Goal: Transaction & Acquisition: Book appointment/travel/reservation

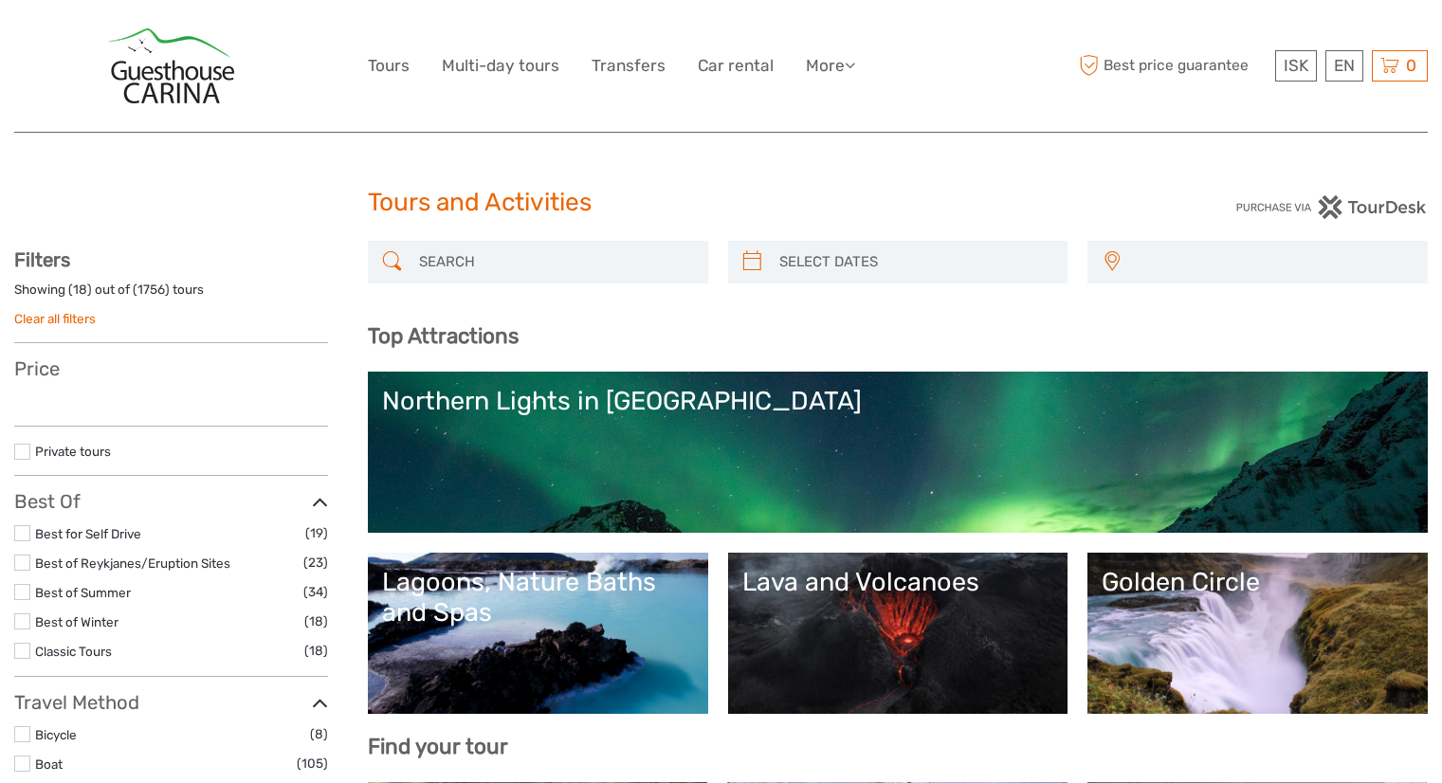
select select
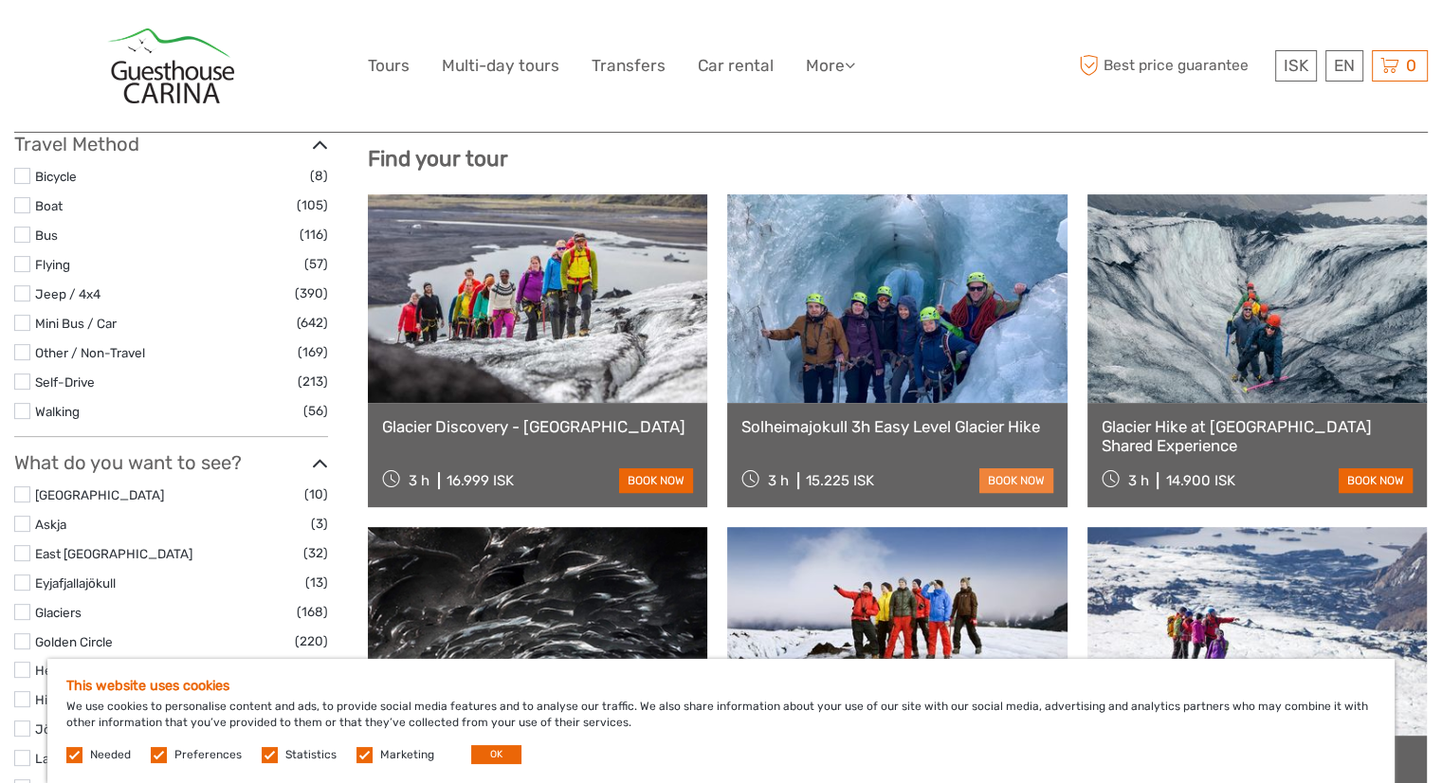
scroll to position [569, 0]
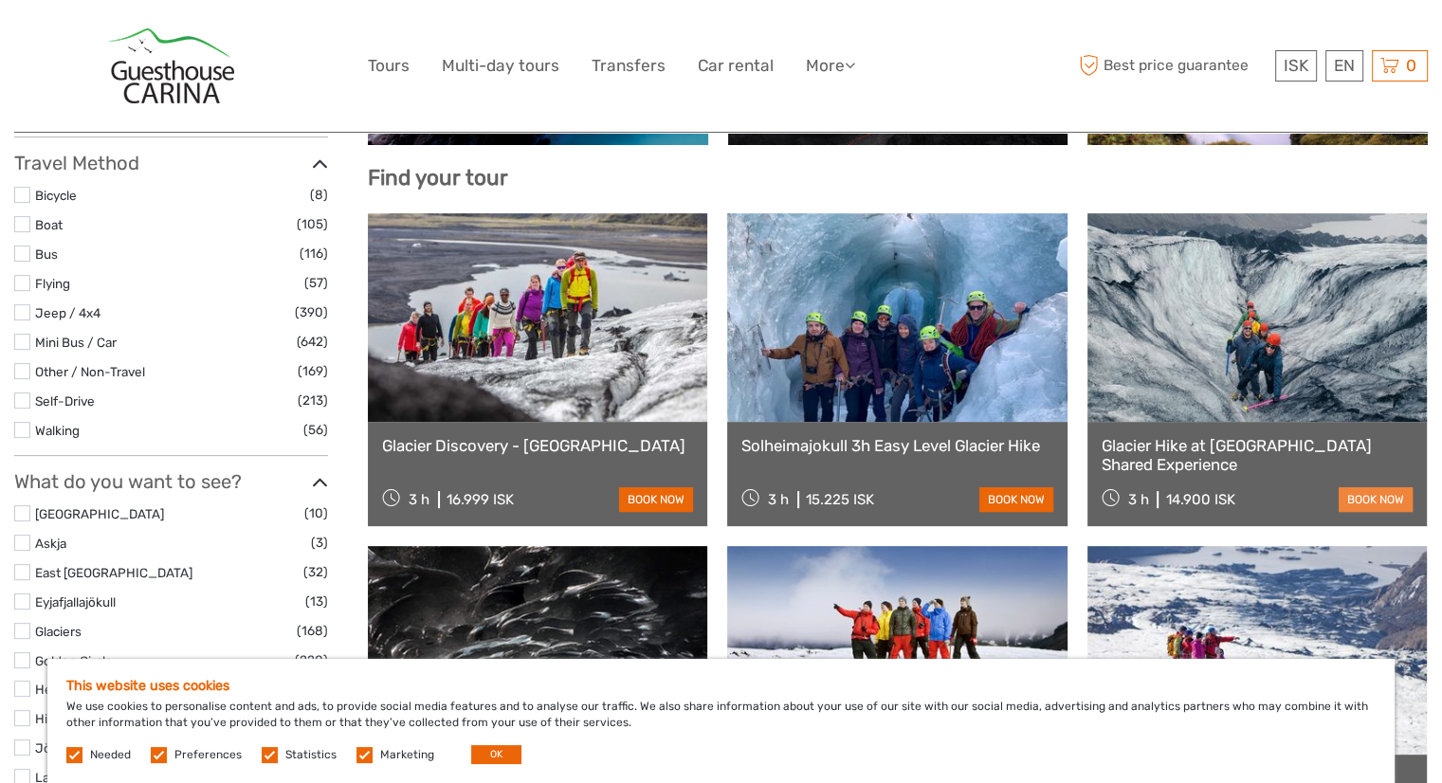
click at [1369, 502] on link "book now" at bounding box center [1376, 499] width 74 height 25
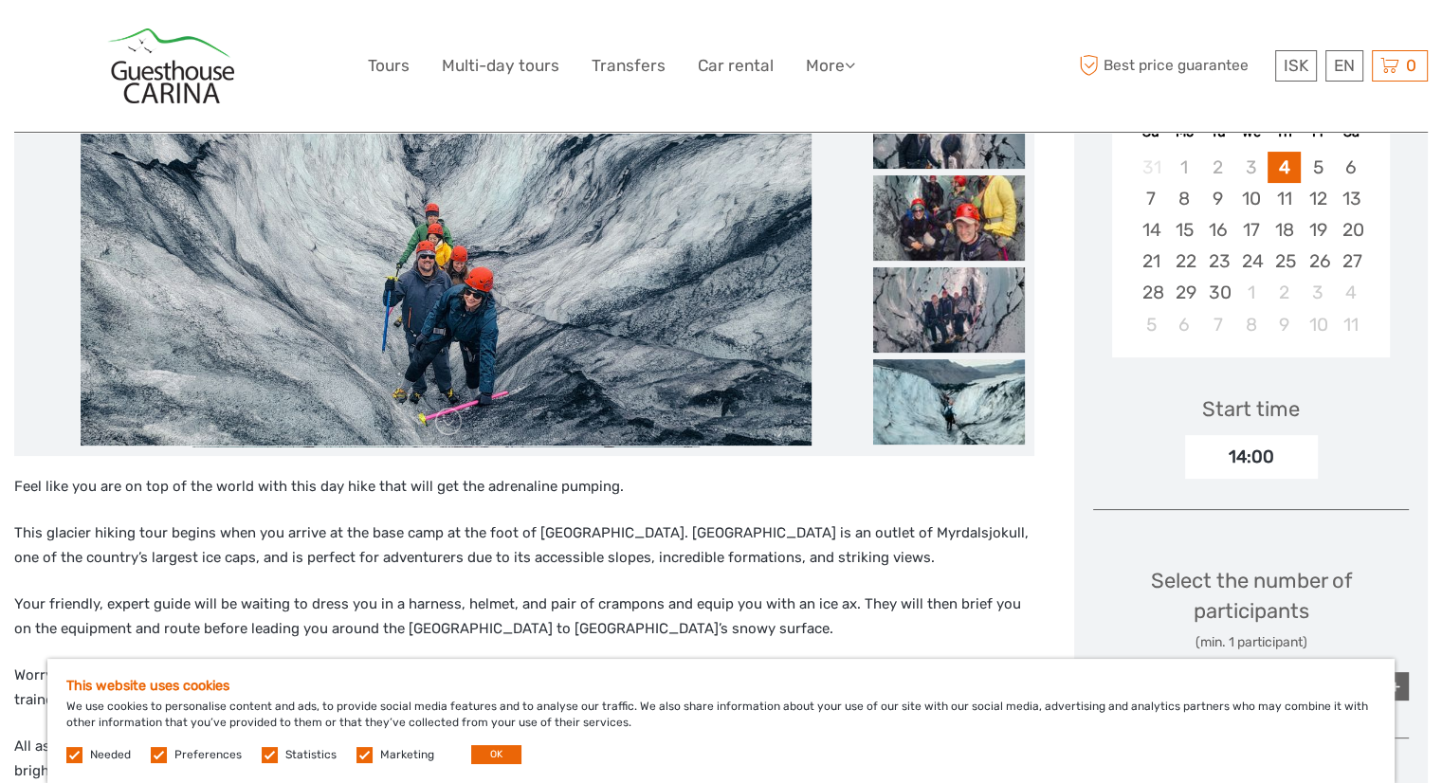
scroll to position [284, 0]
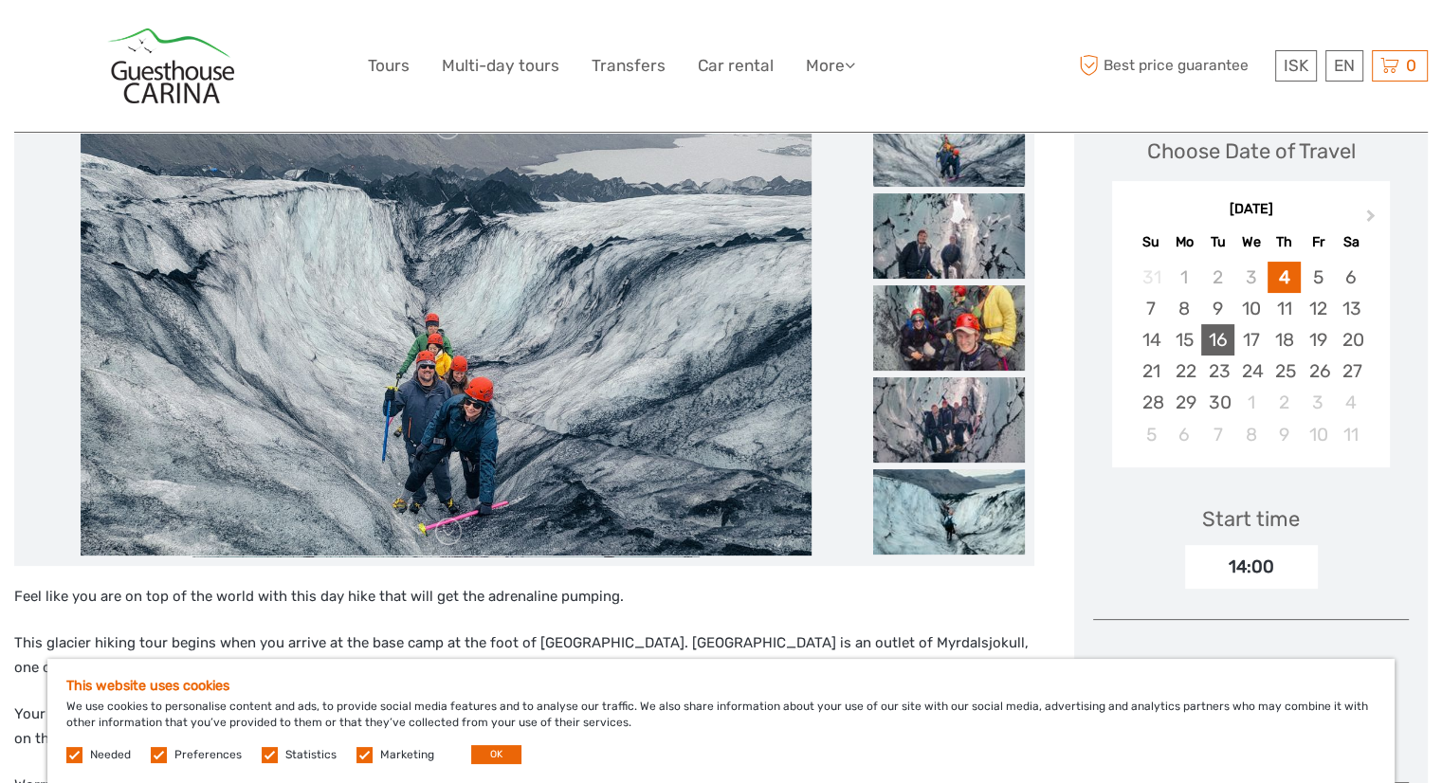
click at [1219, 350] on div "16" at bounding box center [1217, 339] width 33 height 31
click at [1371, 213] on span "Next Month" at bounding box center [1371, 219] width 0 height 27
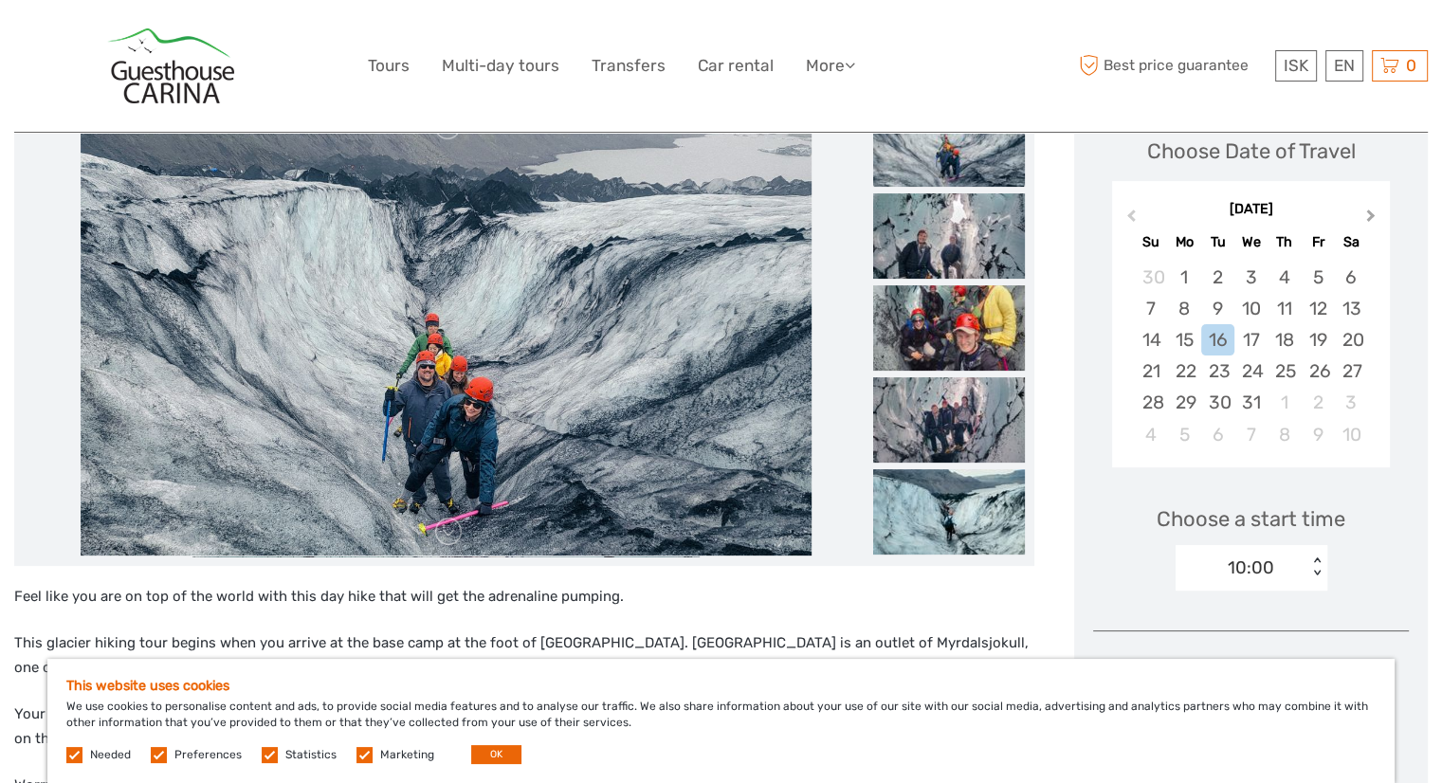
click at [1371, 213] on span "Next Month" at bounding box center [1371, 219] width 0 height 27
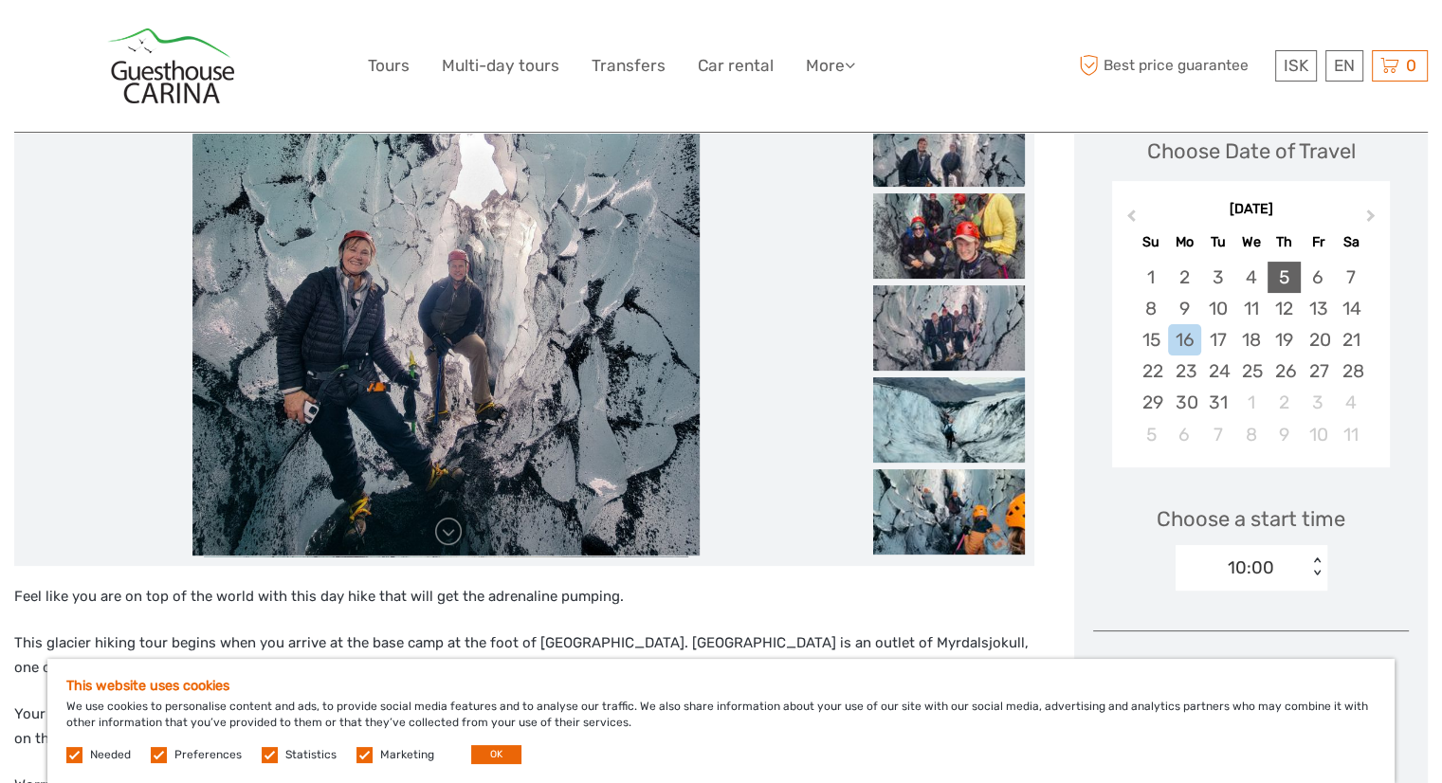
click at [1268, 275] on div "5" at bounding box center [1284, 277] width 33 height 31
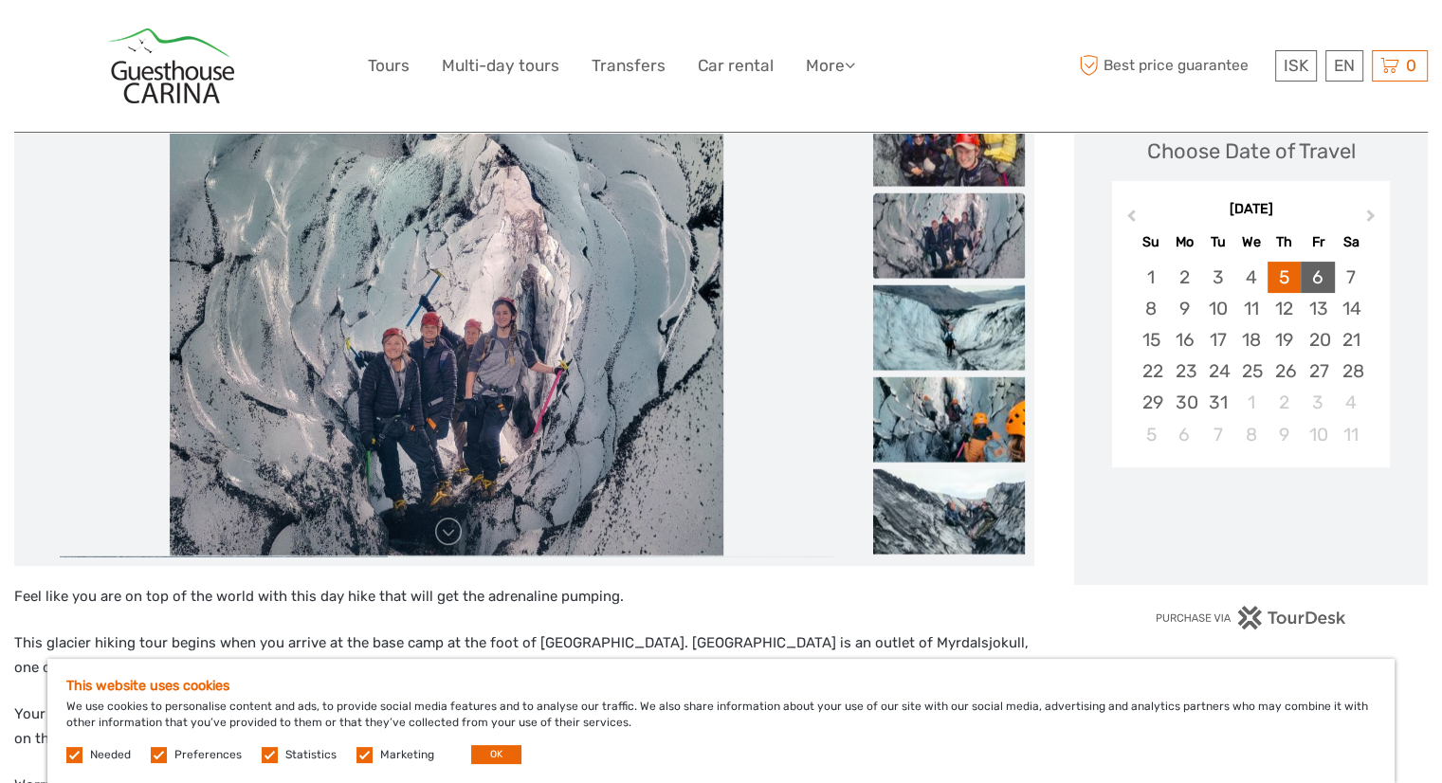
click at [1315, 272] on div "6" at bounding box center [1317, 277] width 33 height 31
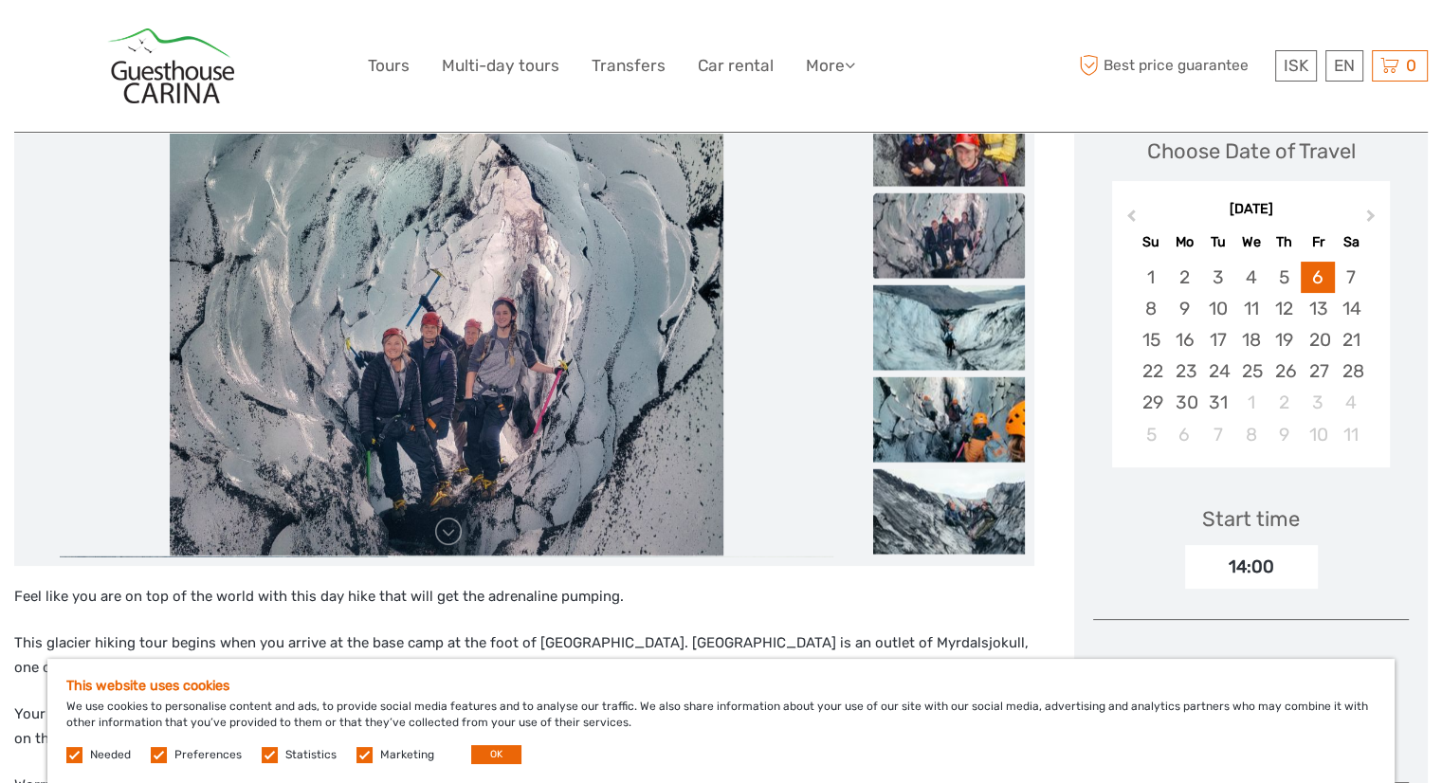
click at [1254, 576] on div "14:00" at bounding box center [1251, 567] width 133 height 44
click at [1255, 576] on div "14:00" at bounding box center [1251, 567] width 133 height 44
click at [1291, 271] on div "5" at bounding box center [1284, 277] width 33 height 31
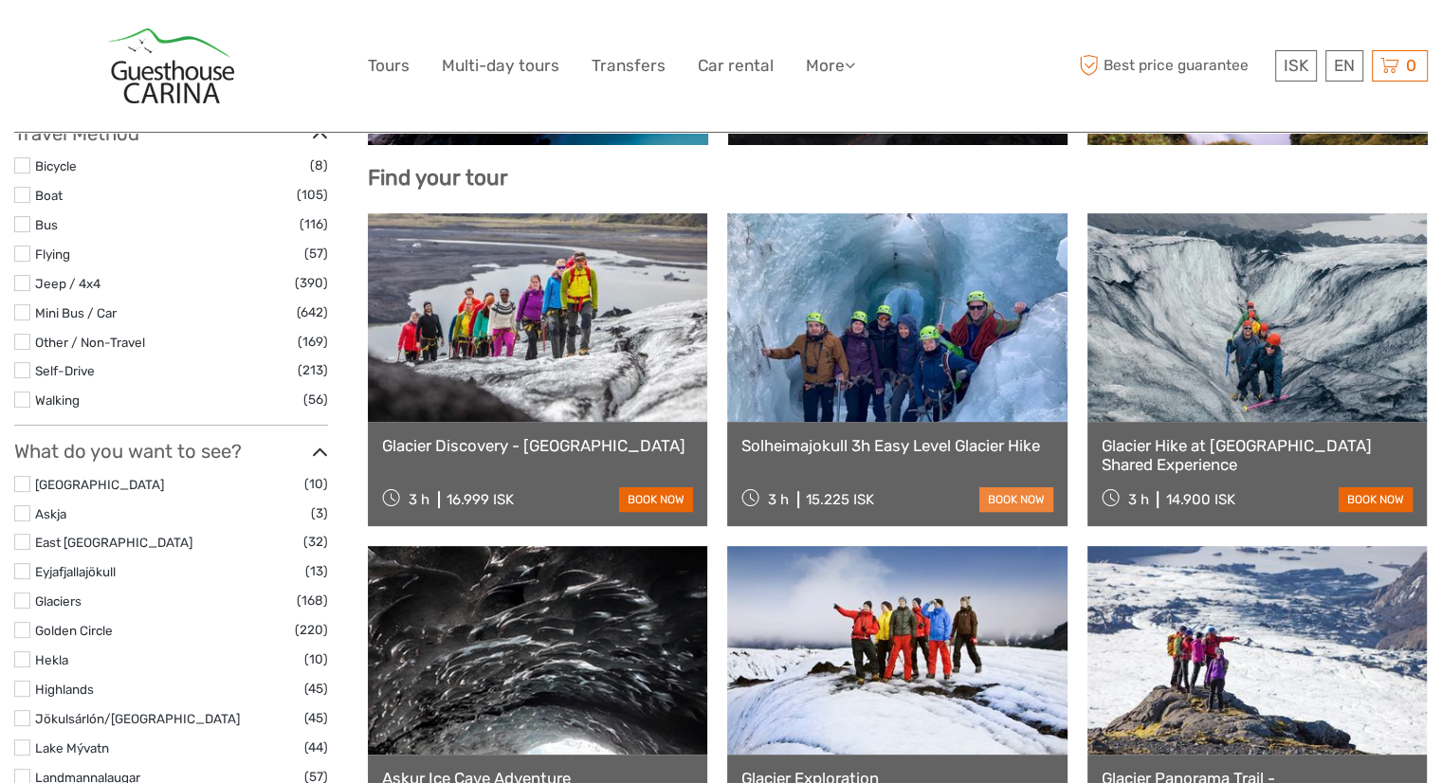
click at [1028, 494] on link "book now" at bounding box center [1016, 499] width 74 height 25
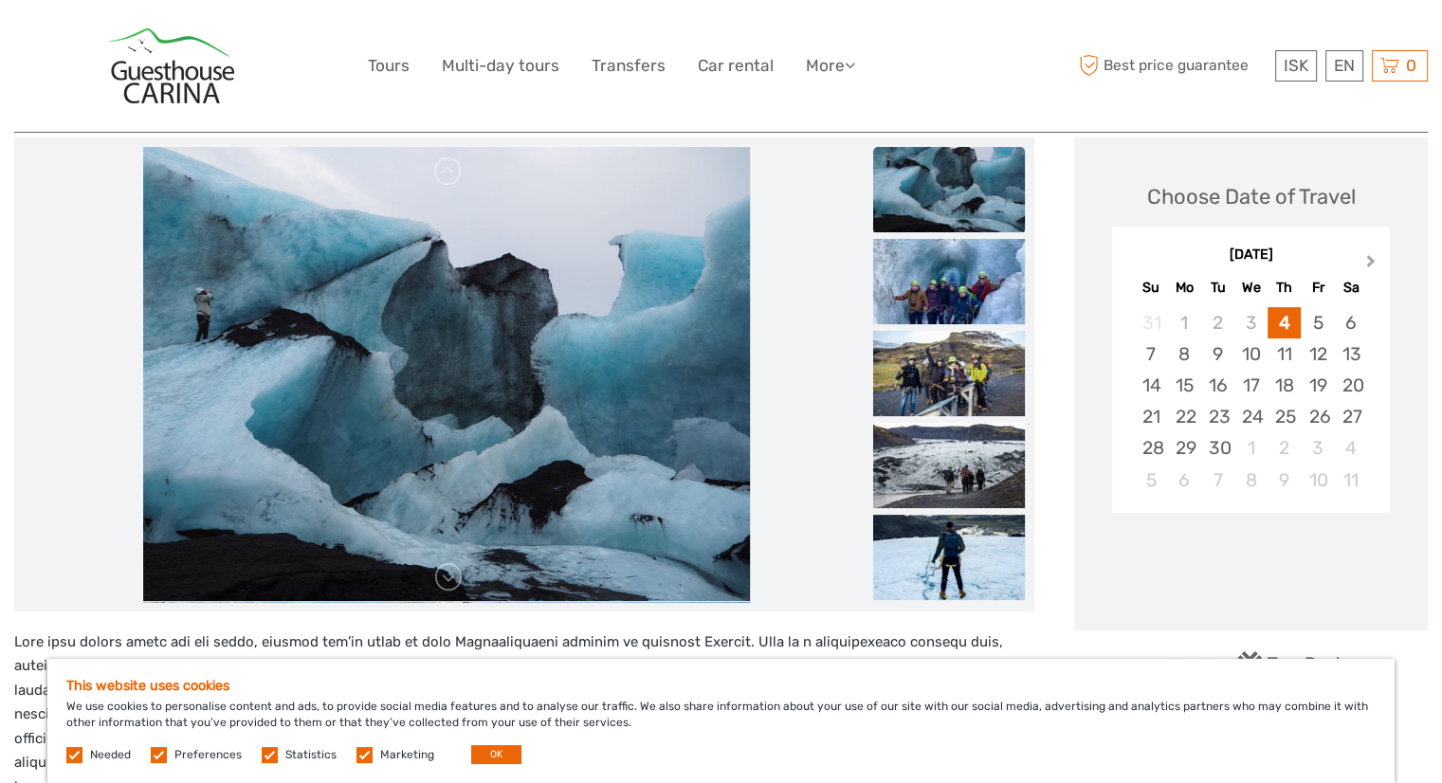
scroll to position [284, 0]
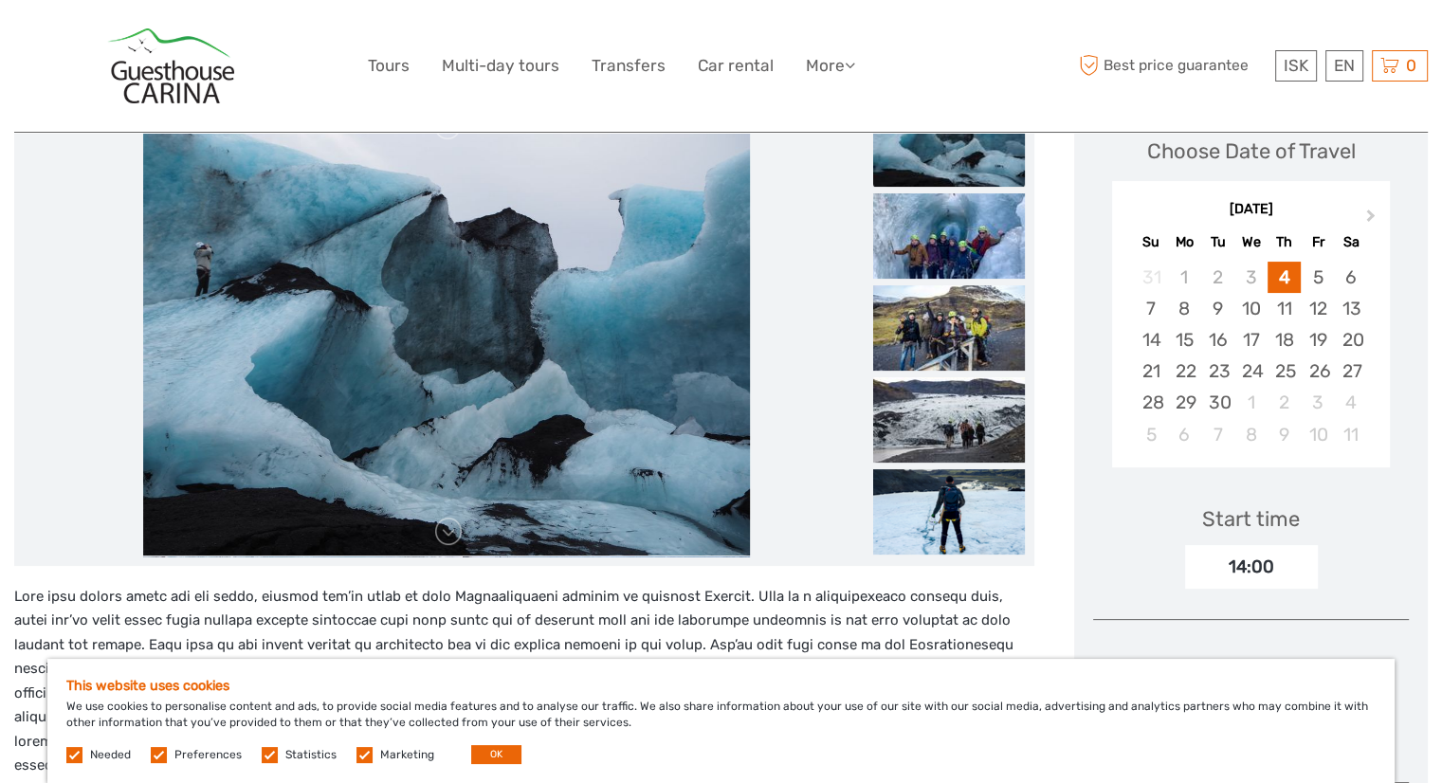
click at [1259, 202] on div "[DATE]" at bounding box center [1251, 210] width 278 height 20
click at [1358, 215] on button "Next Month" at bounding box center [1373, 220] width 30 height 30
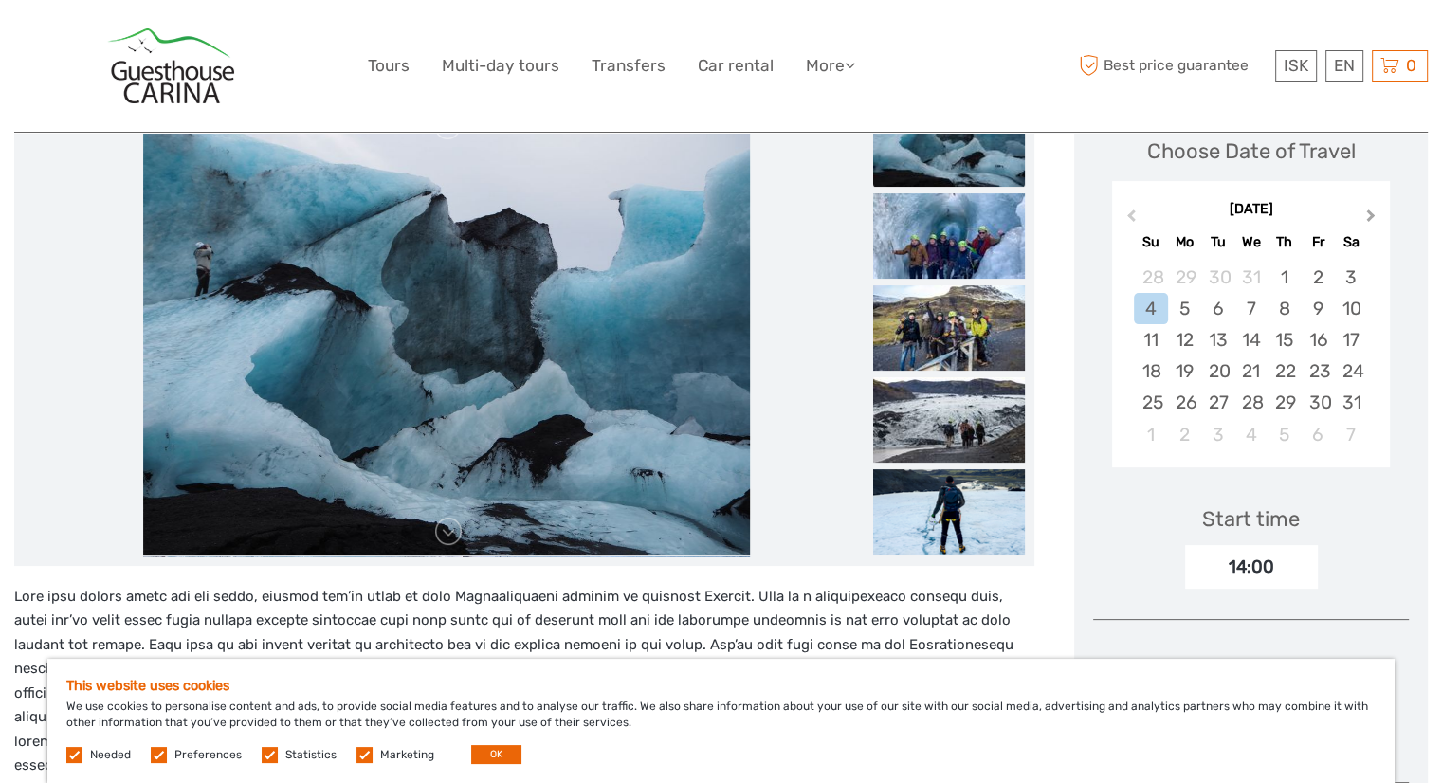
click at [1358, 215] on button "Next Month" at bounding box center [1373, 220] width 30 height 30
click at [1131, 213] on span "Previous Month" at bounding box center [1131, 219] width 0 height 27
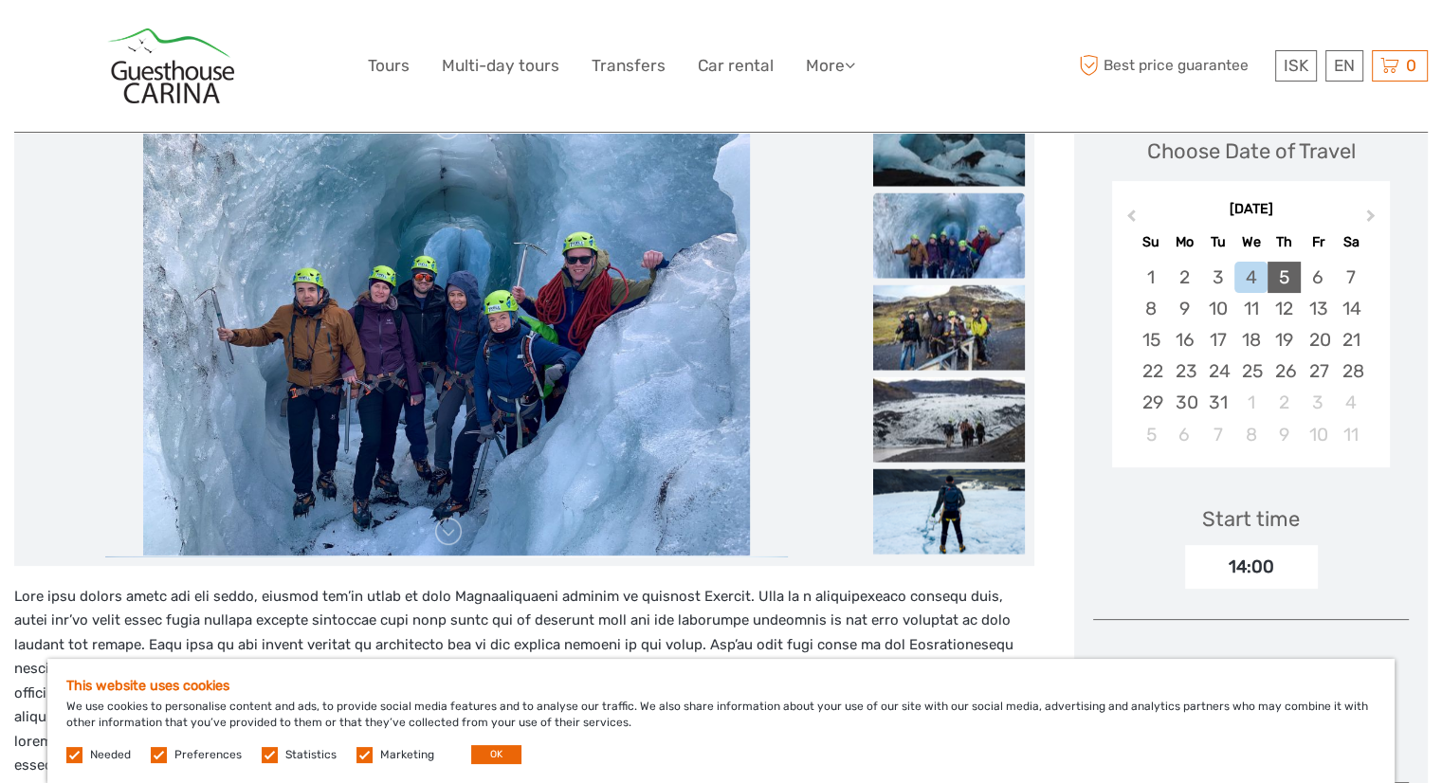
click at [1291, 284] on div "5" at bounding box center [1284, 277] width 33 height 31
click at [1286, 578] on div "10:00" at bounding box center [1242, 568] width 132 height 28
click at [1306, 283] on div "6" at bounding box center [1317, 277] width 33 height 31
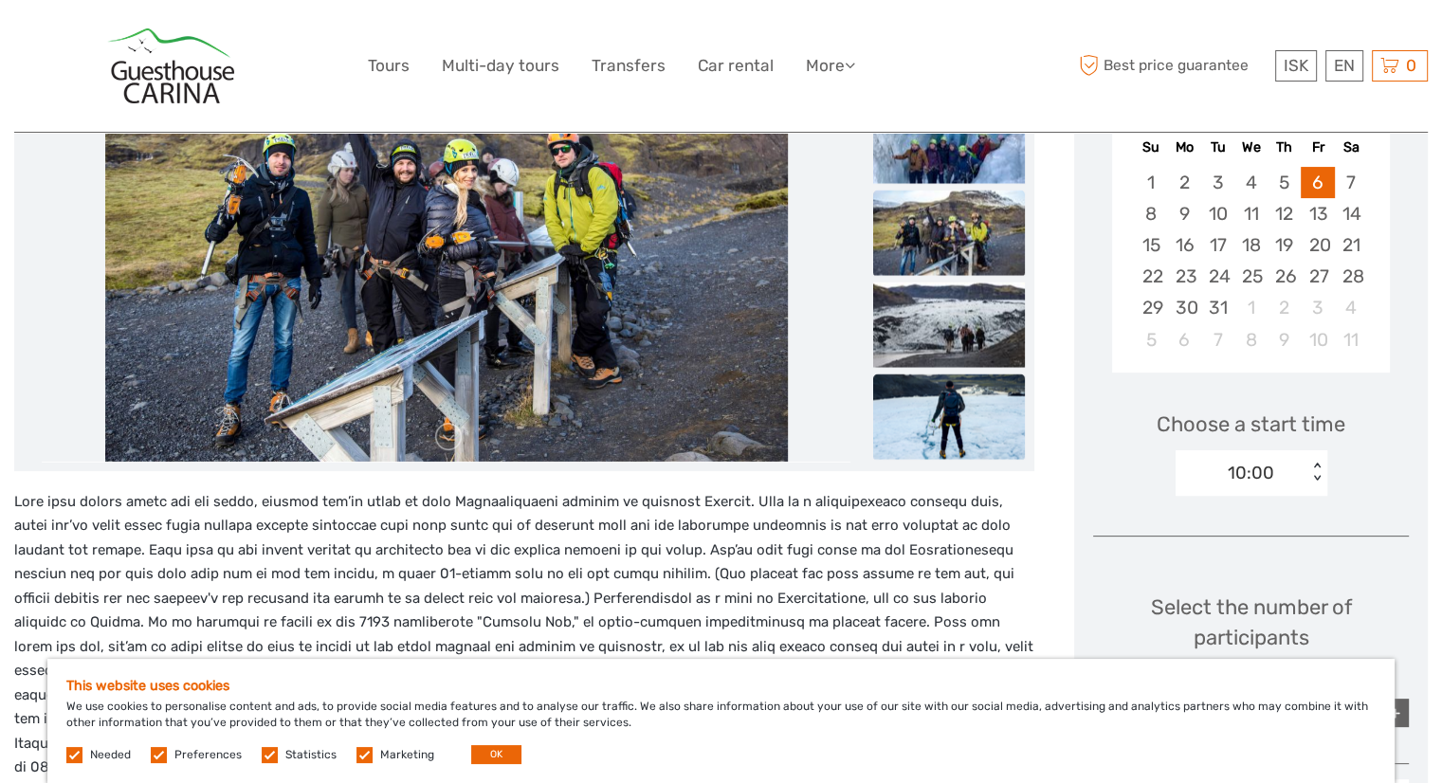
scroll to position [664, 0]
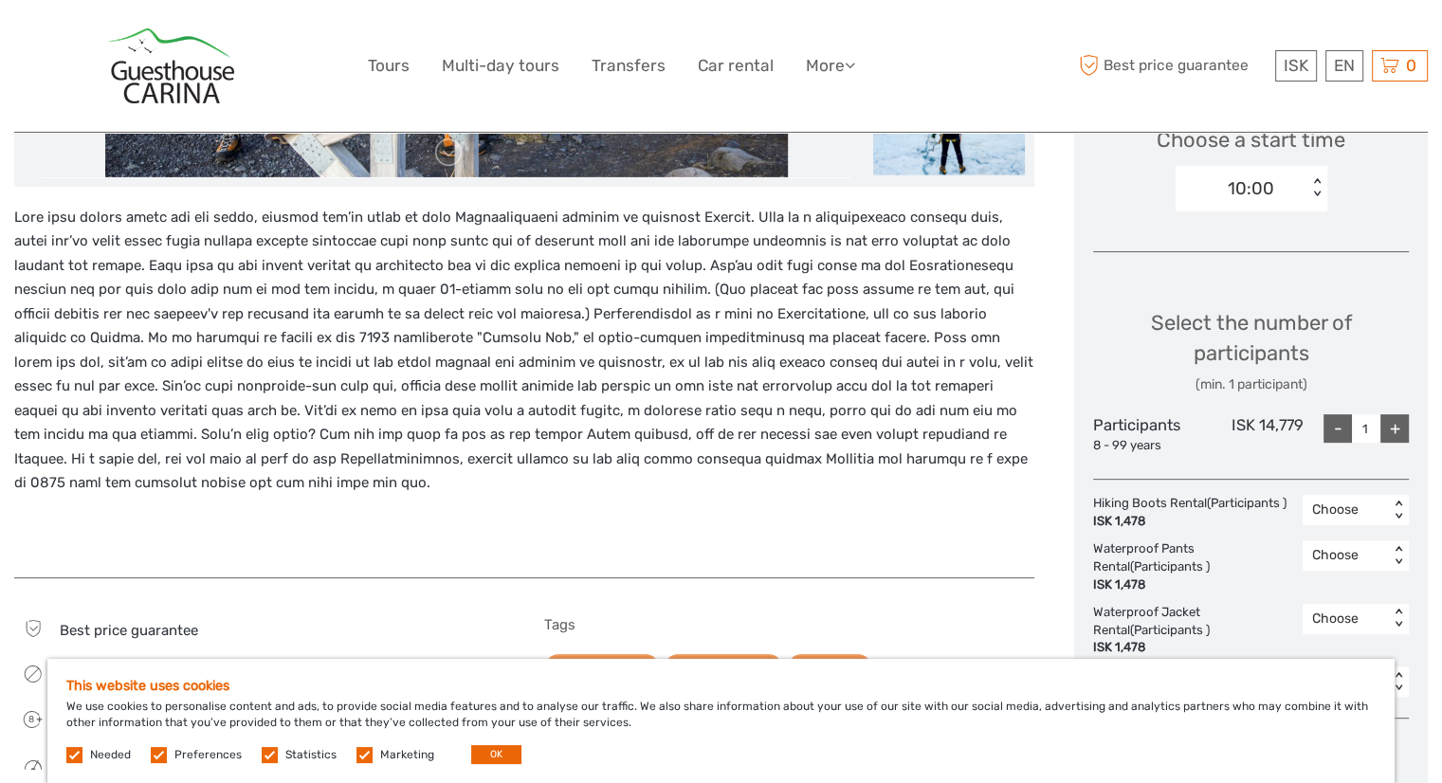
click at [1387, 431] on div "+" at bounding box center [1394, 428] width 28 height 28
type input "2"
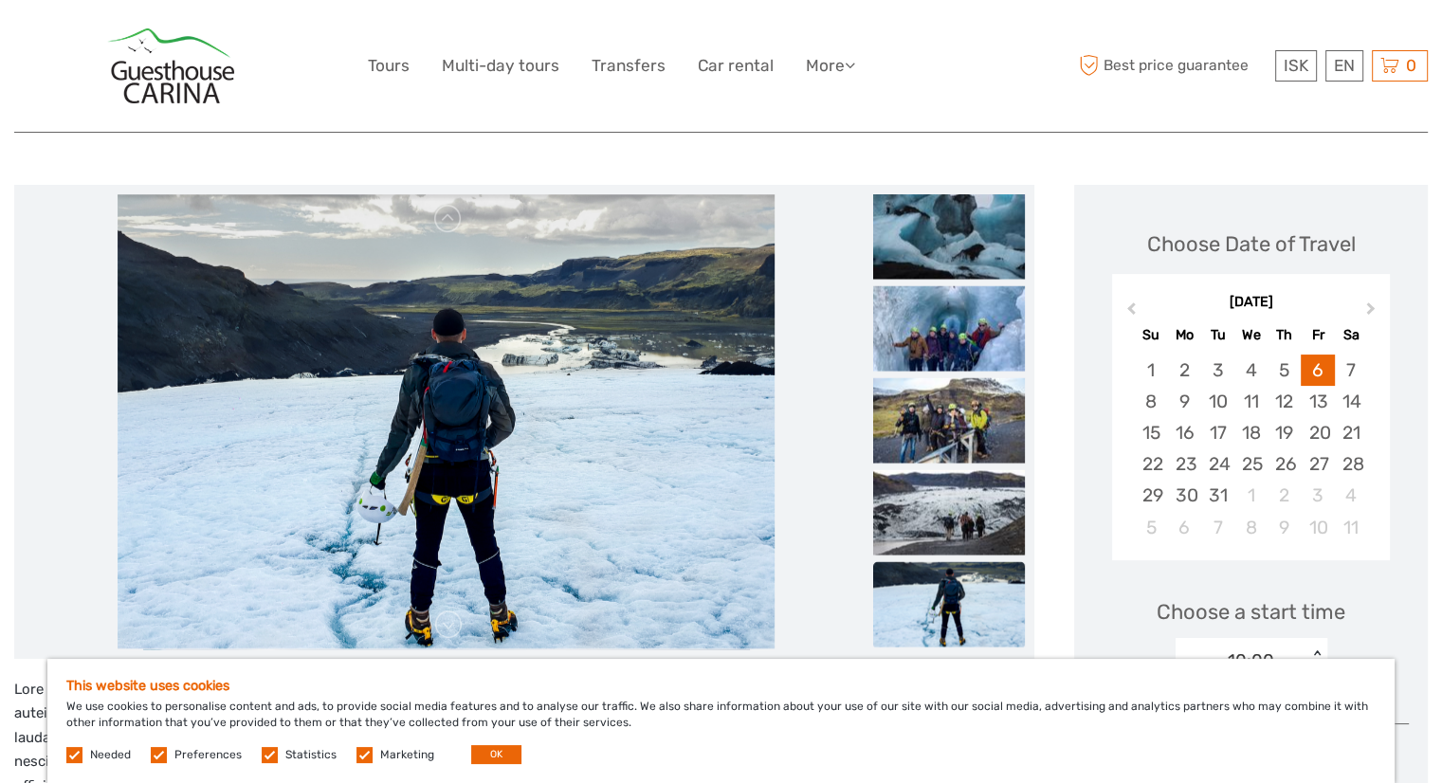
scroll to position [190, 0]
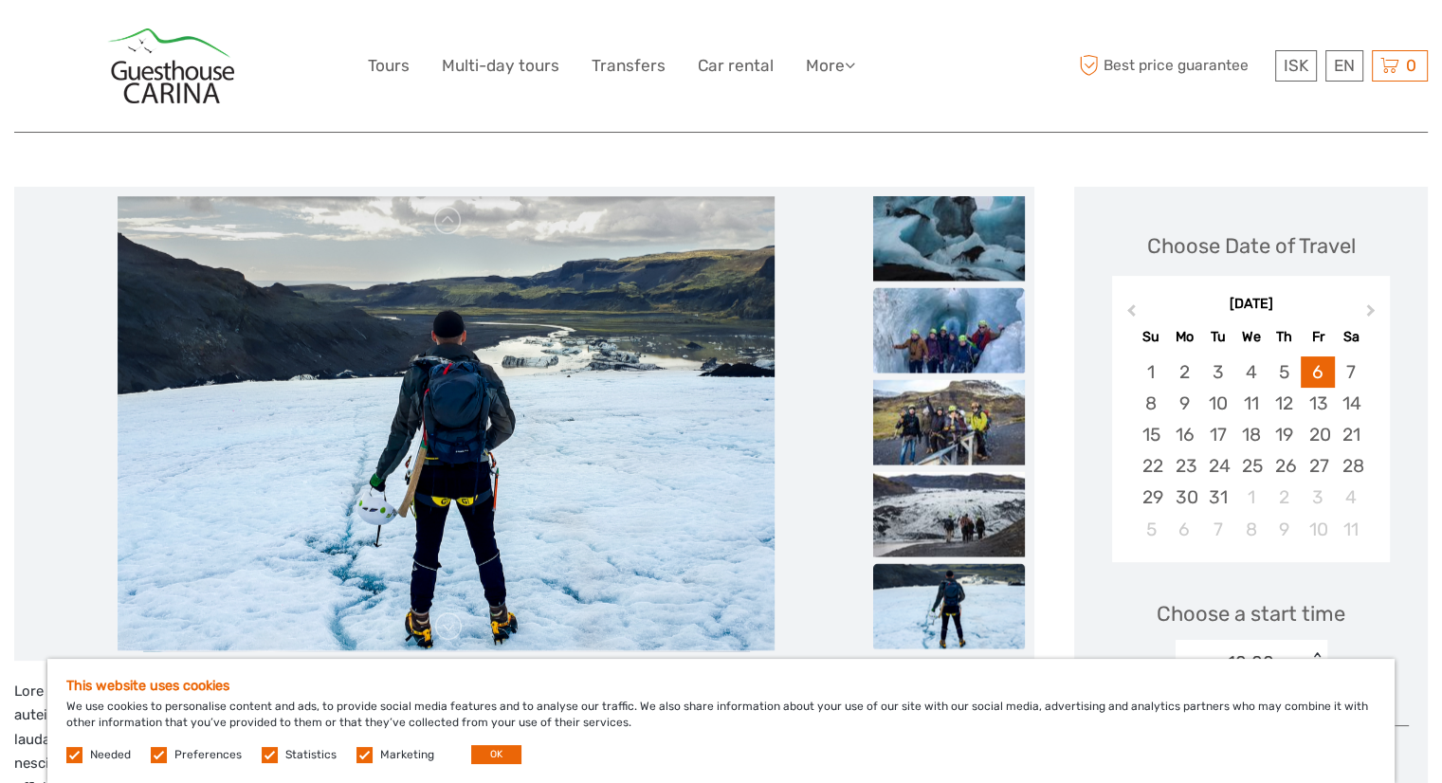
click at [950, 332] on img at bounding box center [949, 329] width 152 height 85
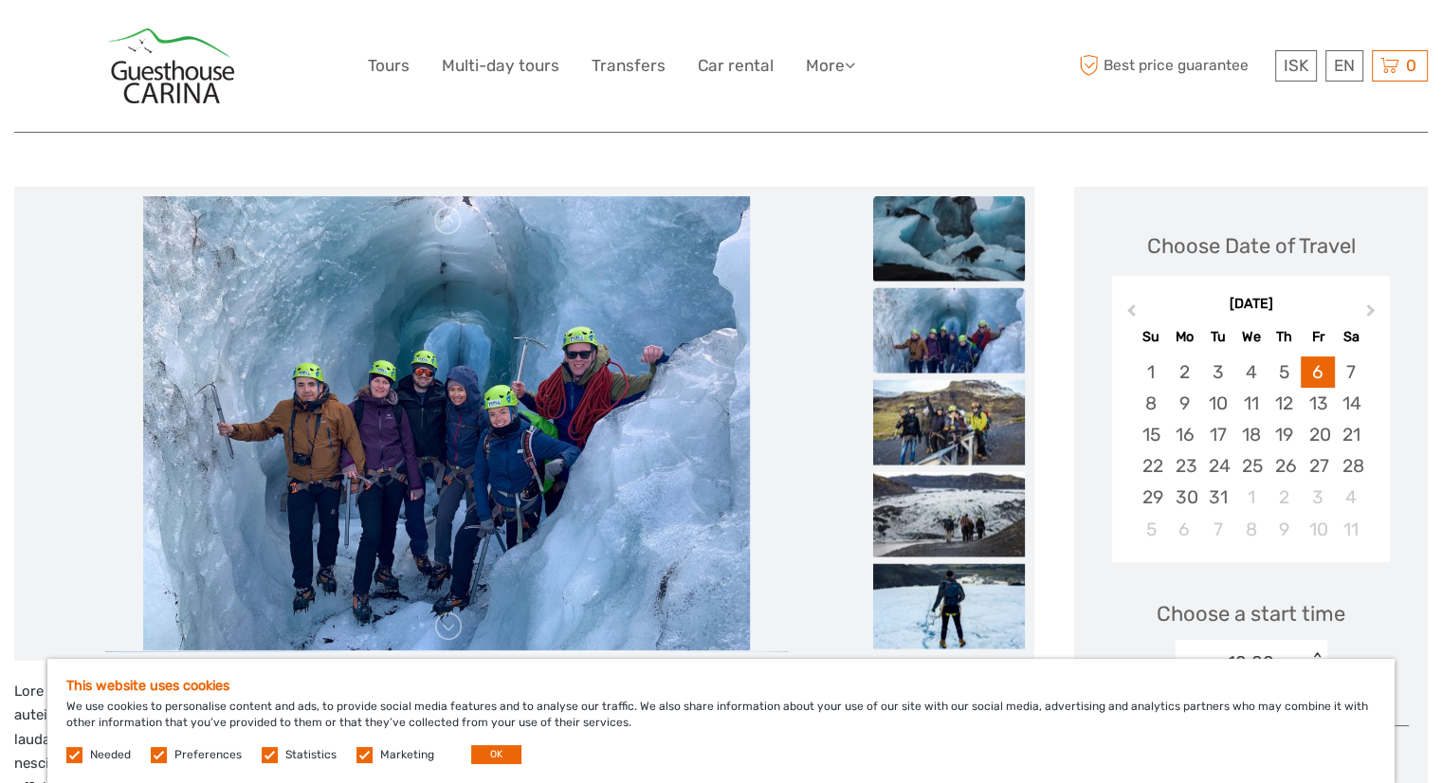
click at [950, 241] on img at bounding box center [949, 237] width 152 height 85
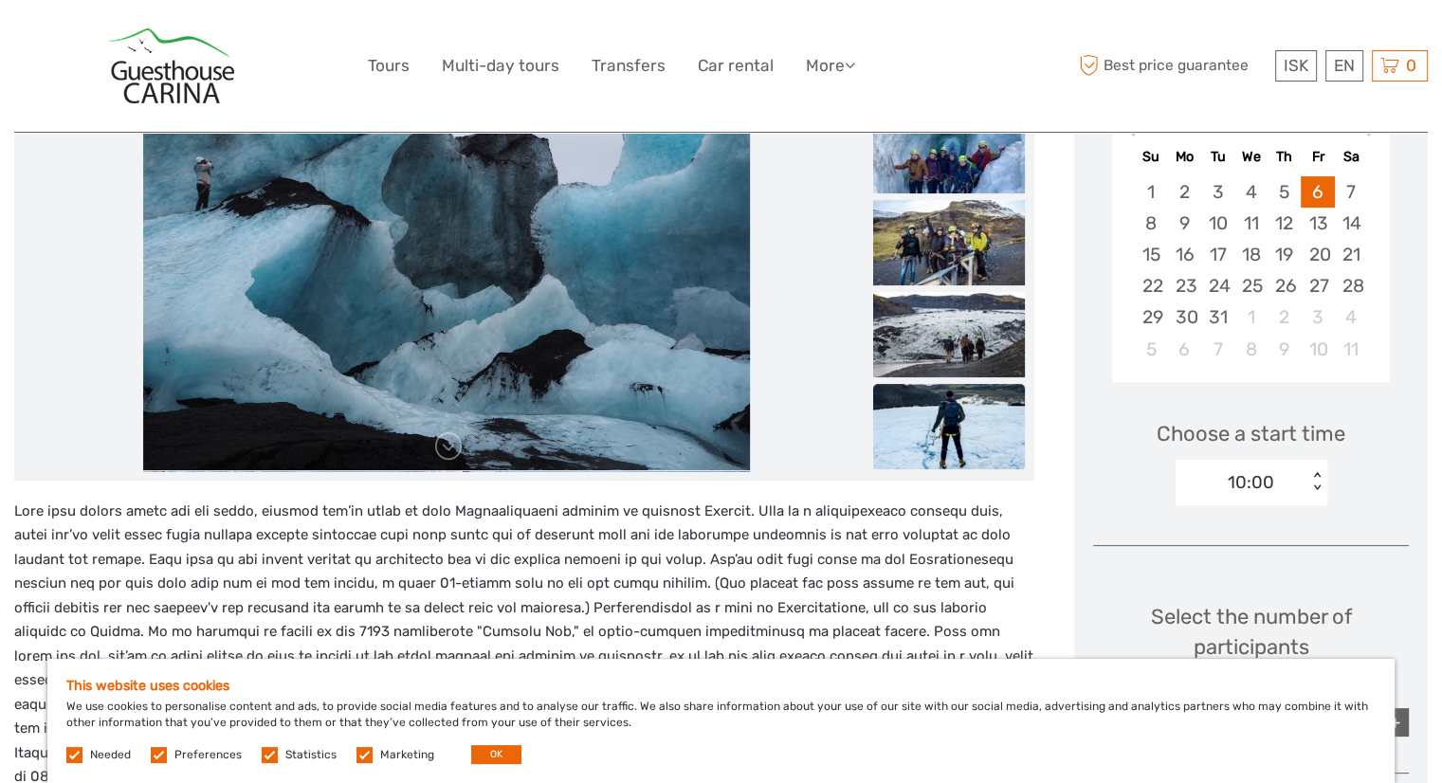
scroll to position [379, 0]
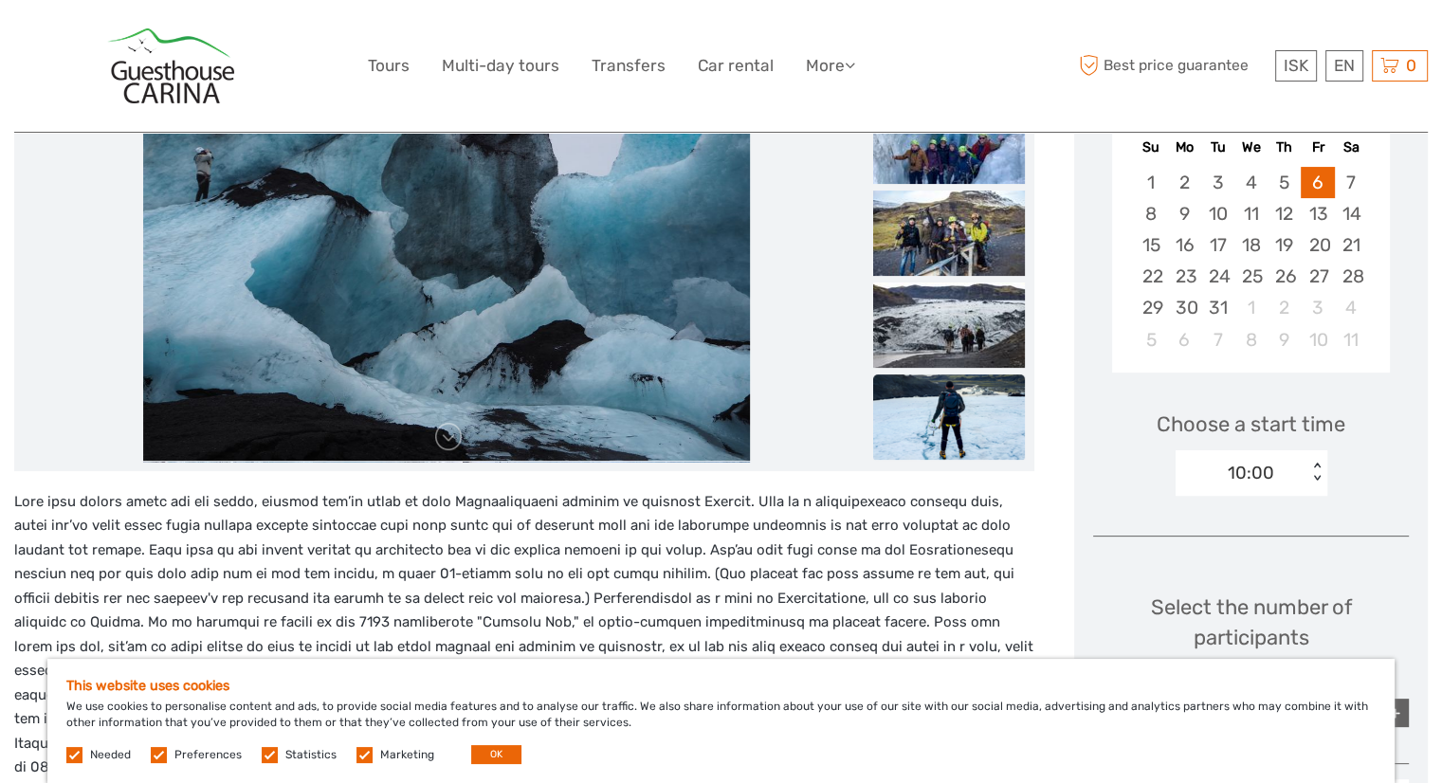
click at [948, 429] on img at bounding box center [949, 416] width 152 height 85
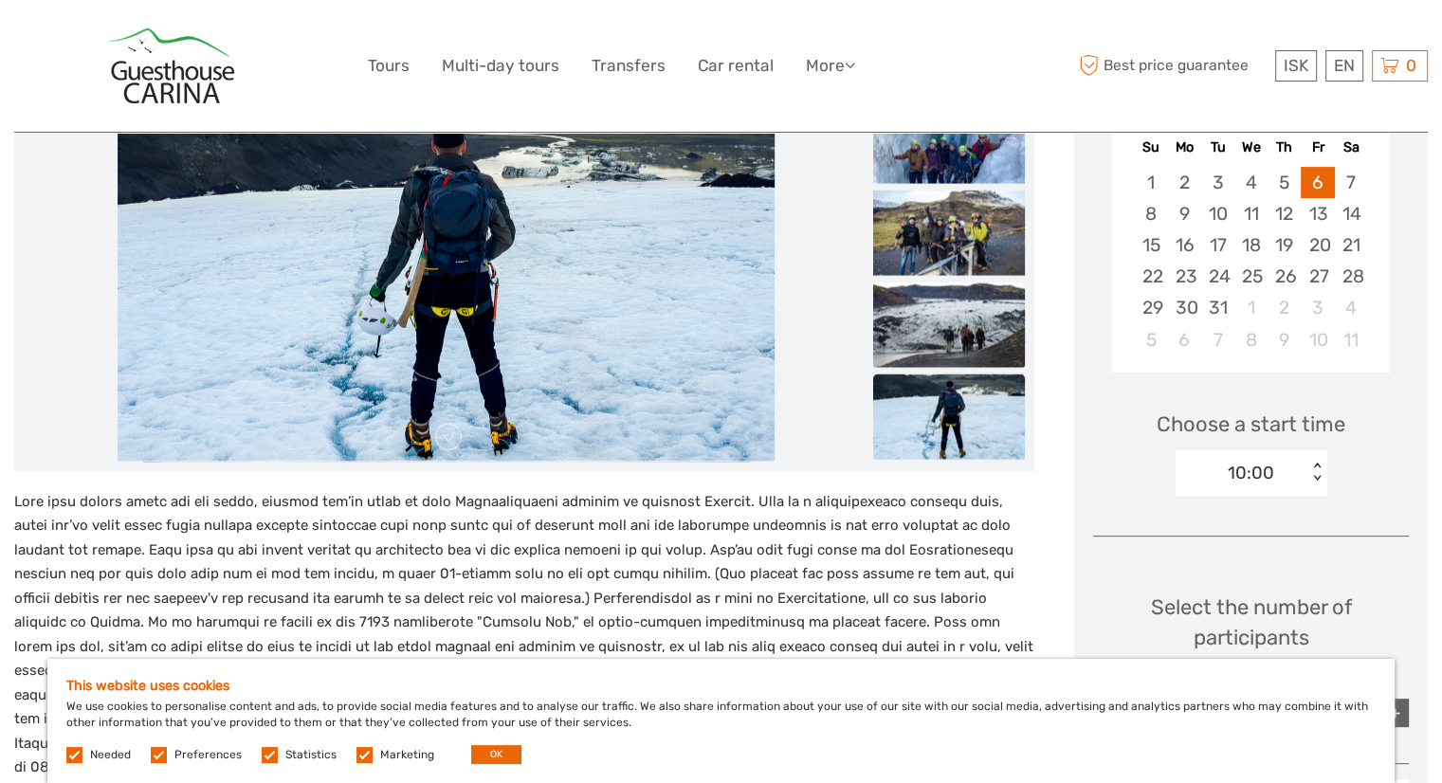
click at [933, 333] on img at bounding box center [949, 324] width 152 height 85
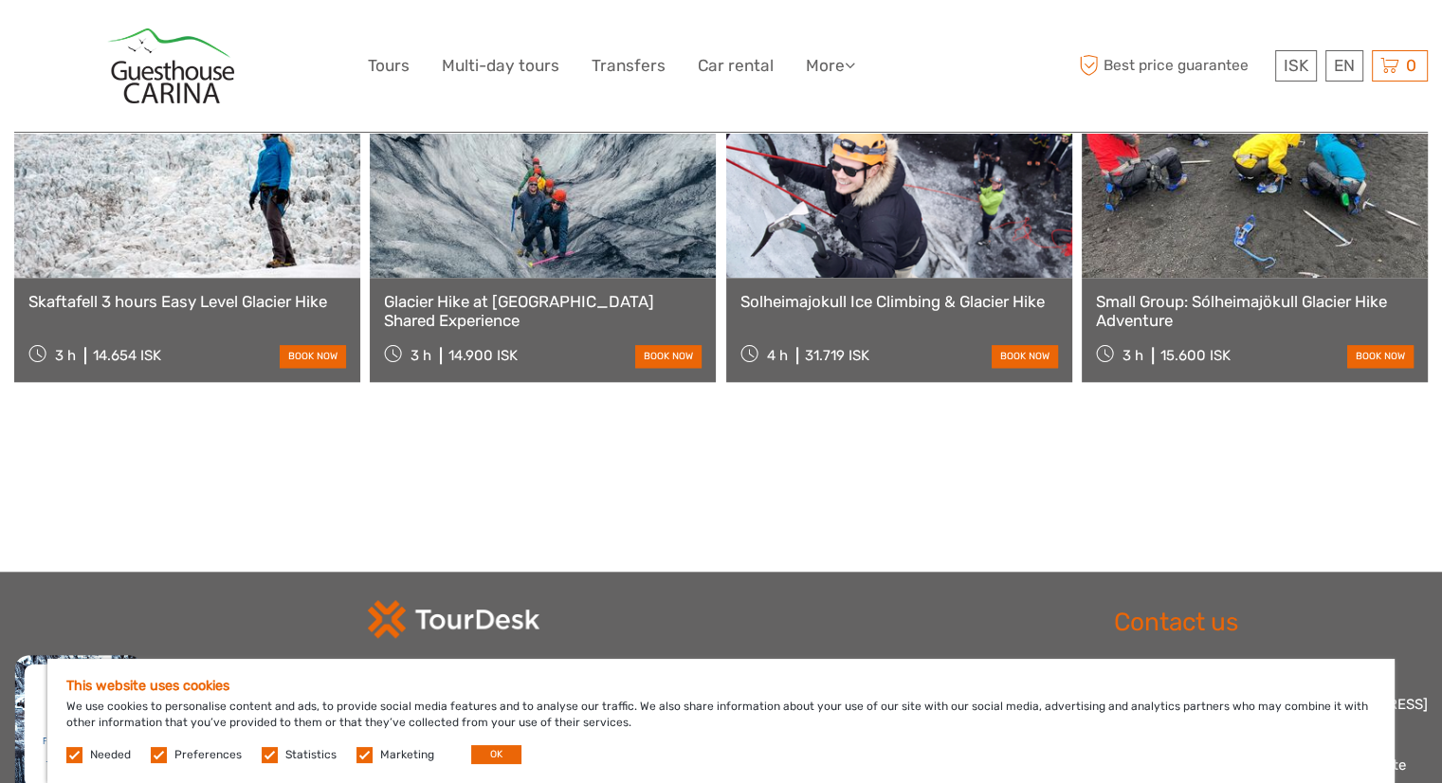
scroll to position [1801, 0]
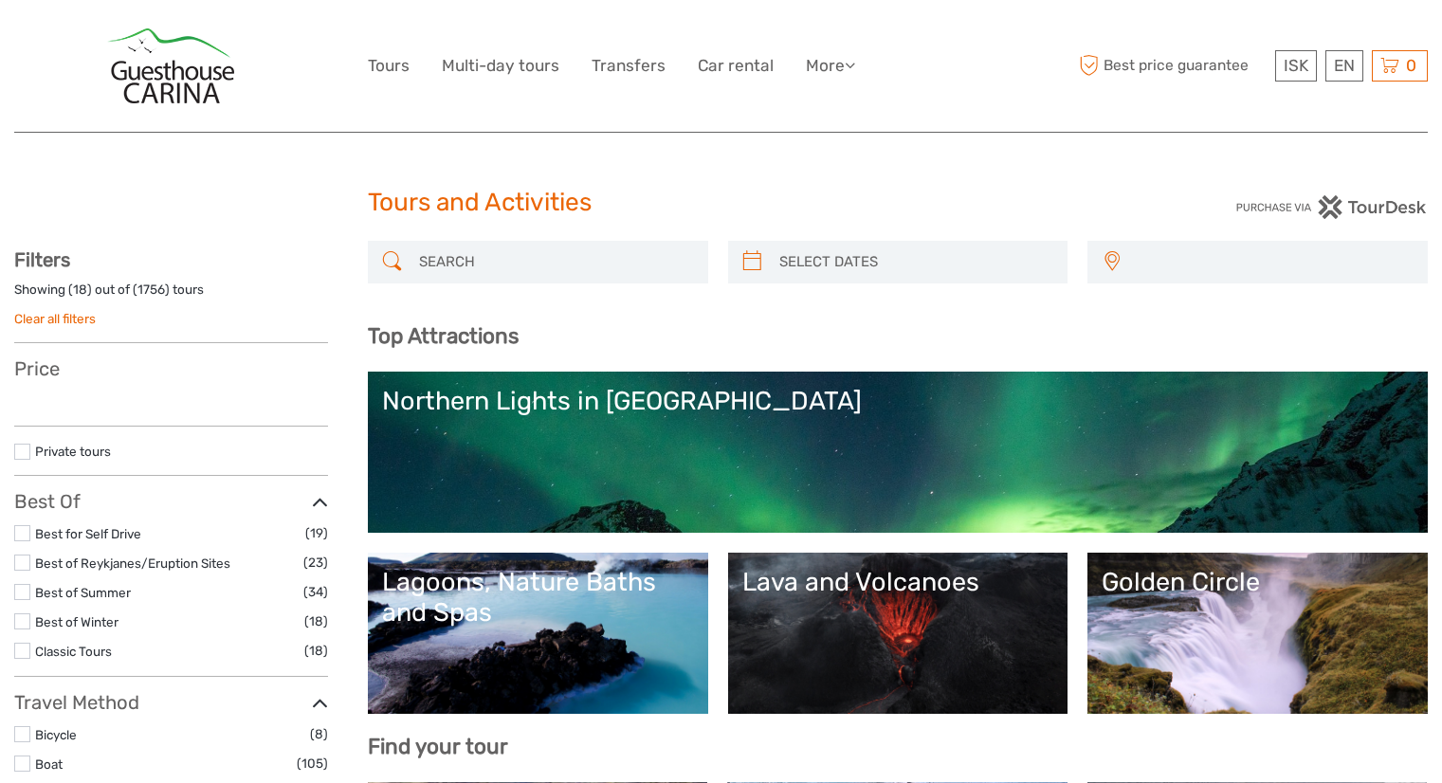
select select
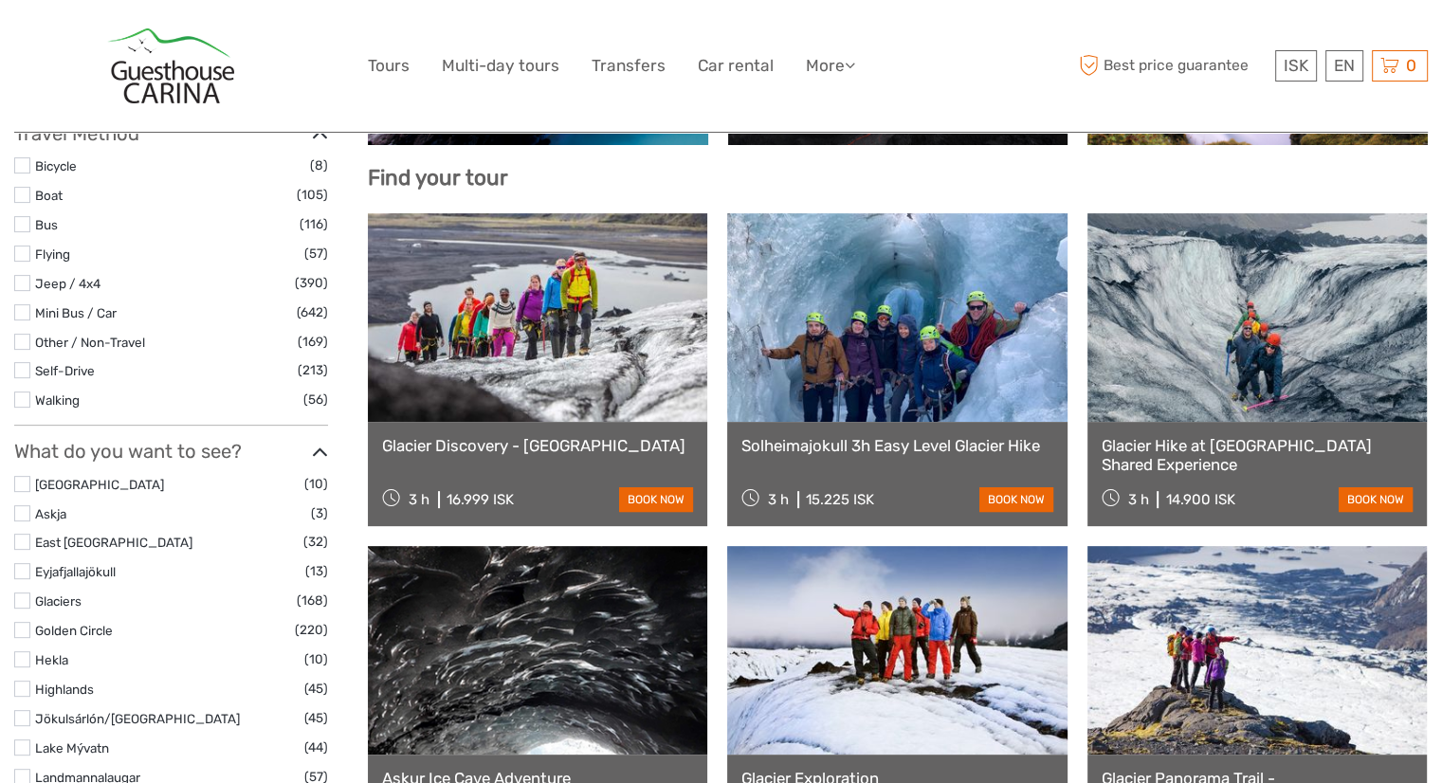
select select
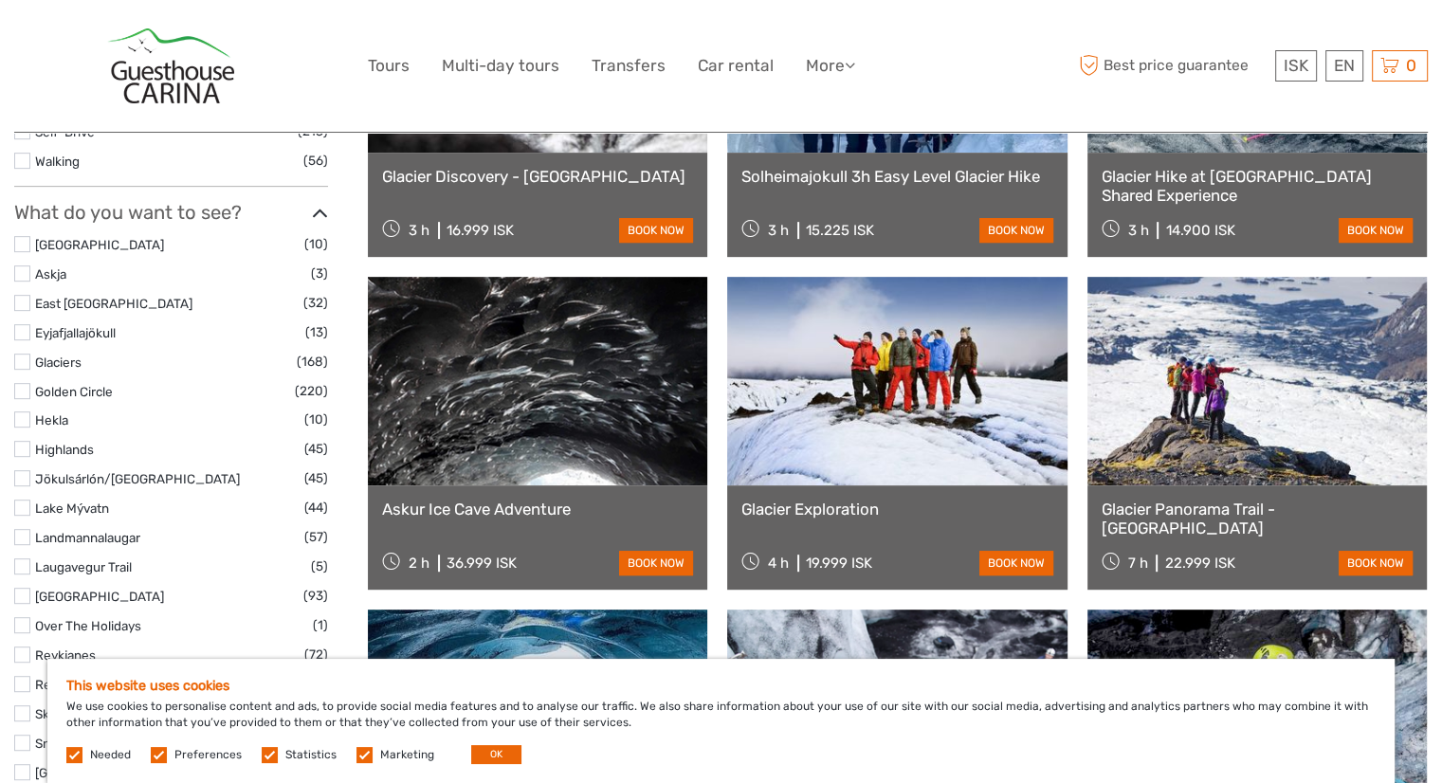
scroll to position [853, 0]
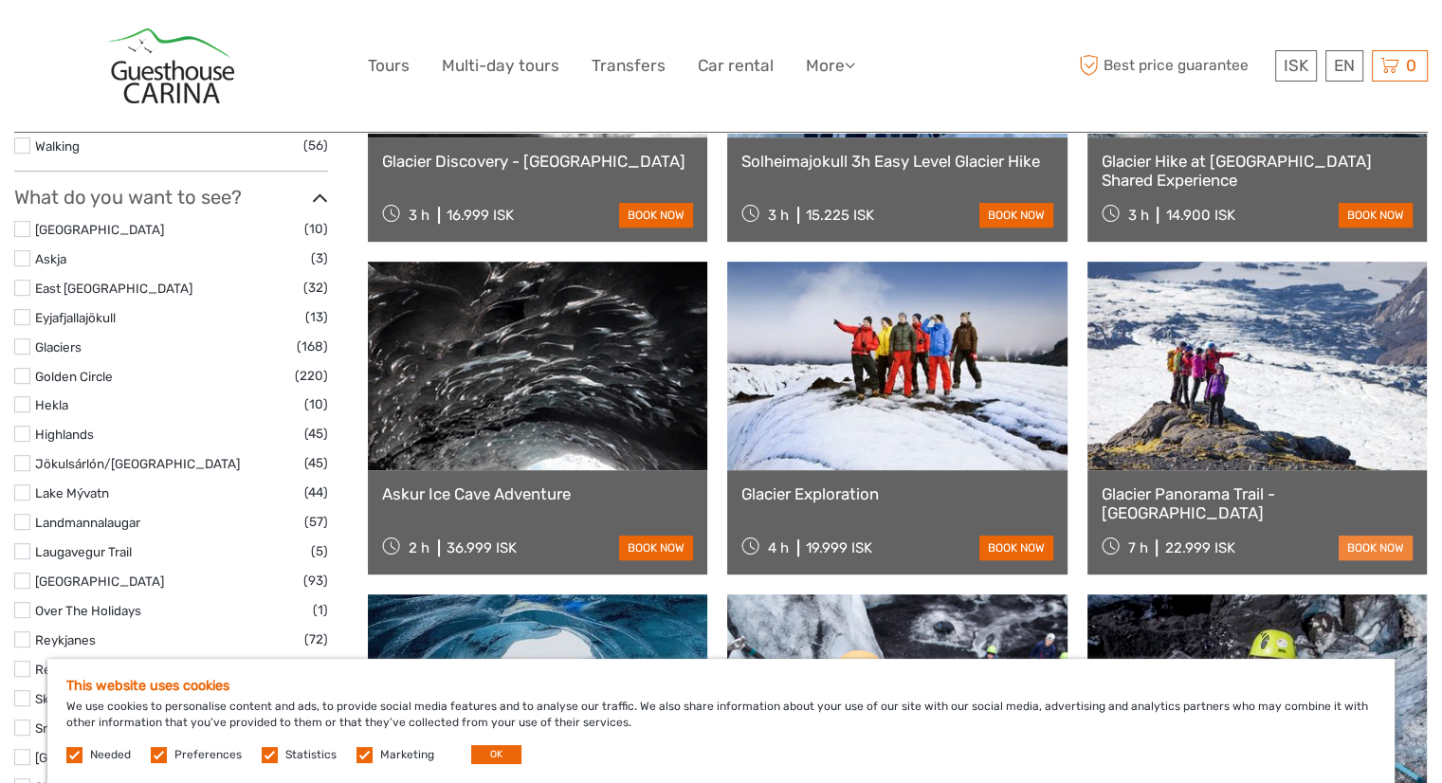
click at [1346, 552] on link "book now" at bounding box center [1376, 548] width 74 height 25
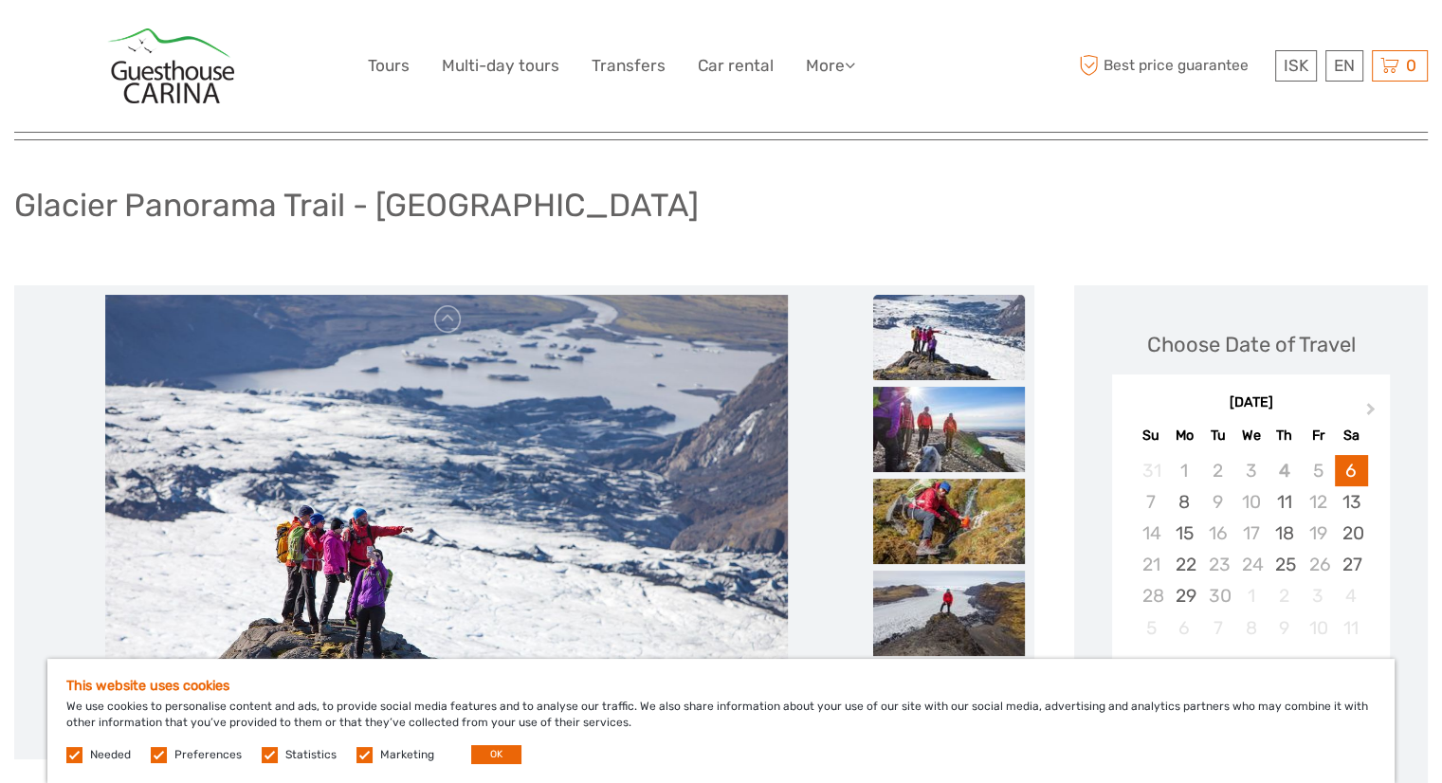
scroll to position [190, 0]
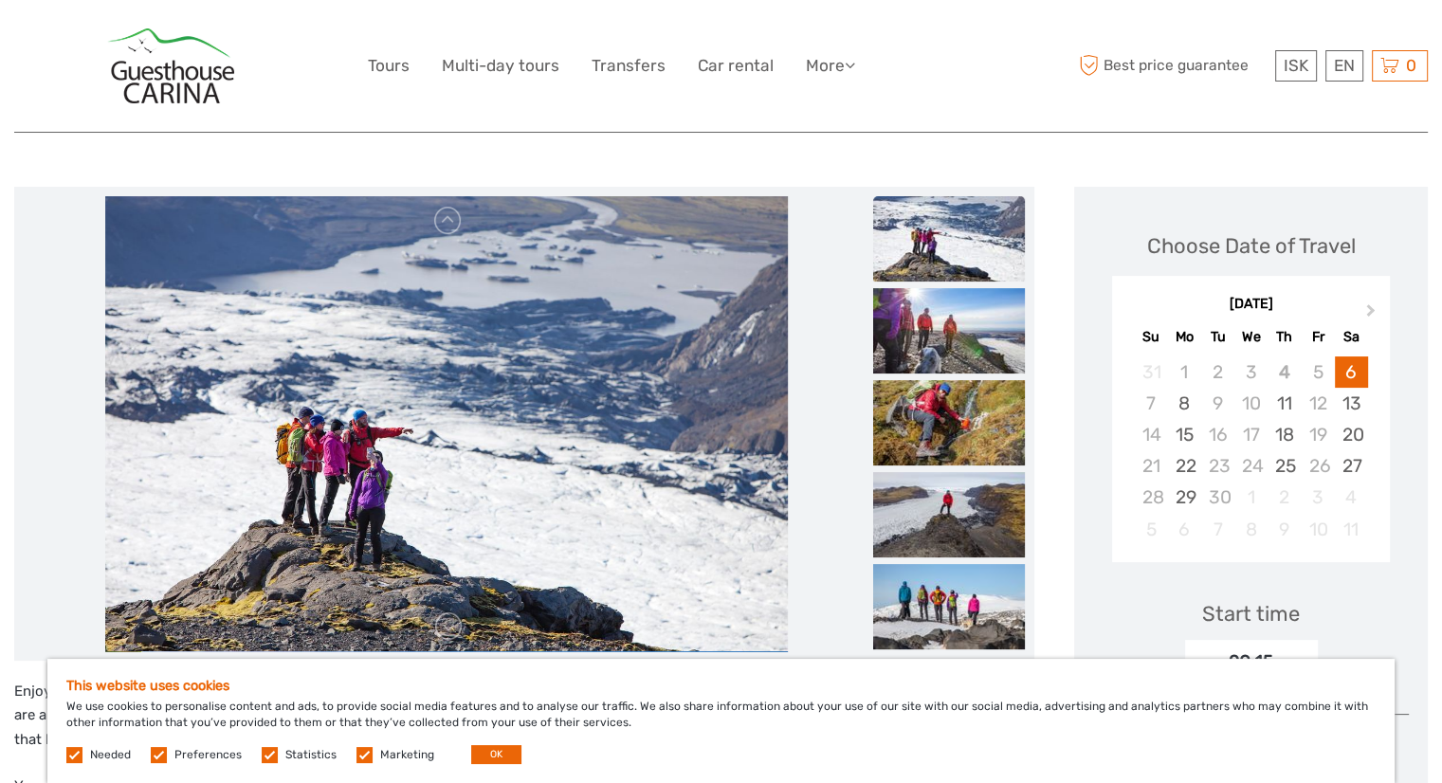
click at [1297, 308] on div "September 2025" at bounding box center [1251, 305] width 278 height 20
click at [1357, 308] on div "Next Month September 2025 Su Mo Tu We Th Fr Sa 31 1 2 3 4 5 6 7 8 9 10 11 12 13…" at bounding box center [1251, 419] width 278 height 286
click at [1358, 308] on button "Next Month" at bounding box center [1373, 315] width 30 height 30
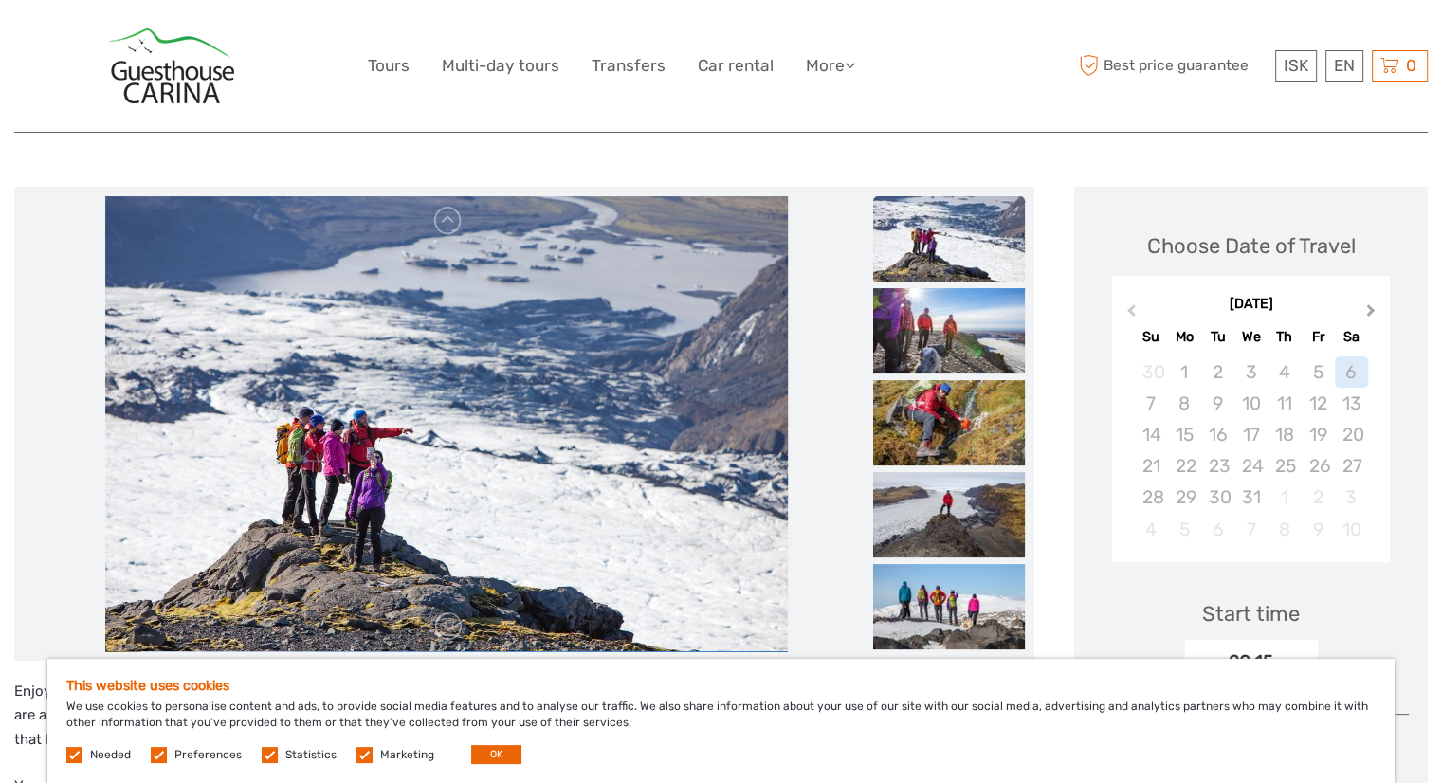
click at [1358, 308] on button "Next Month" at bounding box center [1373, 315] width 30 height 30
click at [1358, 307] on button "Next Month" at bounding box center [1373, 315] width 30 height 30
click at [1335, 370] on div "7" at bounding box center [1351, 371] width 33 height 31
click at [1331, 369] on div "6" at bounding box center [1317, 371] width 33 height 31
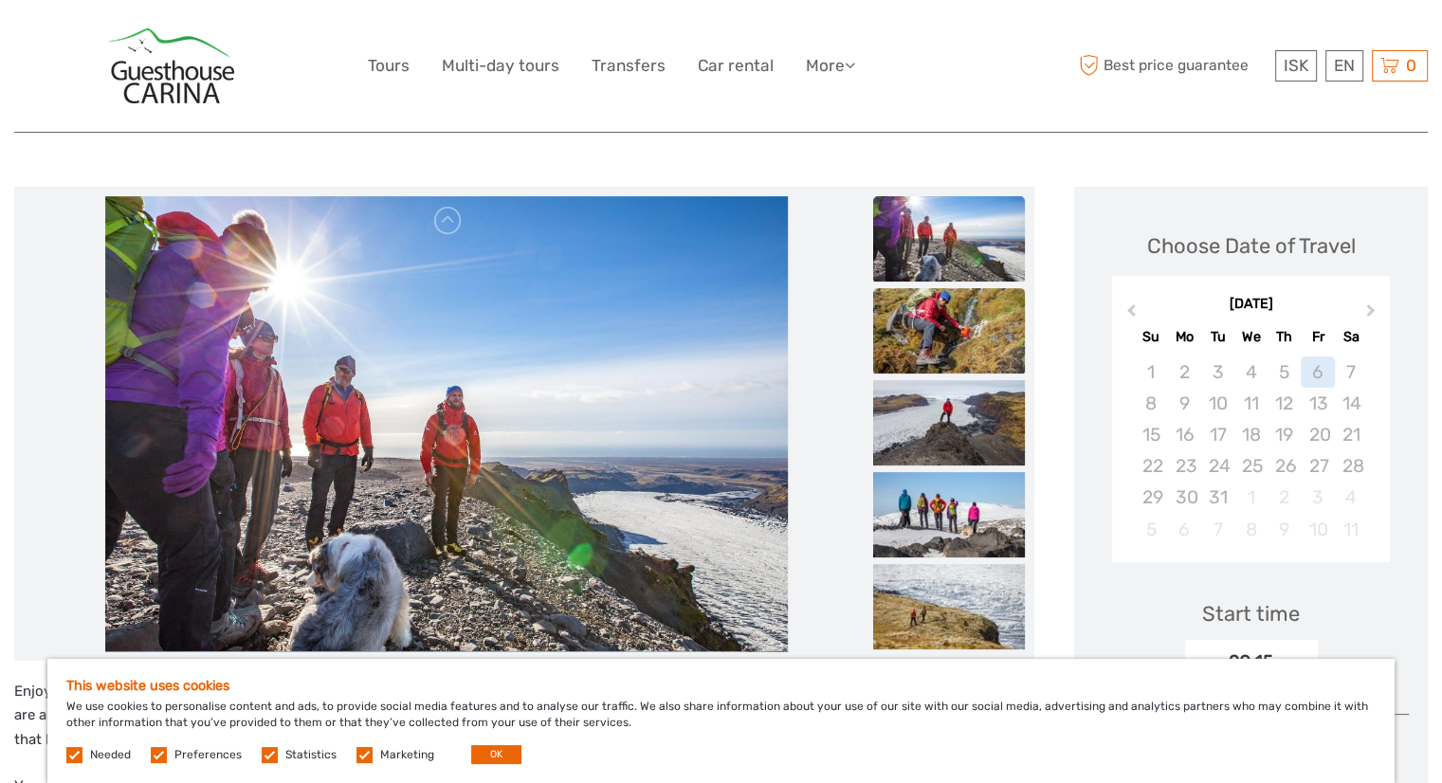
click at [938, 338] on img at bounding box center [949, 330] width 152 height 85
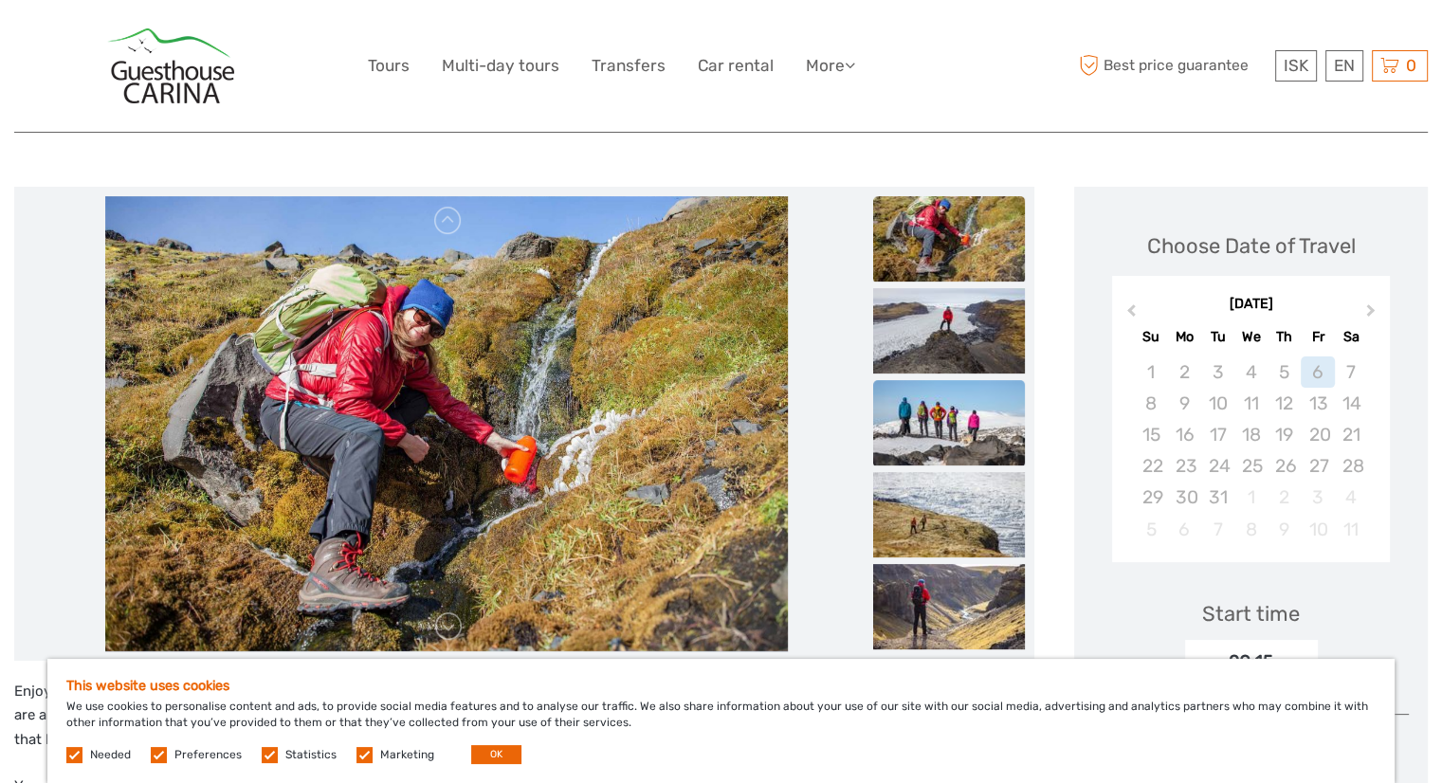
click at [941, 399] on img at bounding box center [949, 422] width 152 height 85
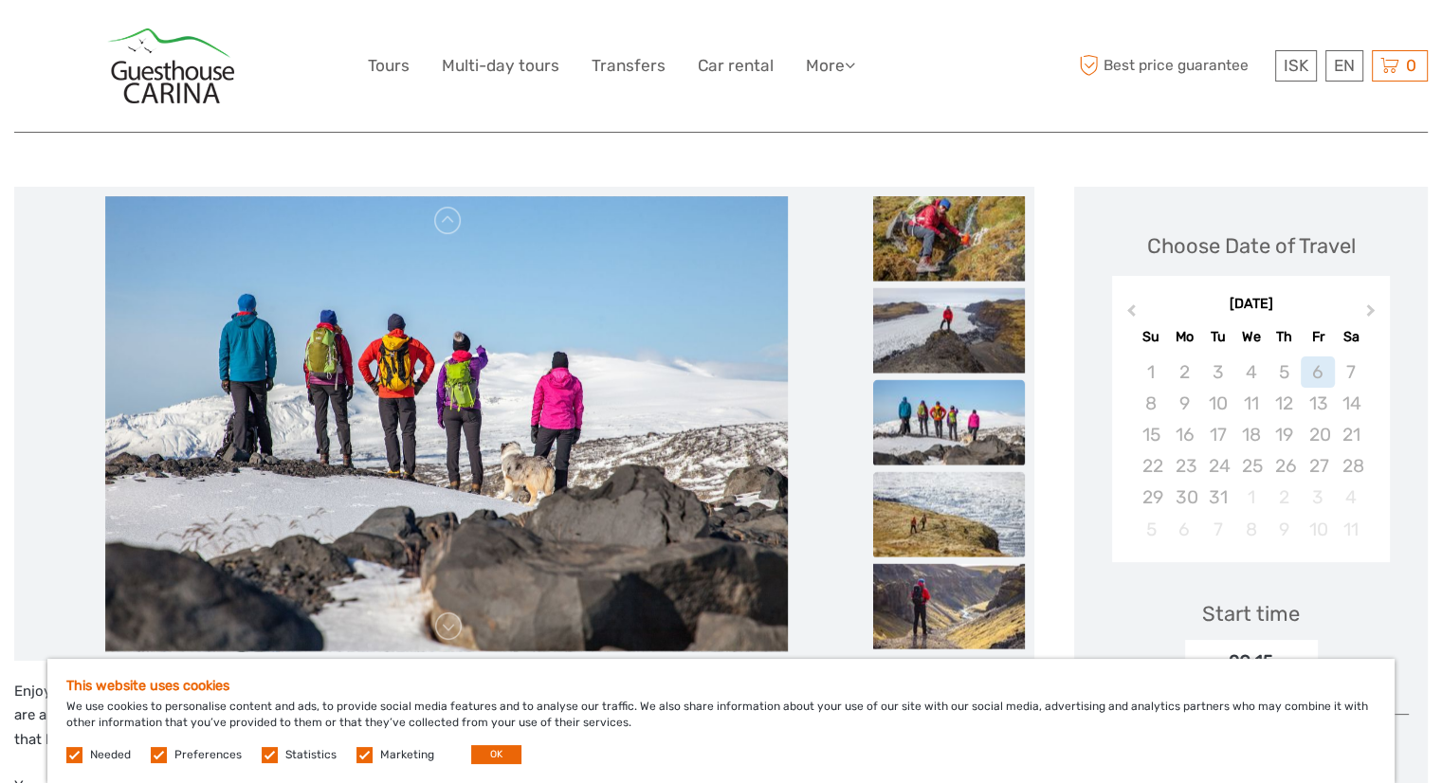
click at [938, 509] on img at bounding box center [949, 513] width 152 height 85
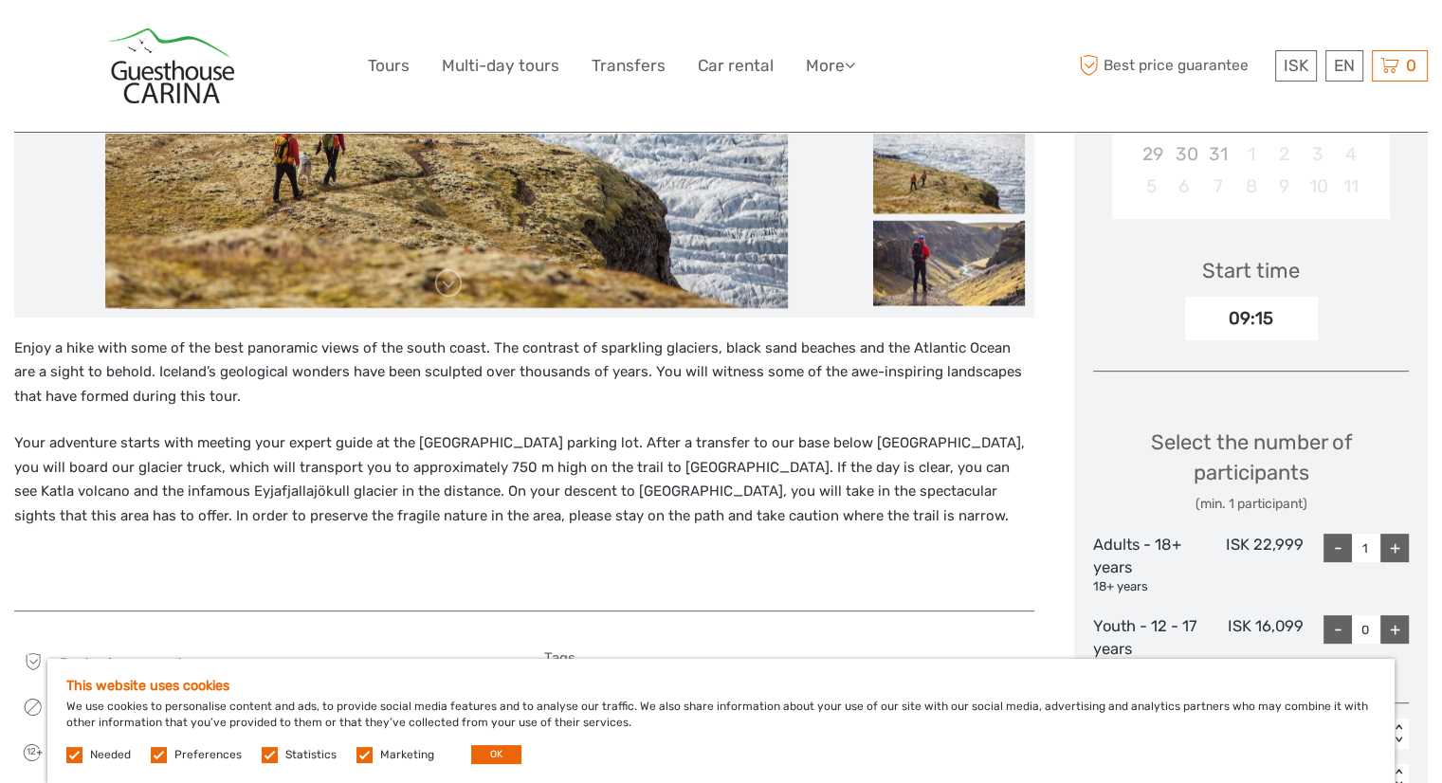
scroll to position [569, 0]
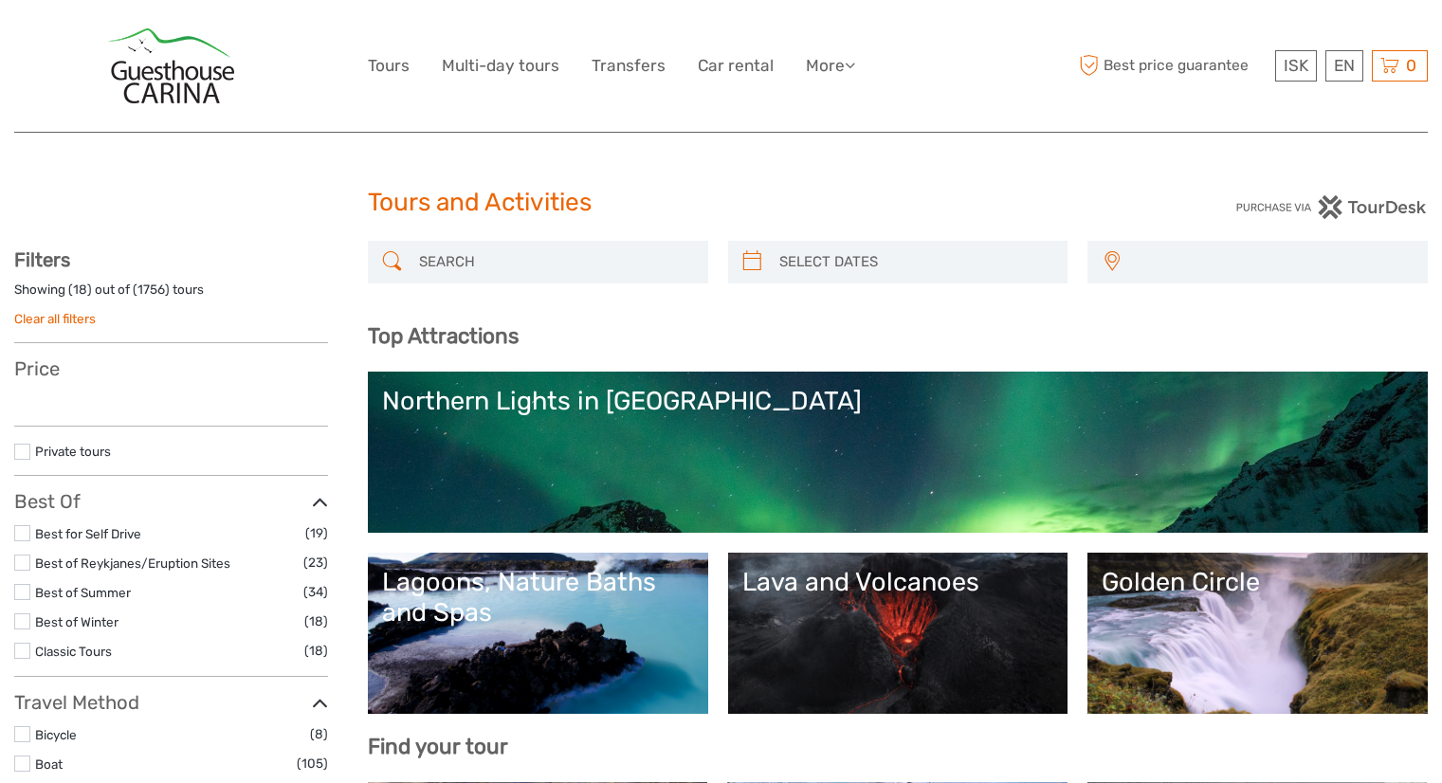
select select
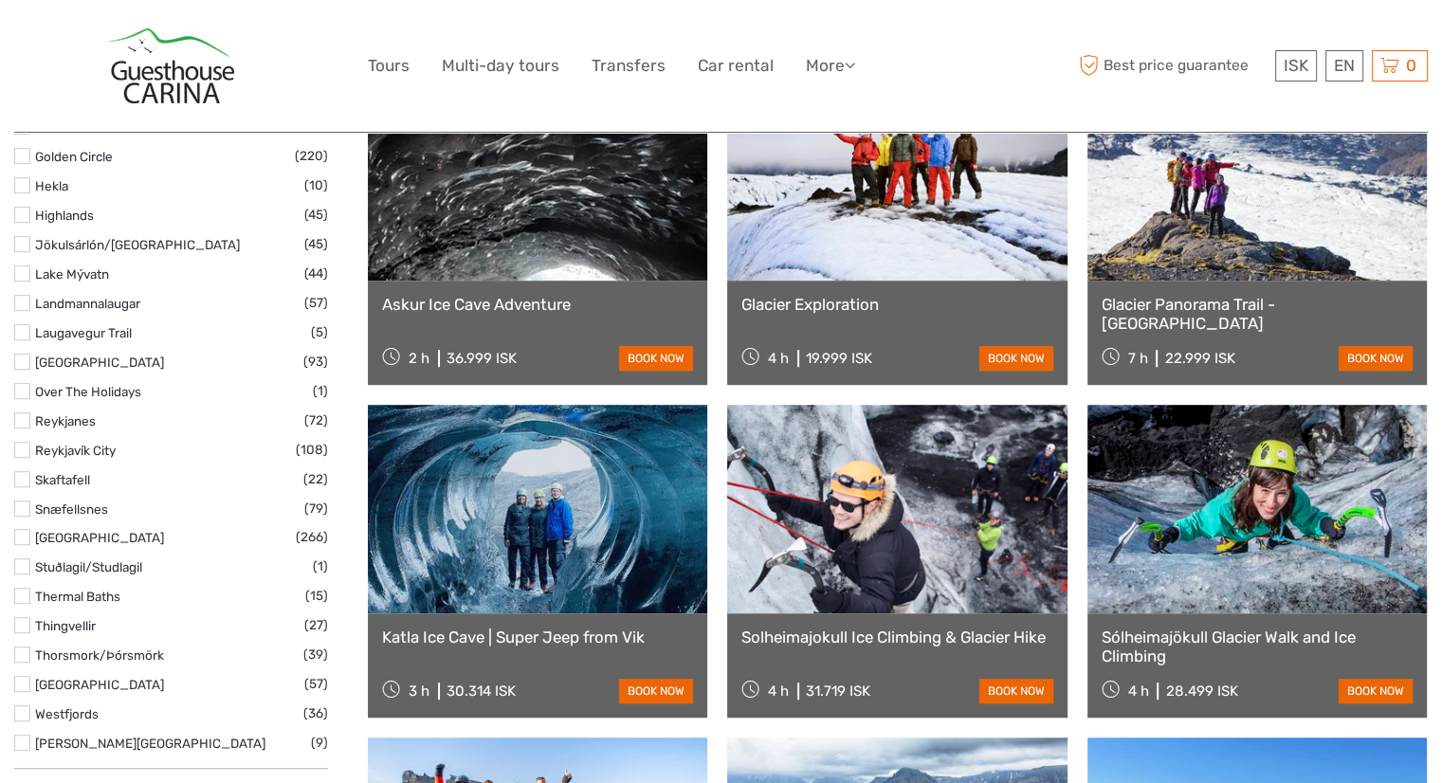
scroll to position [1072, 0]
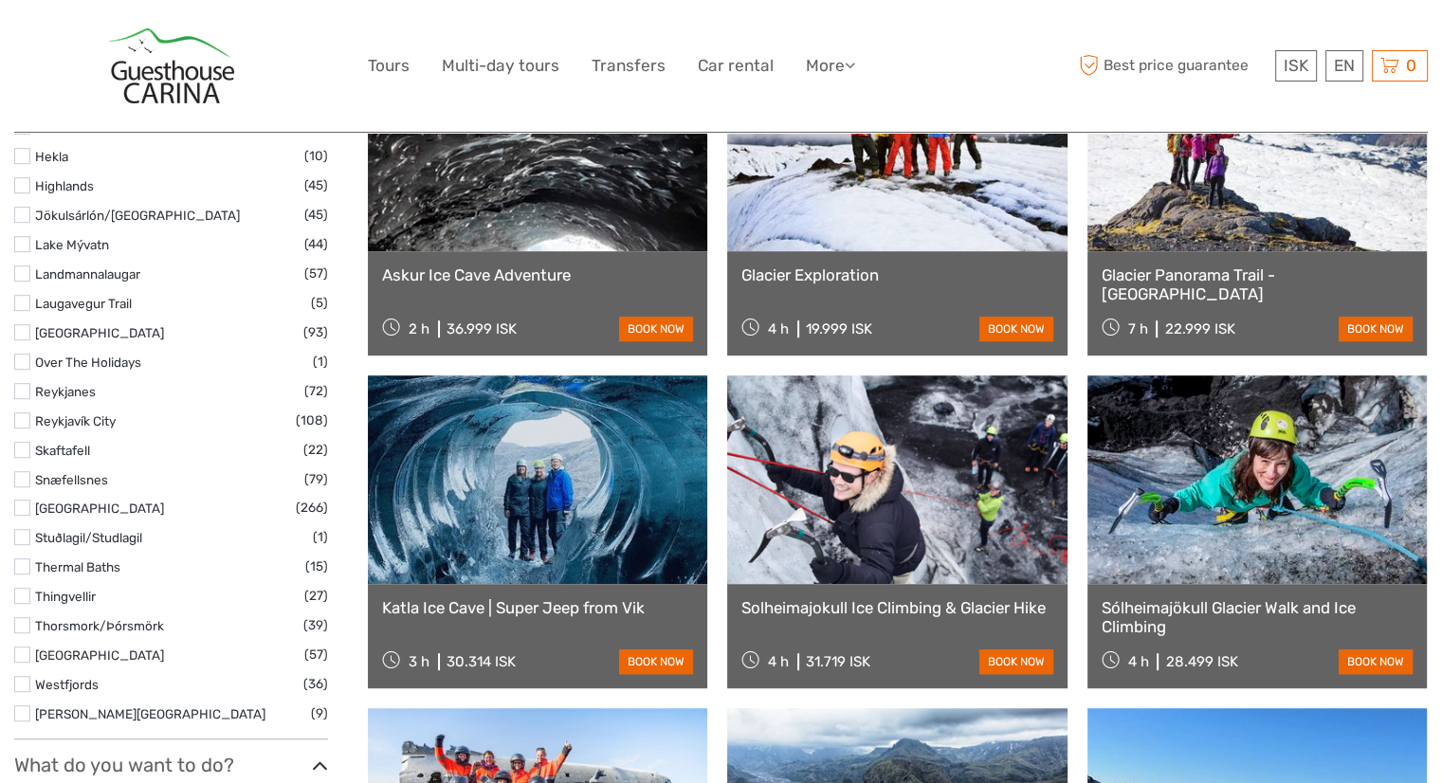
select select
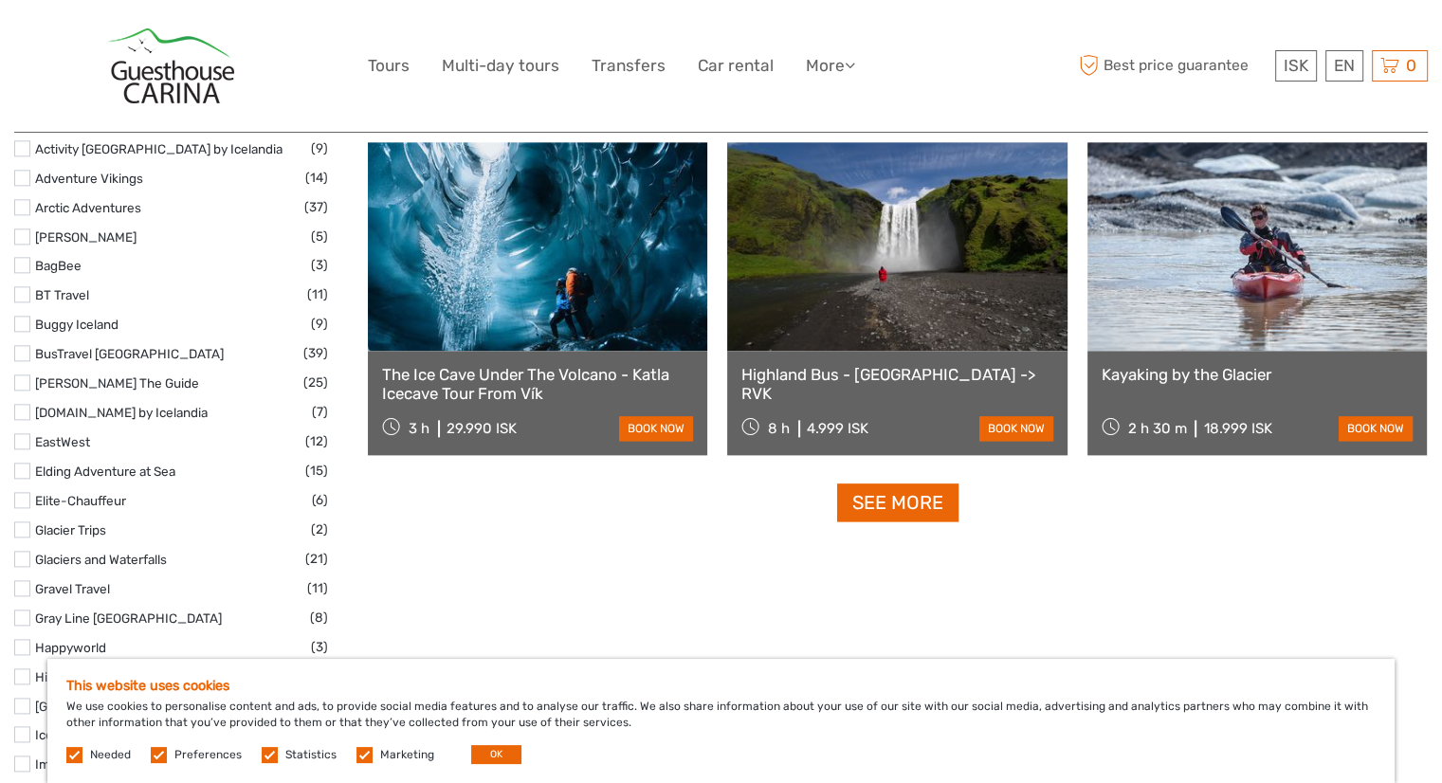
scroll to position [2305, 0]
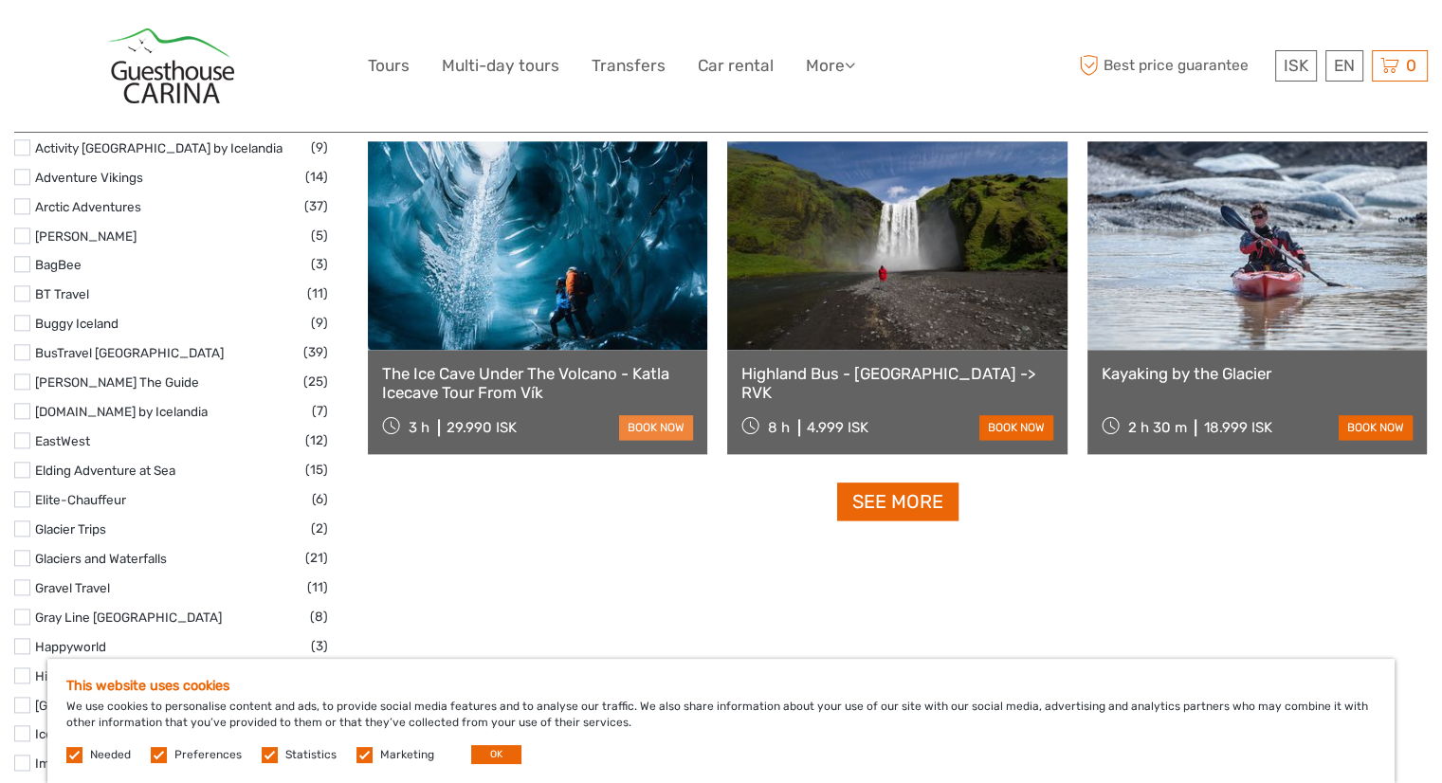
click at [645, 428] on link "book now" at bounding box center [656, 427] width 74 height 25
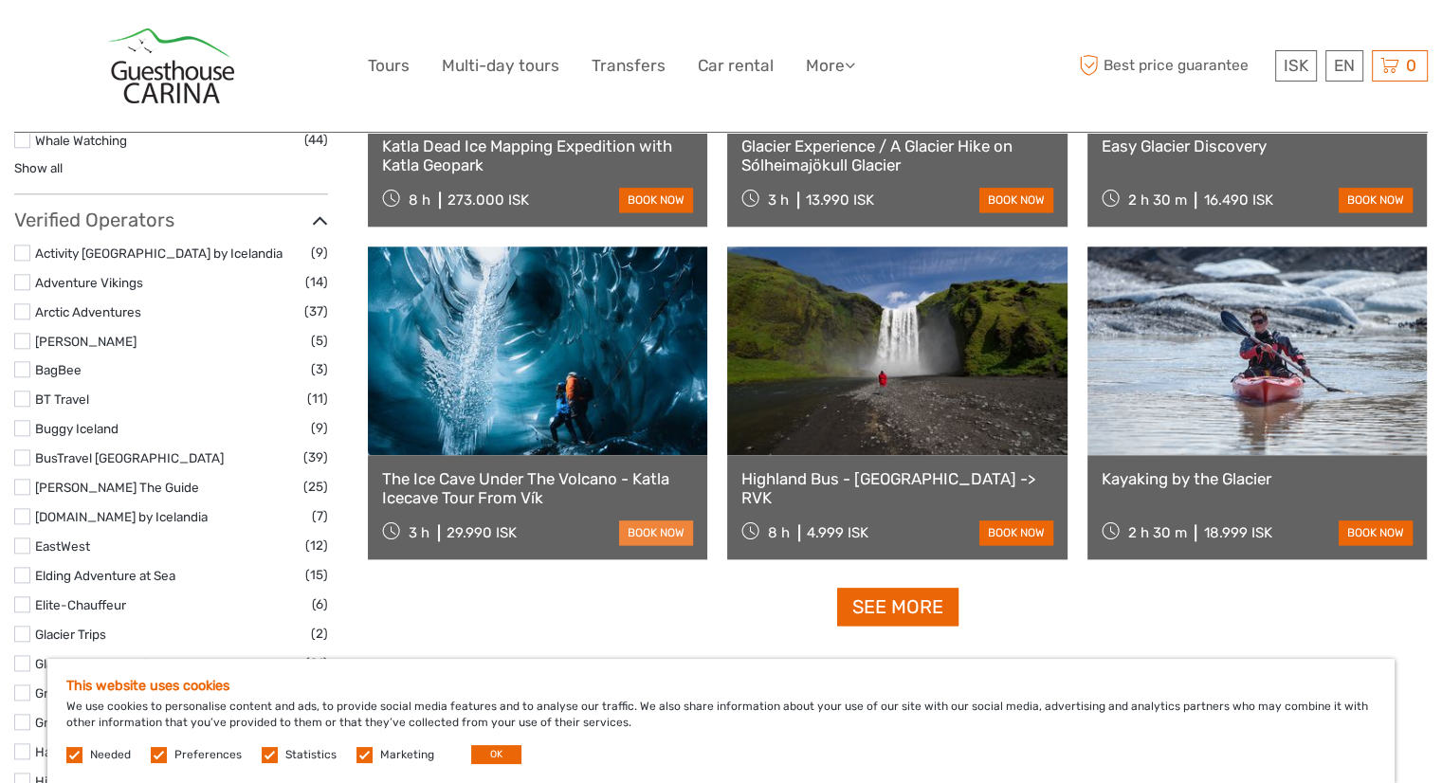
scroll to position [2210, 0]
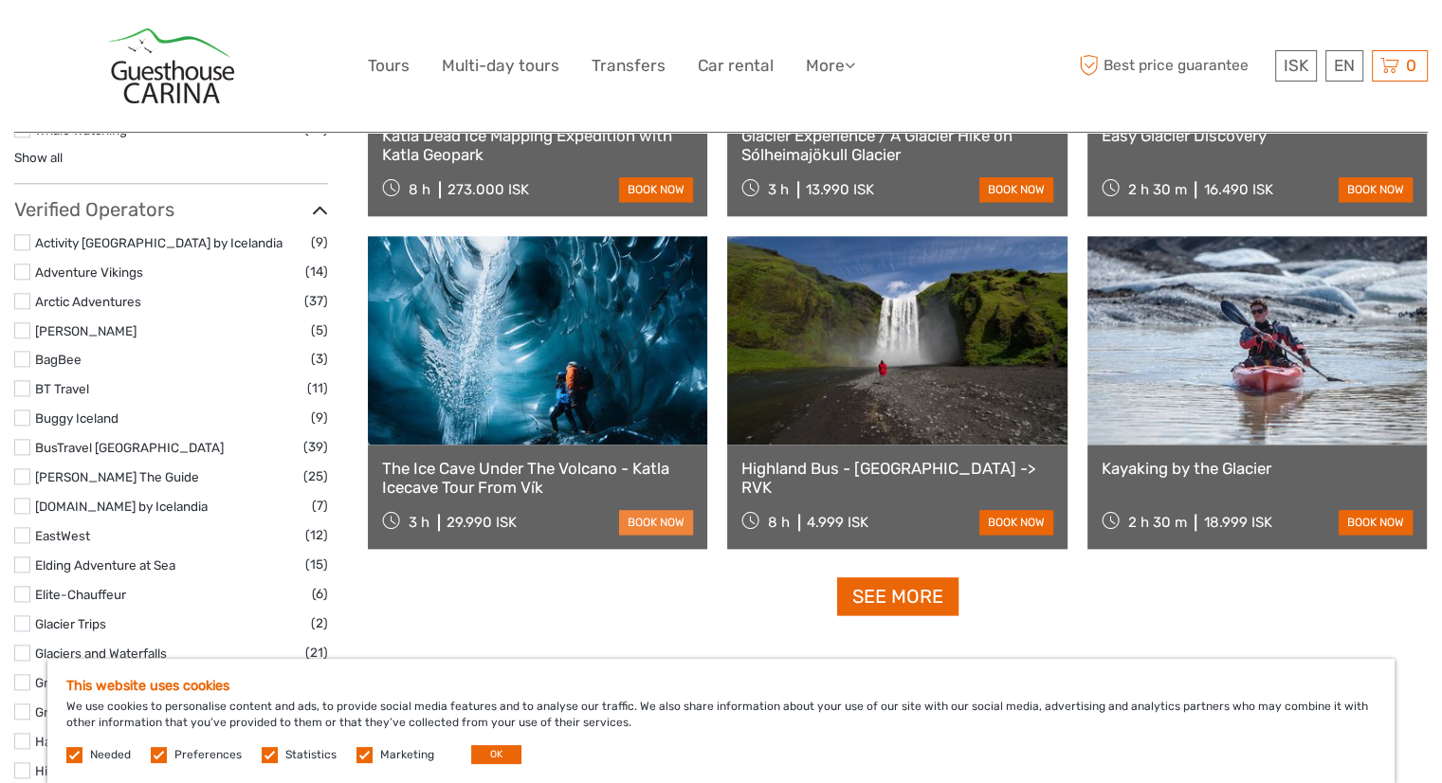
drag, startPoint x: 656, startPoint y: 510, endPoint x: 657, endPoint y: 520, distance: 9.5
click at [657, 511] on link "book now" at bounding box center [656, 522] width 74 height 25
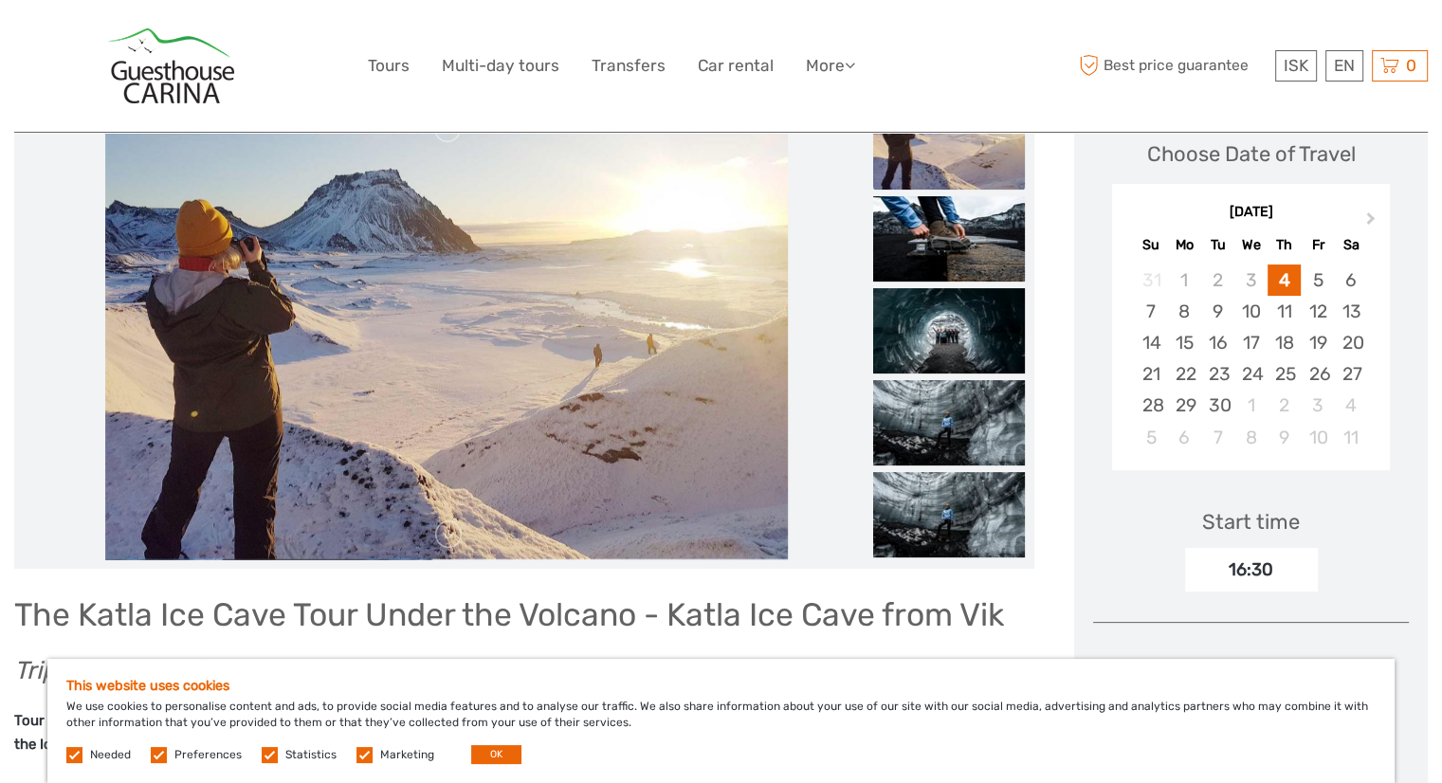
scroll to position [284, 0]
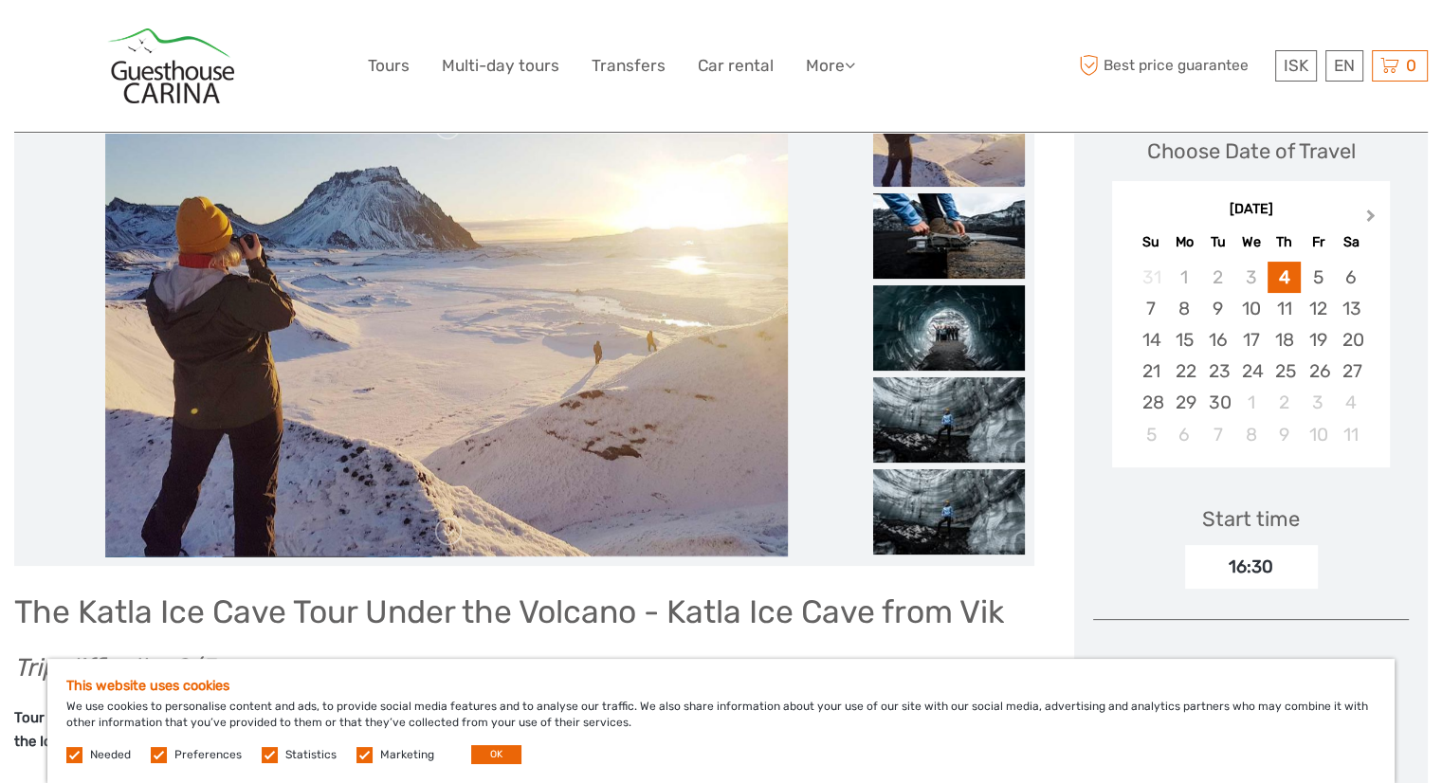
click at [1360, 212] on button "Next Month" at bounding box center [1373, 220] width 30 height 30
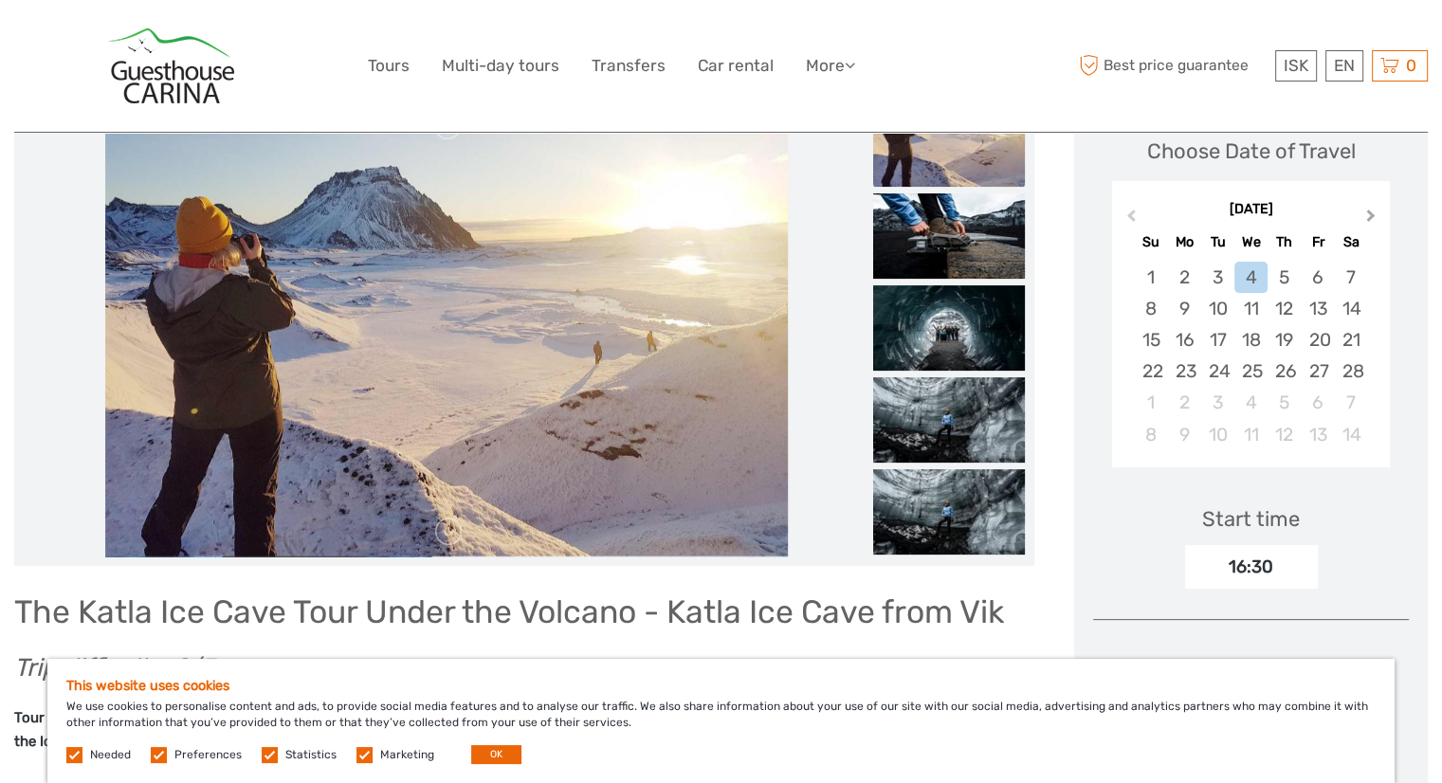
click at [1360, 212] on button "Next Month" at bounding box center [1373, 220] width 30 height 30
click at [1142, 213] on button "Previous Month" at bounding box center [1129, 220] width 30 height 30
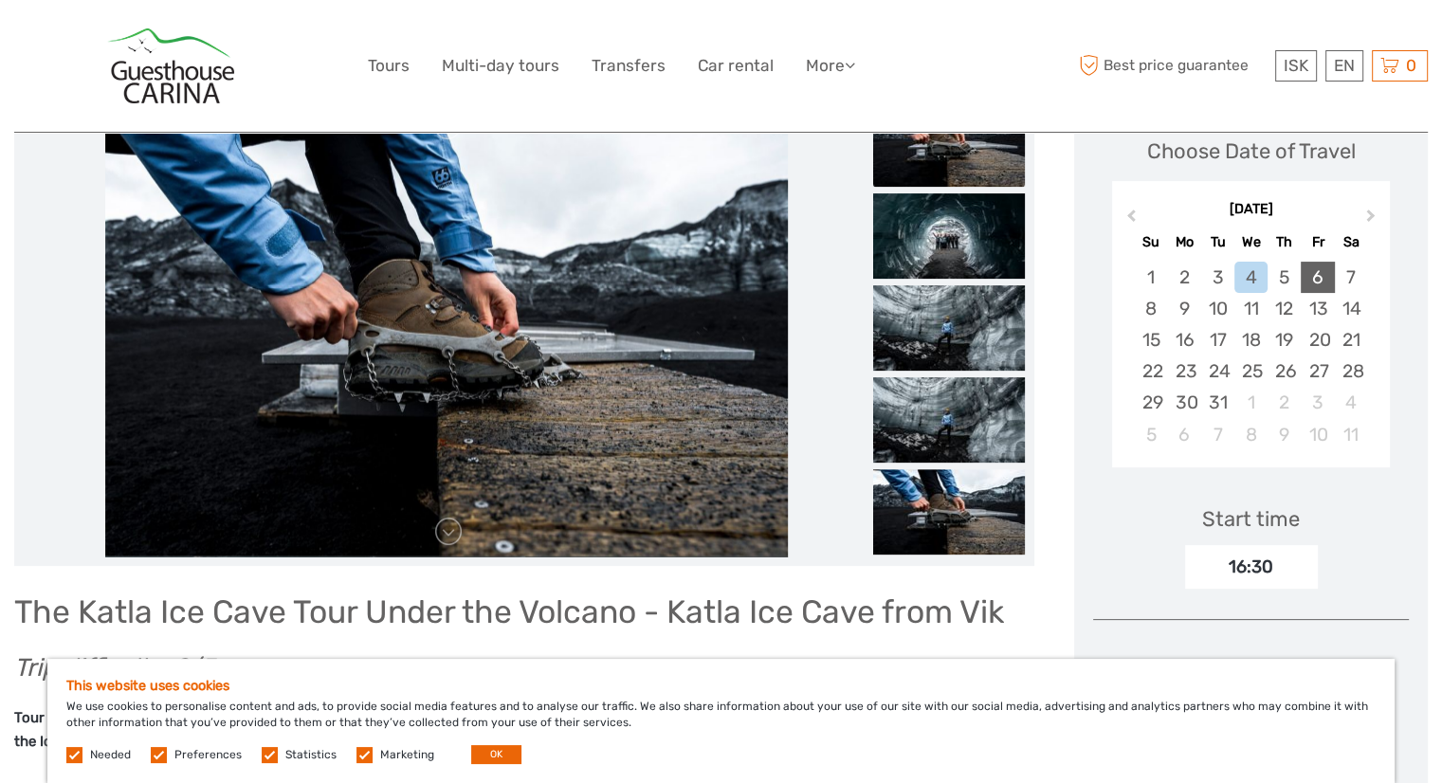
click at [1327, 269] on div "6" at bounding box center [1317, 277] width 33 height 31
click at [1259, 558] on div "10:00" at bounding box center [1251, 568] width 46 height 25
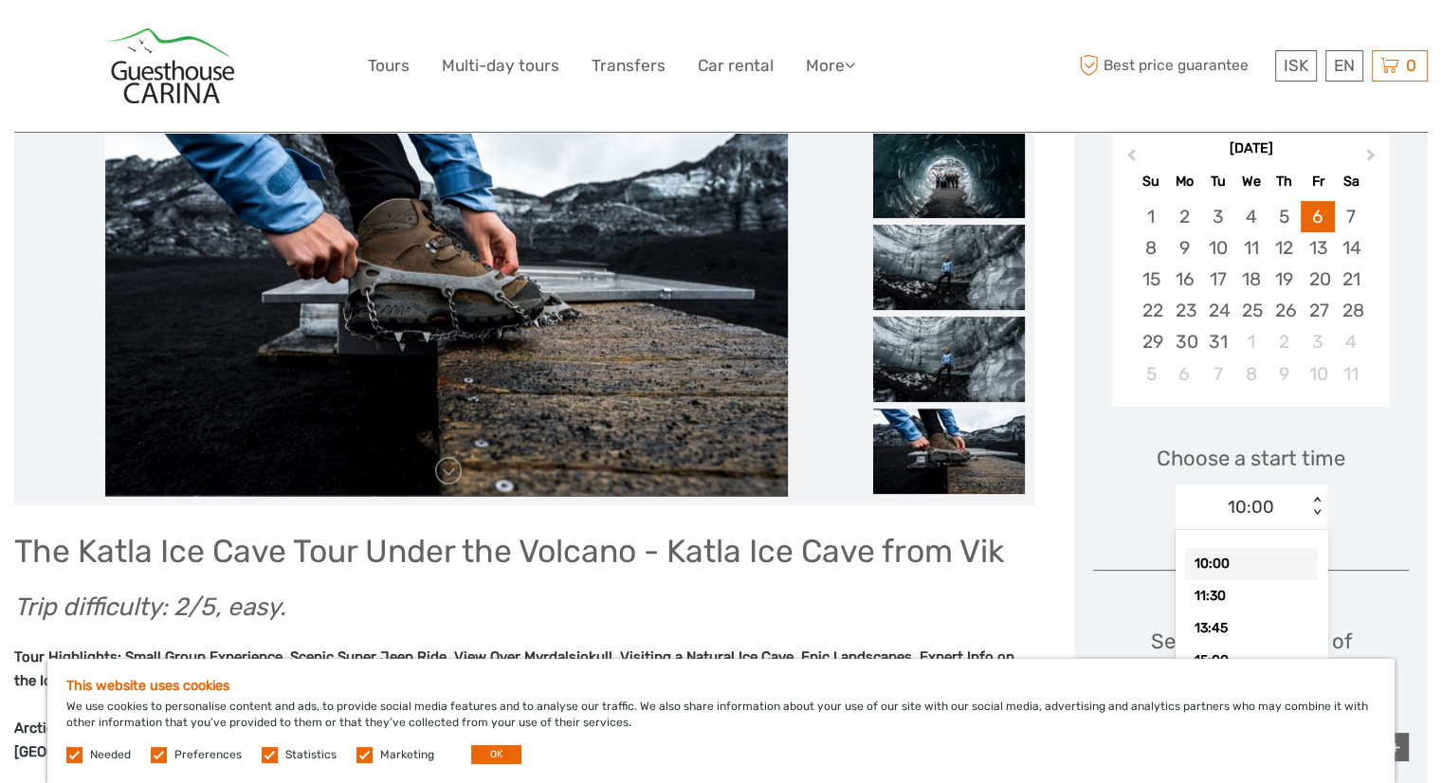
scroll to position [379, 0]
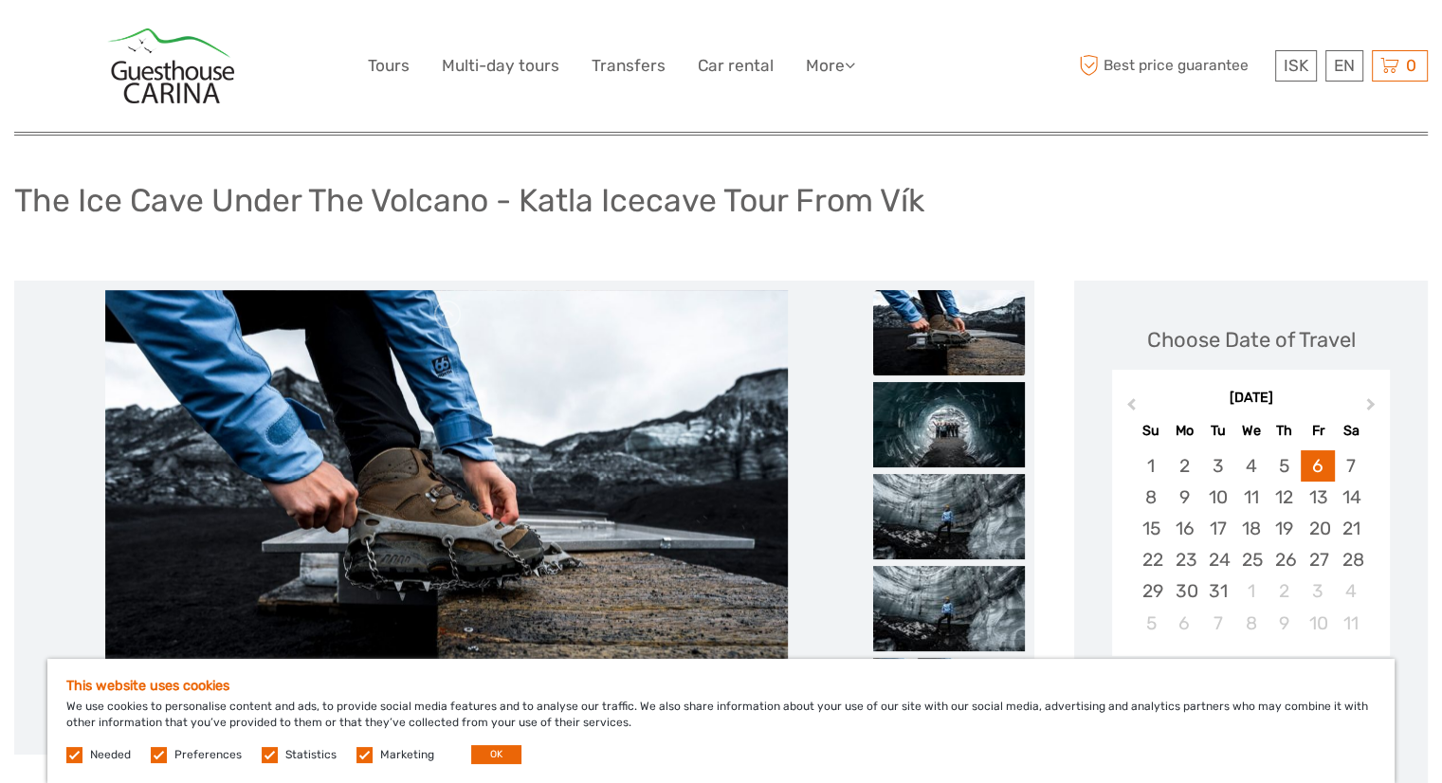
scroll to position [95, 0]
click at [951, 357] on ul at bounding box center [949, 567] width 152 height 1656
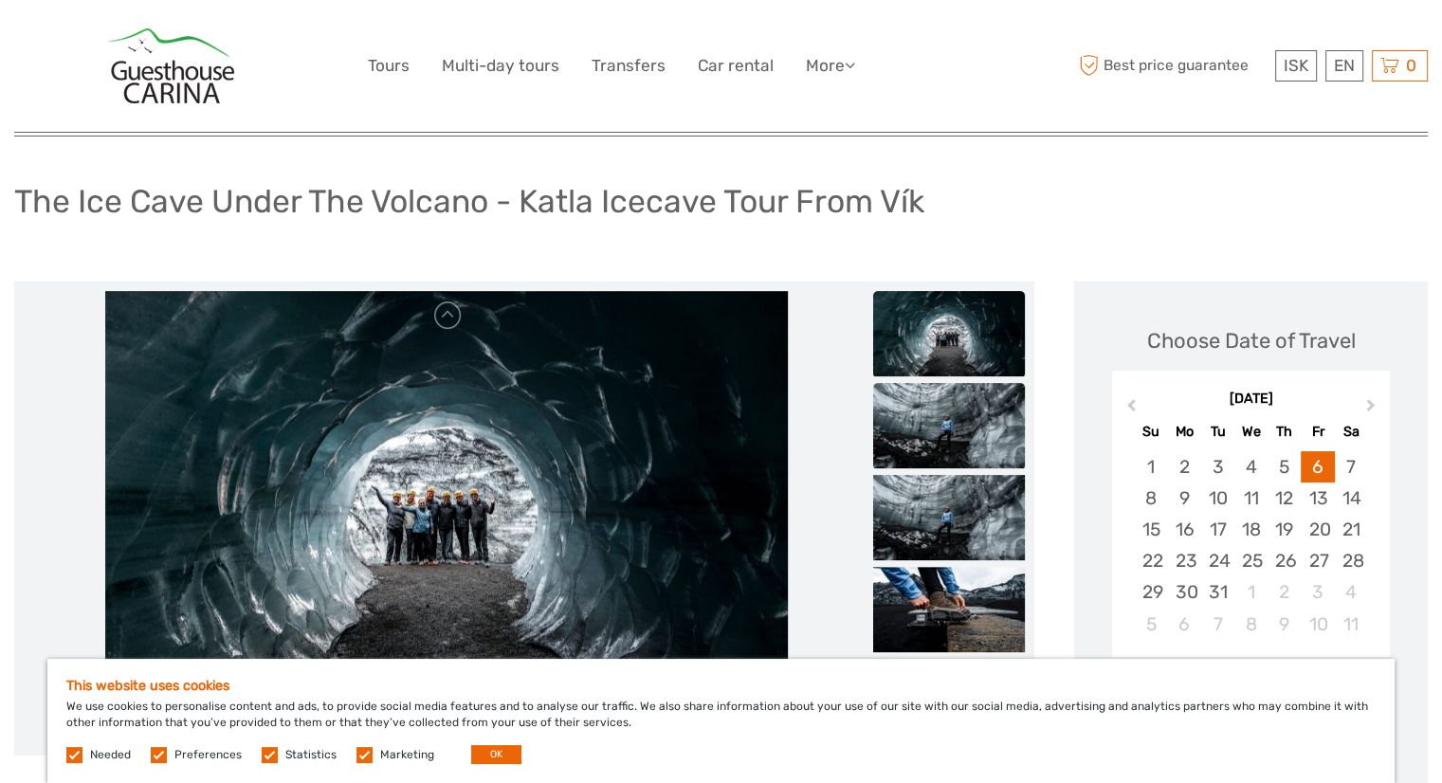
click at [963, 403] on img at bounding box center [949, 425] width 152 height 85
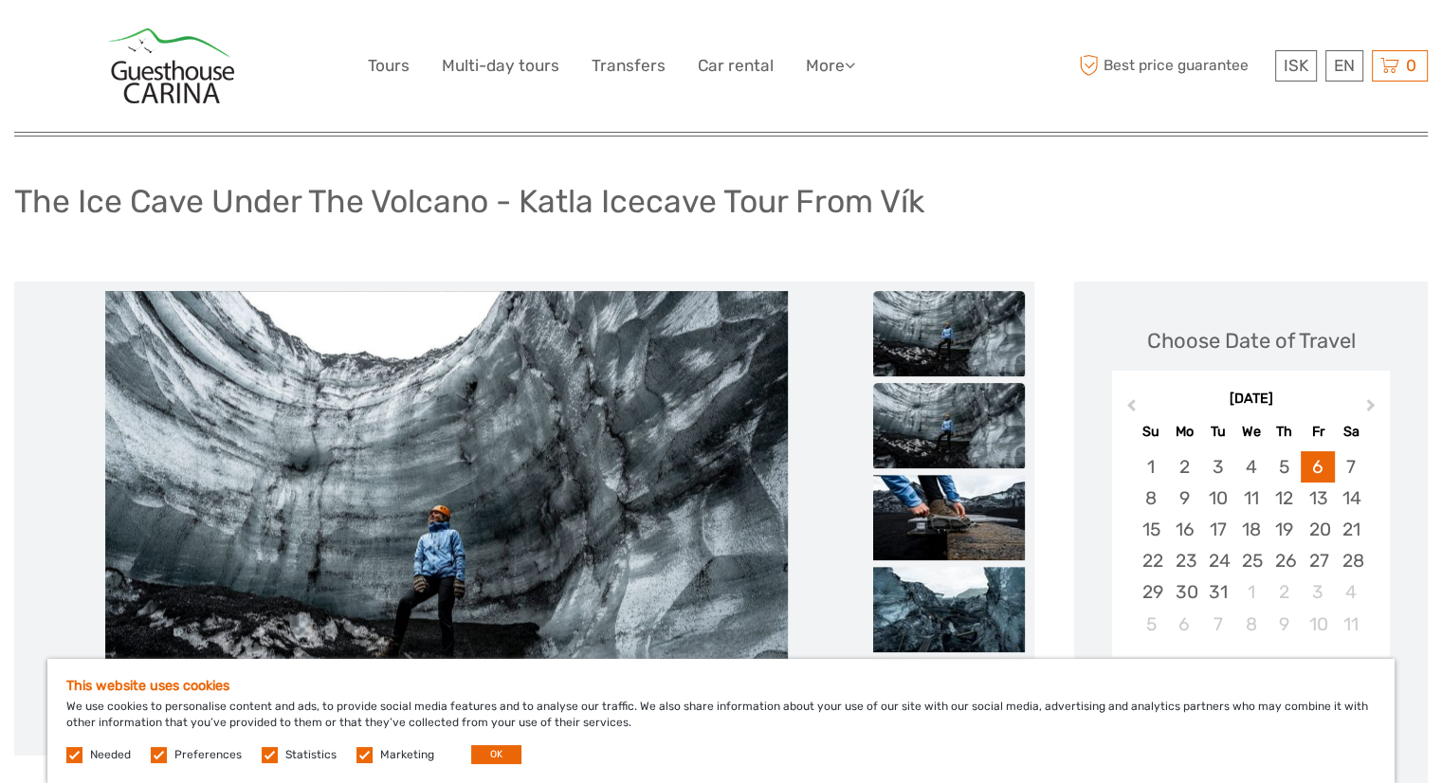
click at [971, 433] on img at bounding box center [949, 425] width 152 height 85
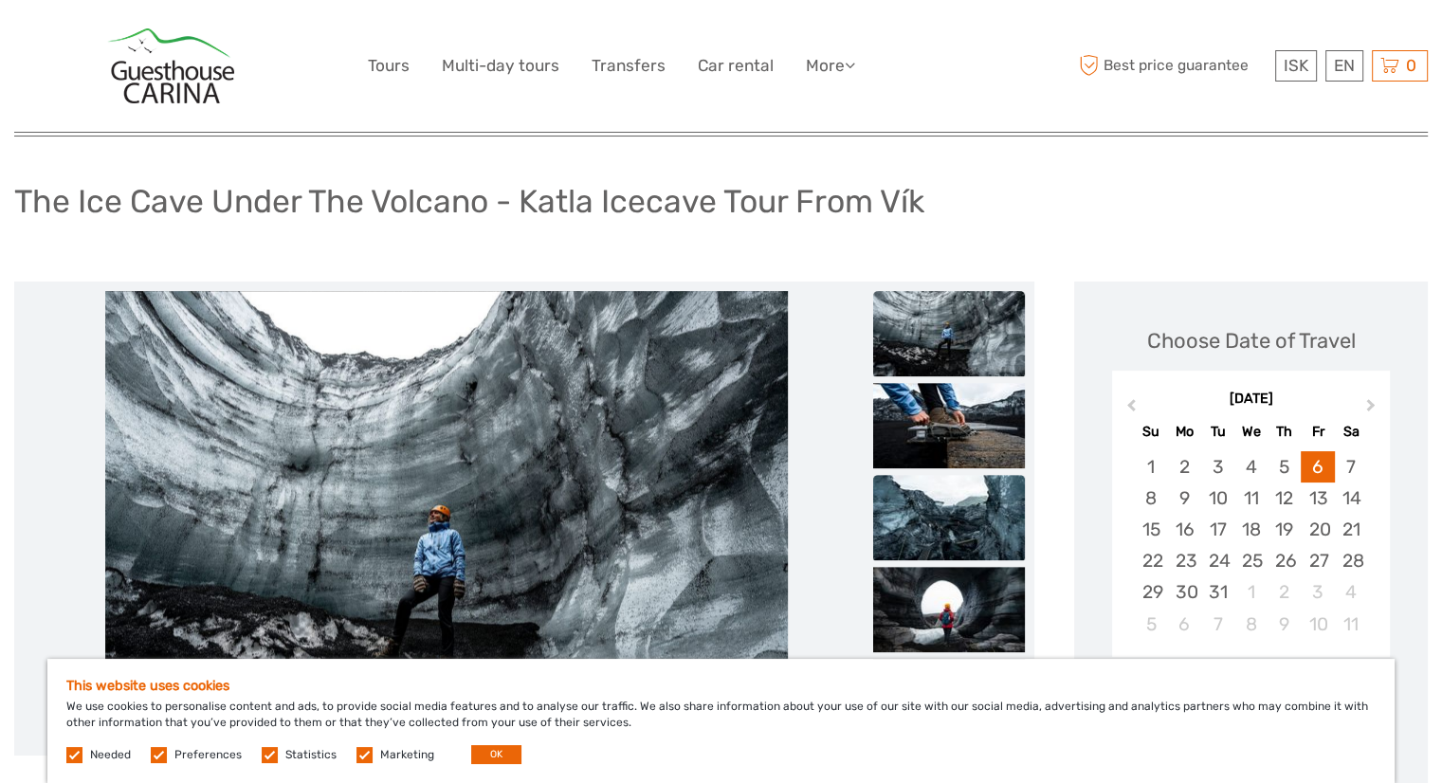
click at [971, 498] on img at bounding box center [949, 517] width 152 height 85
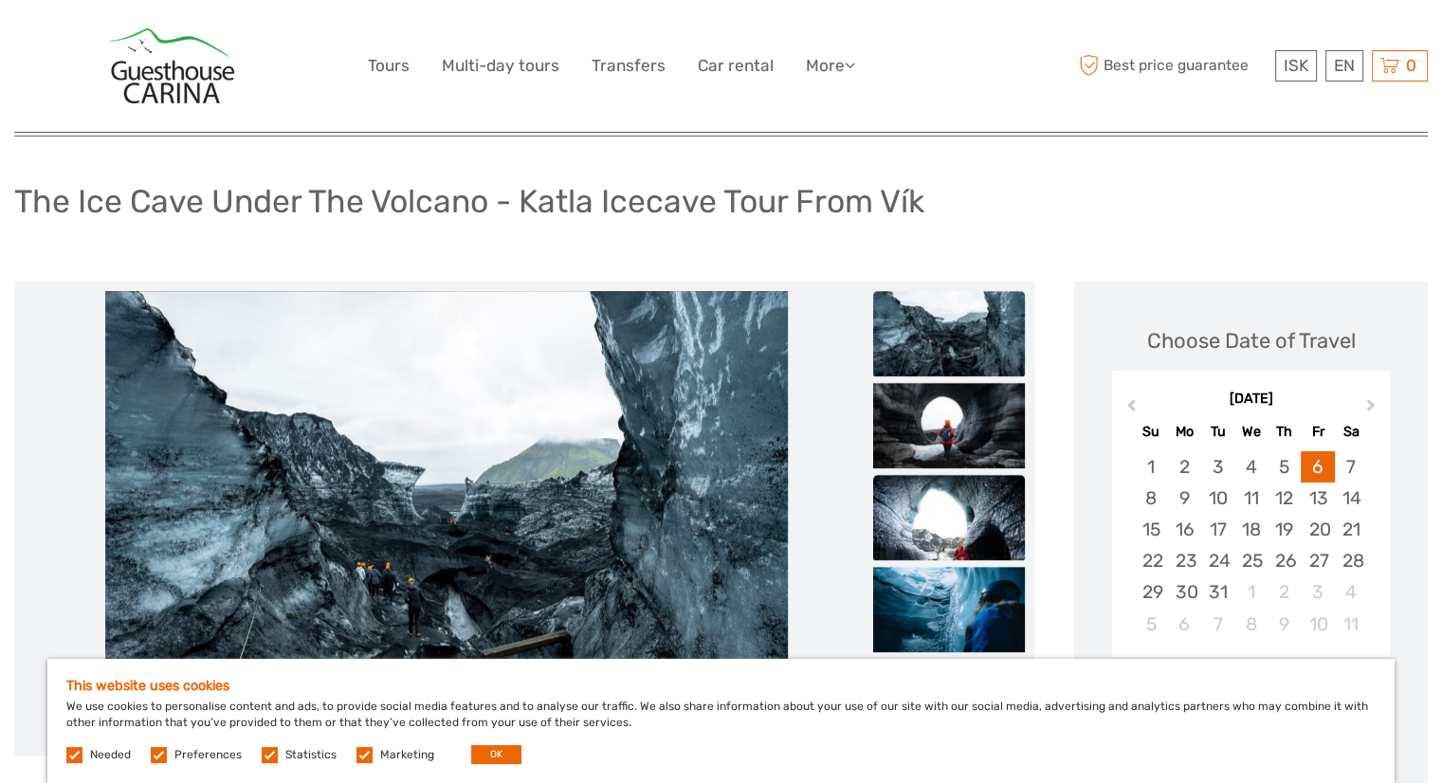
click at [971, 491] on img at bounding box center [949, 517] width 152 height 85
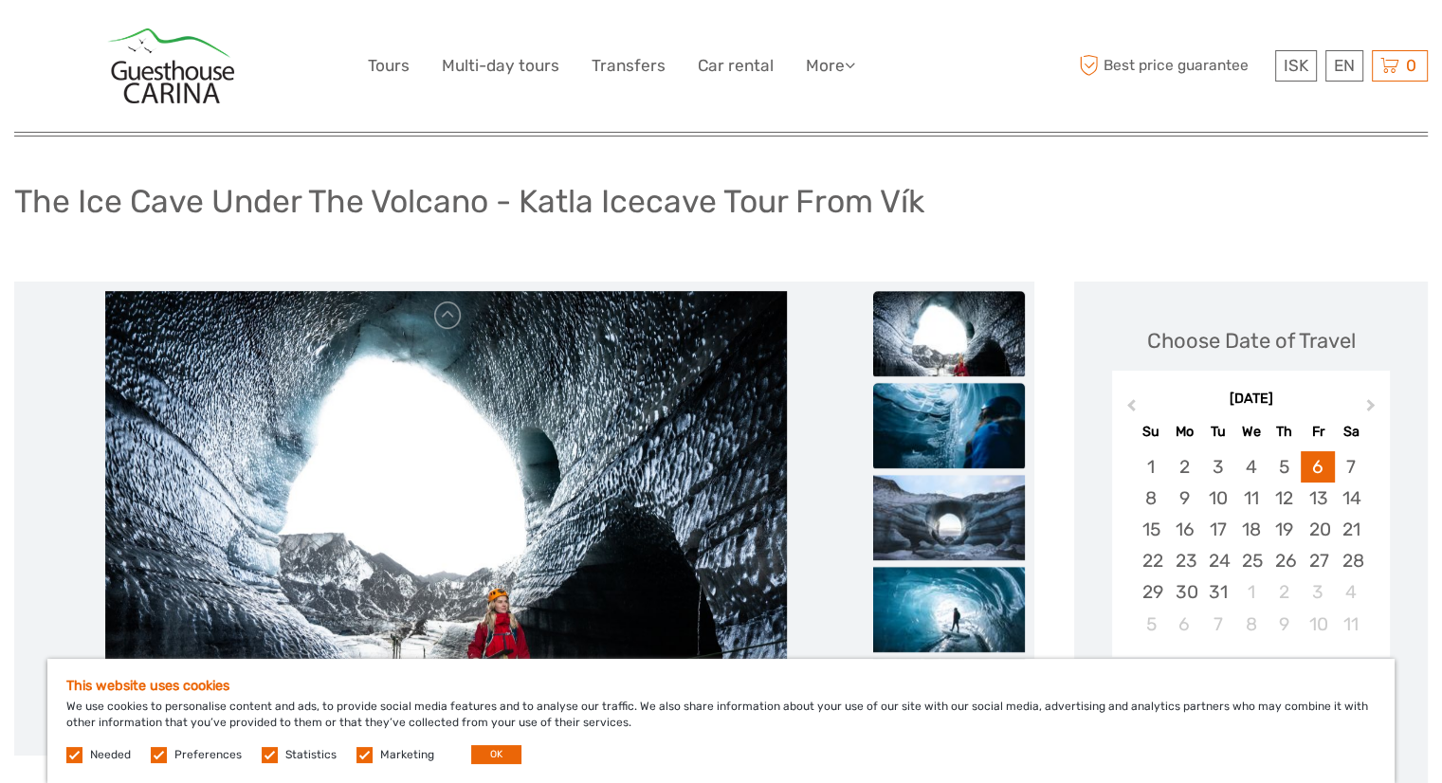
click at [966, 457] on img at bounding box center [949, 425] width 152 height 85
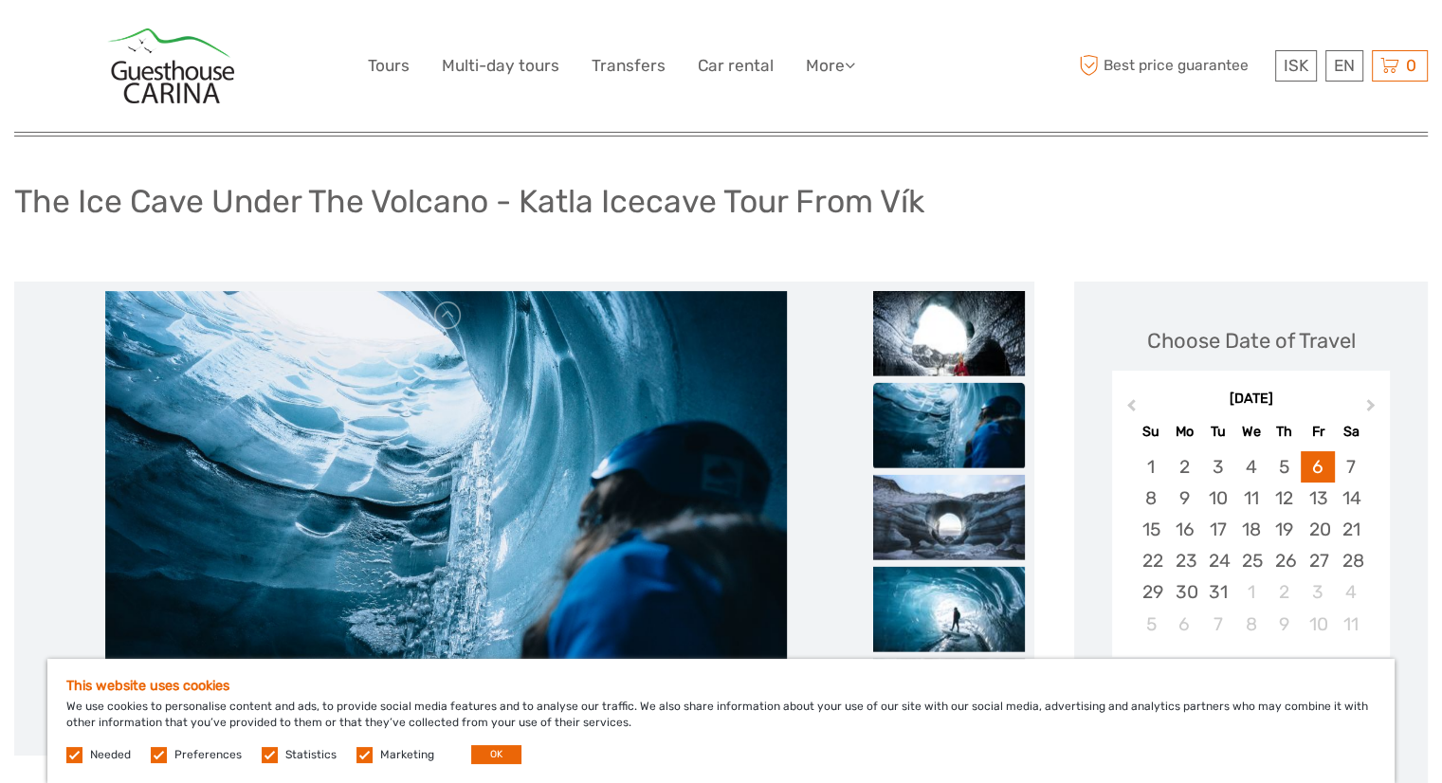
click at [967, 577] on img at bounding box center [949, 608] width 152 height 85
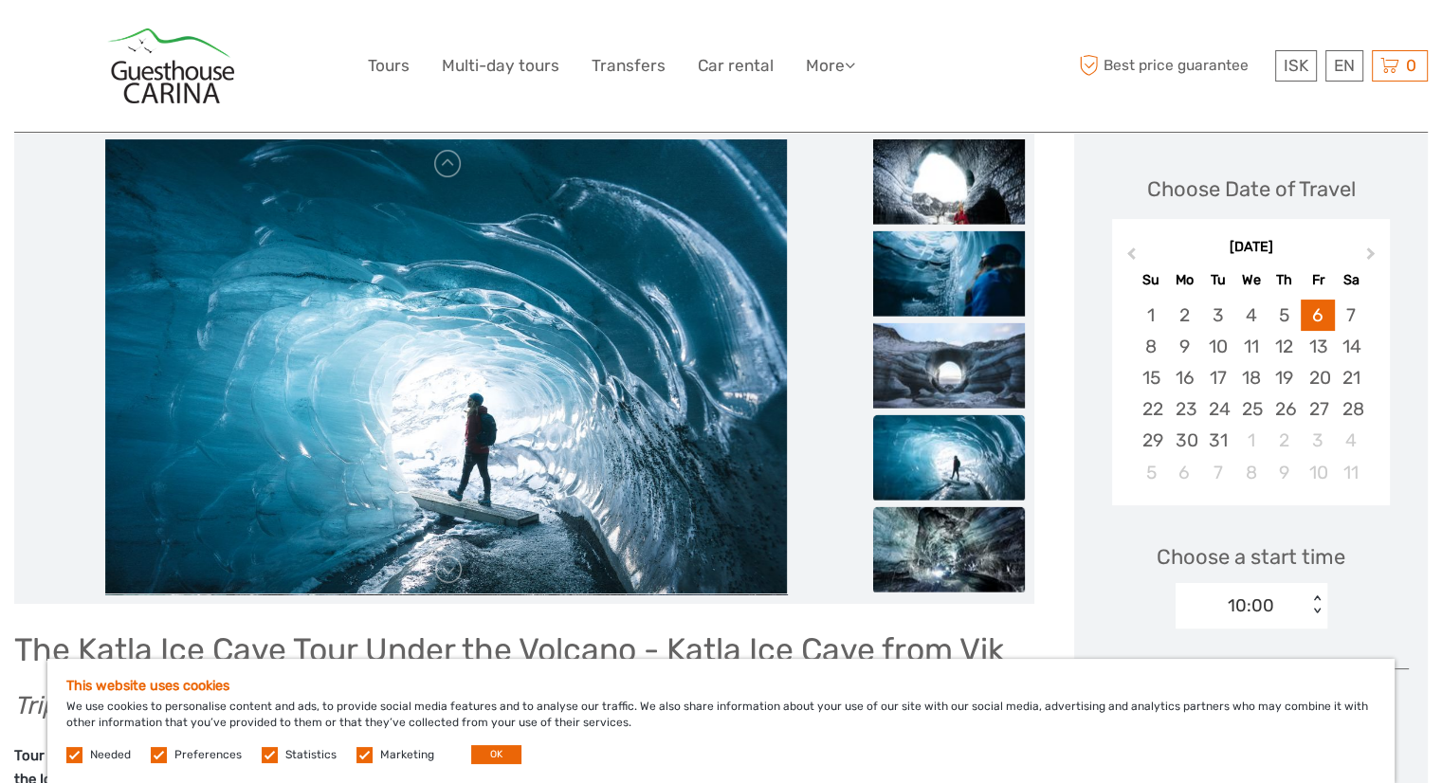
scroll to position [284, 0]
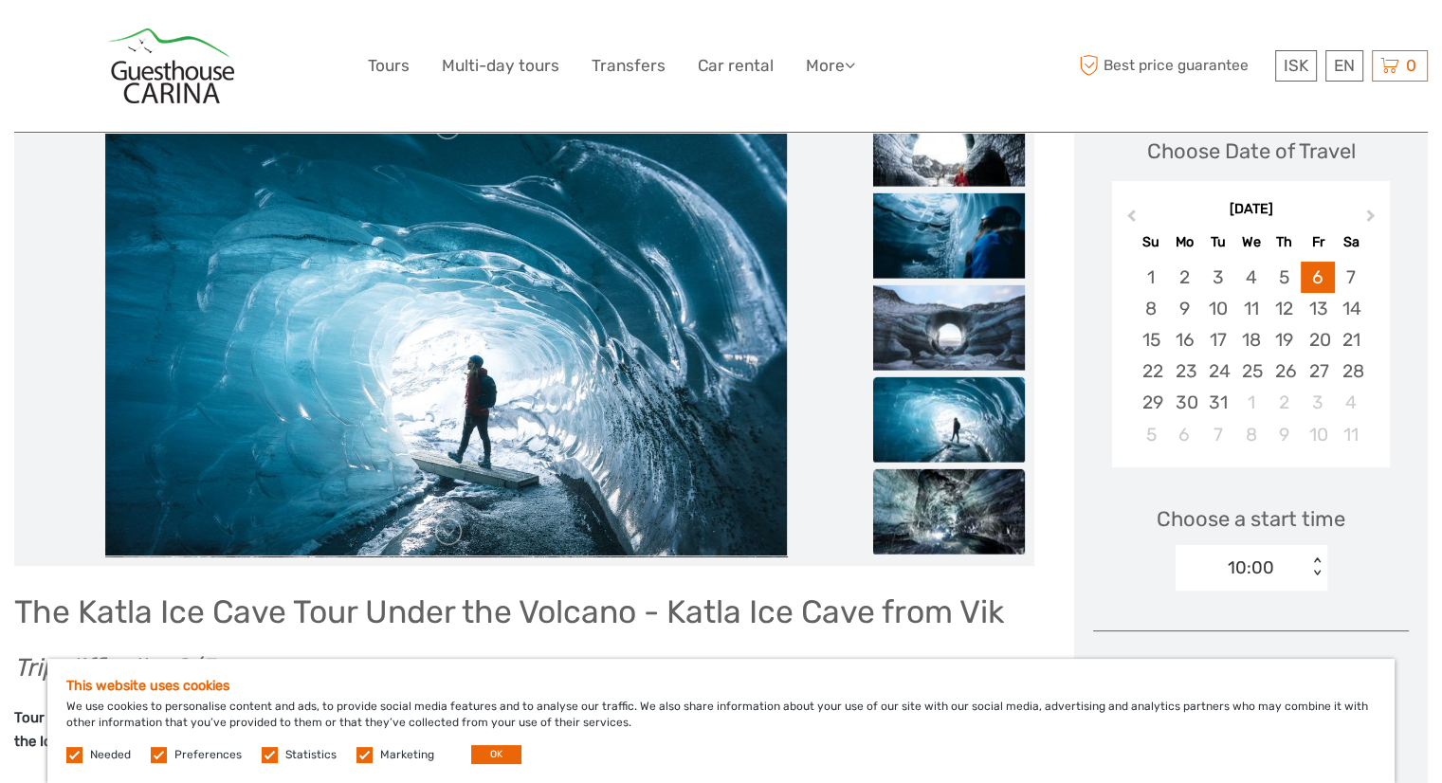
click at [959, 472] on img at bounding box center [949, 510] width 152 height 85
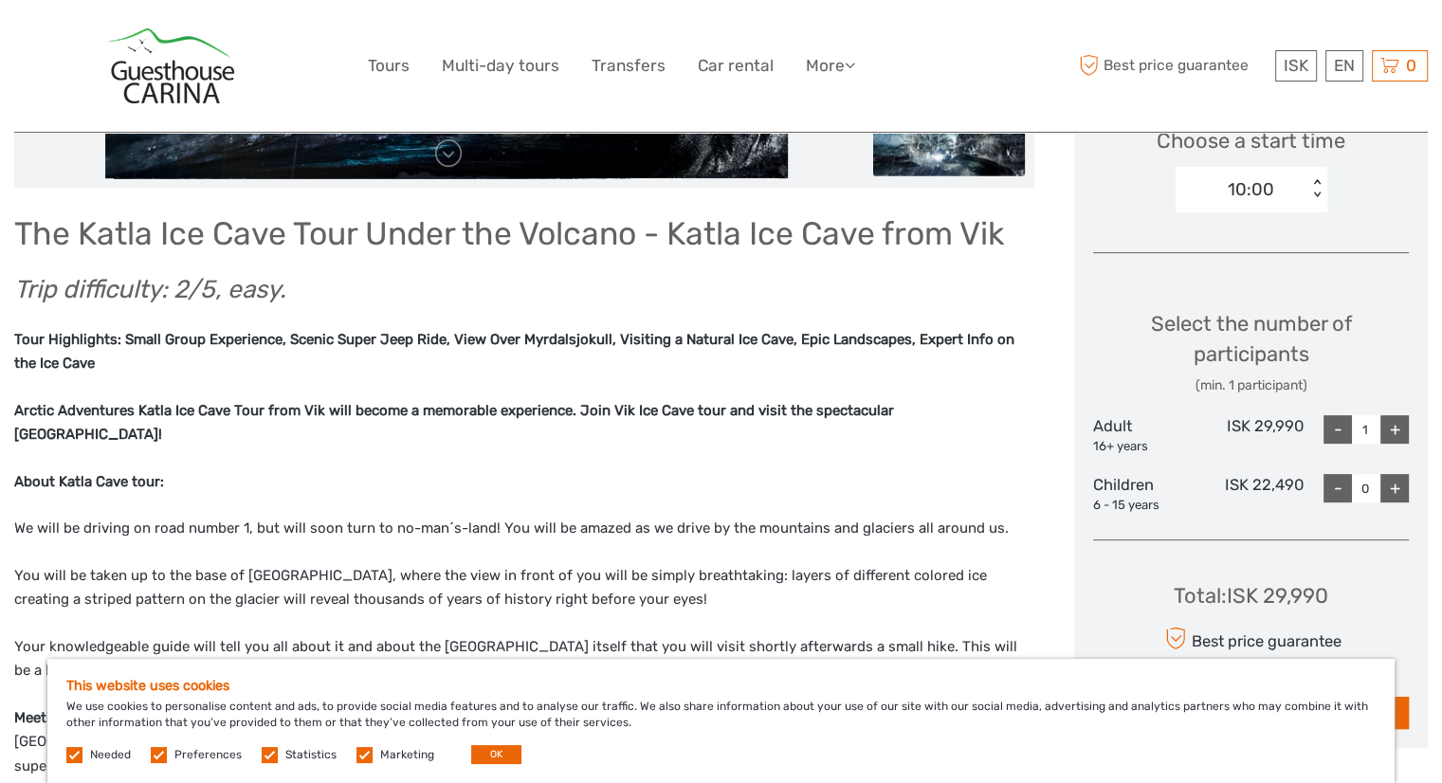
scroll to position [664, 0]
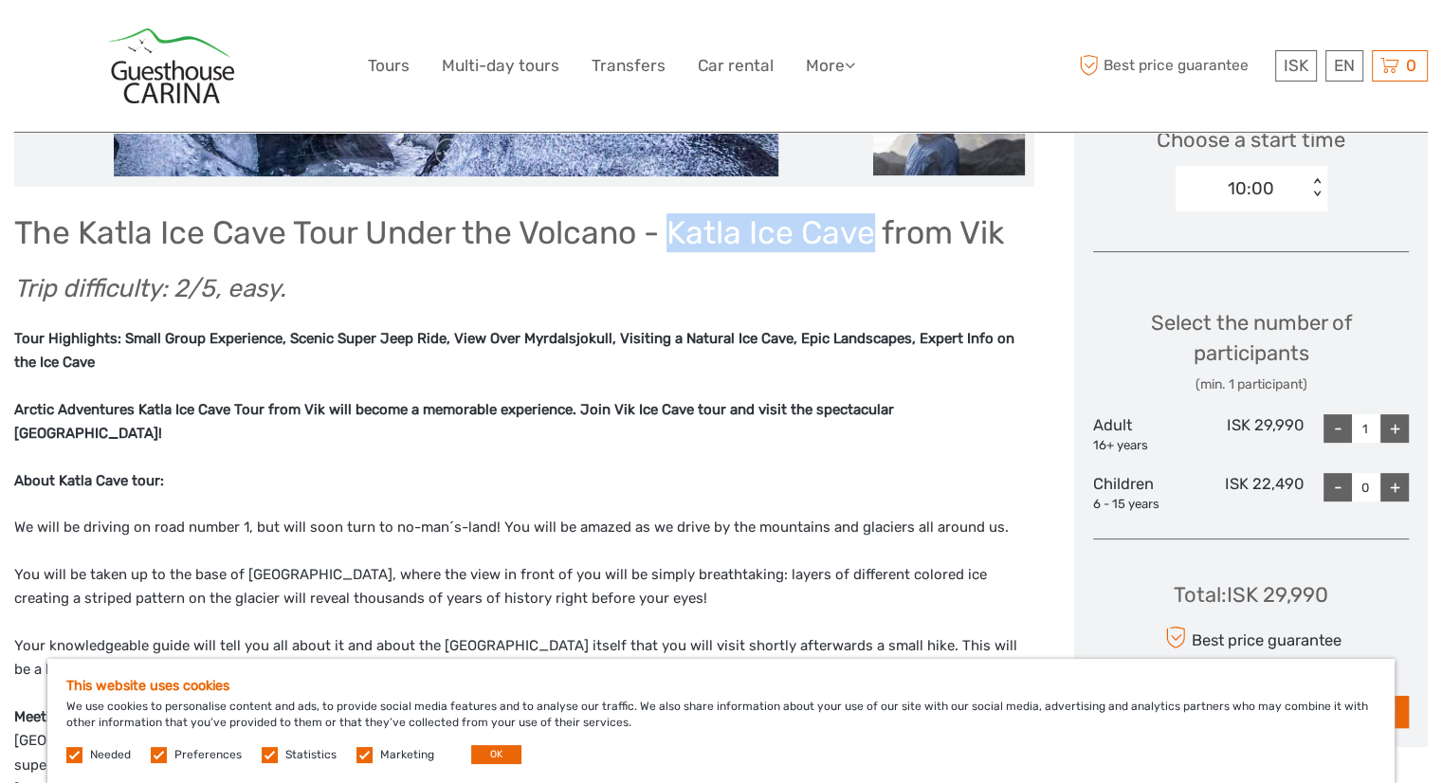
drag, startPoint x: 669, startPoint y: 224, endPoint x: 874, endPoint y: 232, distance: 205.0
click at [874, 232] on h1 "The Katla Ice Cave Tour Under the Volcano - Katla Ice Cave from Vik" at bounding box center [524, 232] width 1020 height 39
copy h1 "[GEOGRAPHIC_DATA]"
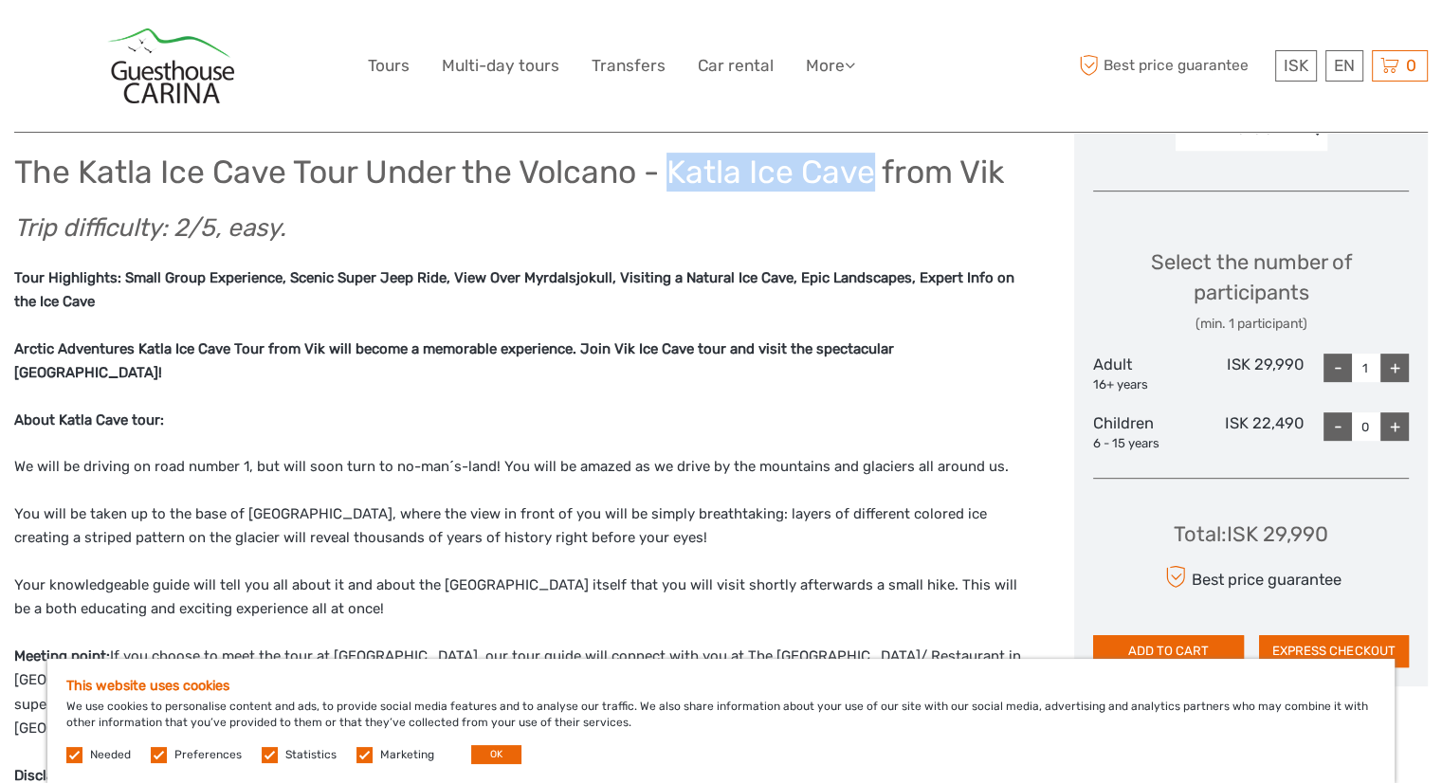
scroll to position [758, 0]
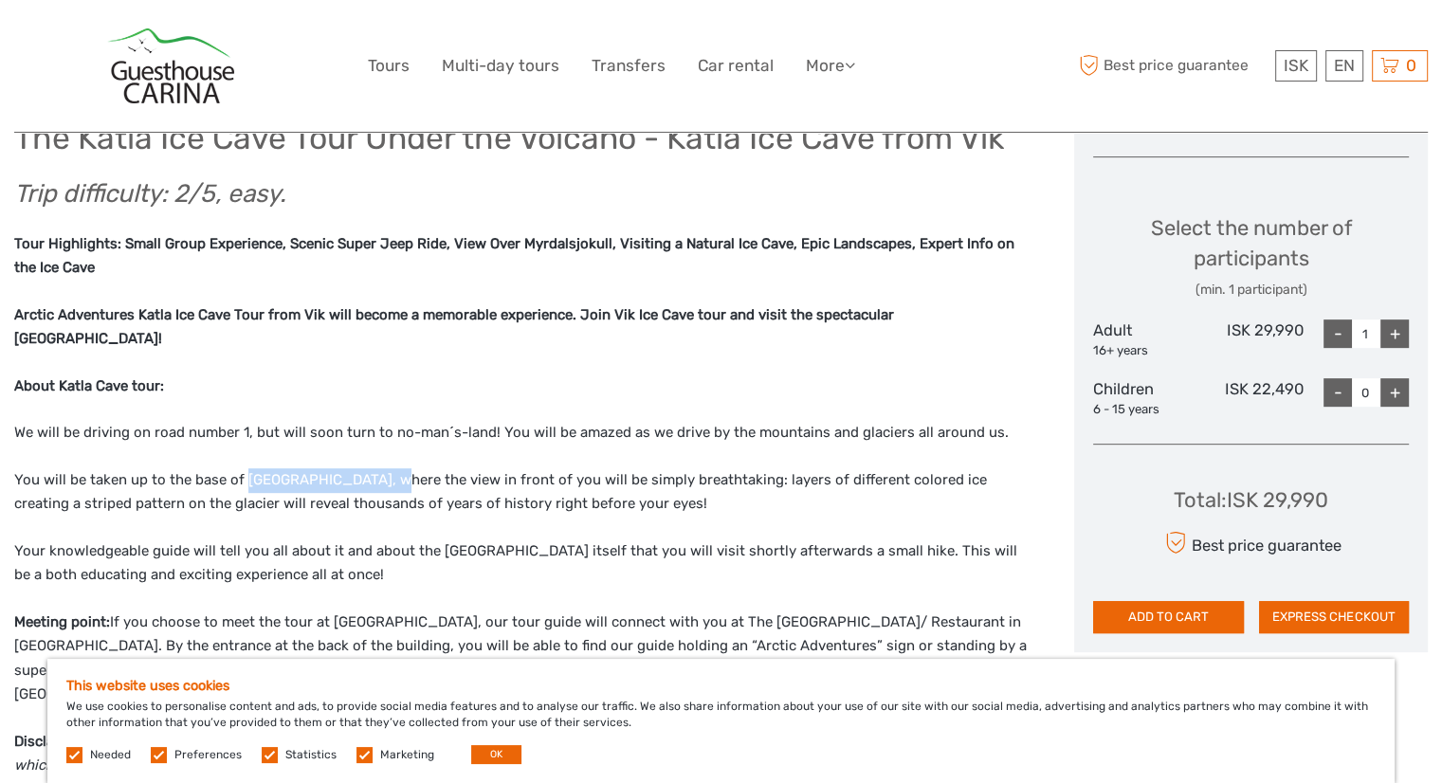
drag, startPoint x: 242, startPoint y: 454, endPoint x: 360, endPoint y: 452, distance: 118.5
click at [360, 468] on p "You will be taken up to the base of [GEOGRAPHIC_DATA], where the view in front …" at bounding box center [524, 492] width 1020 height 48
copy p "Kötlujökull glacier,"
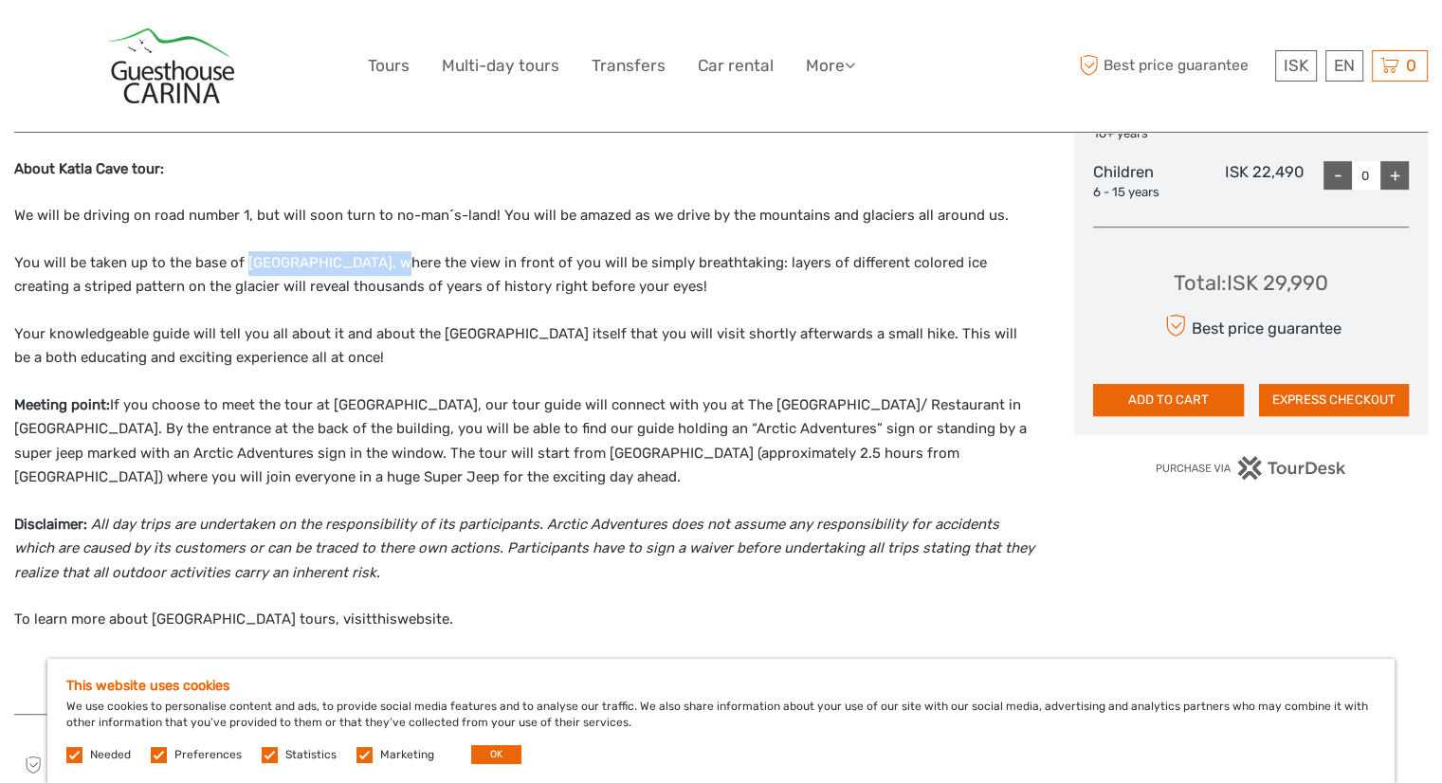
scroll to position [853, 0]
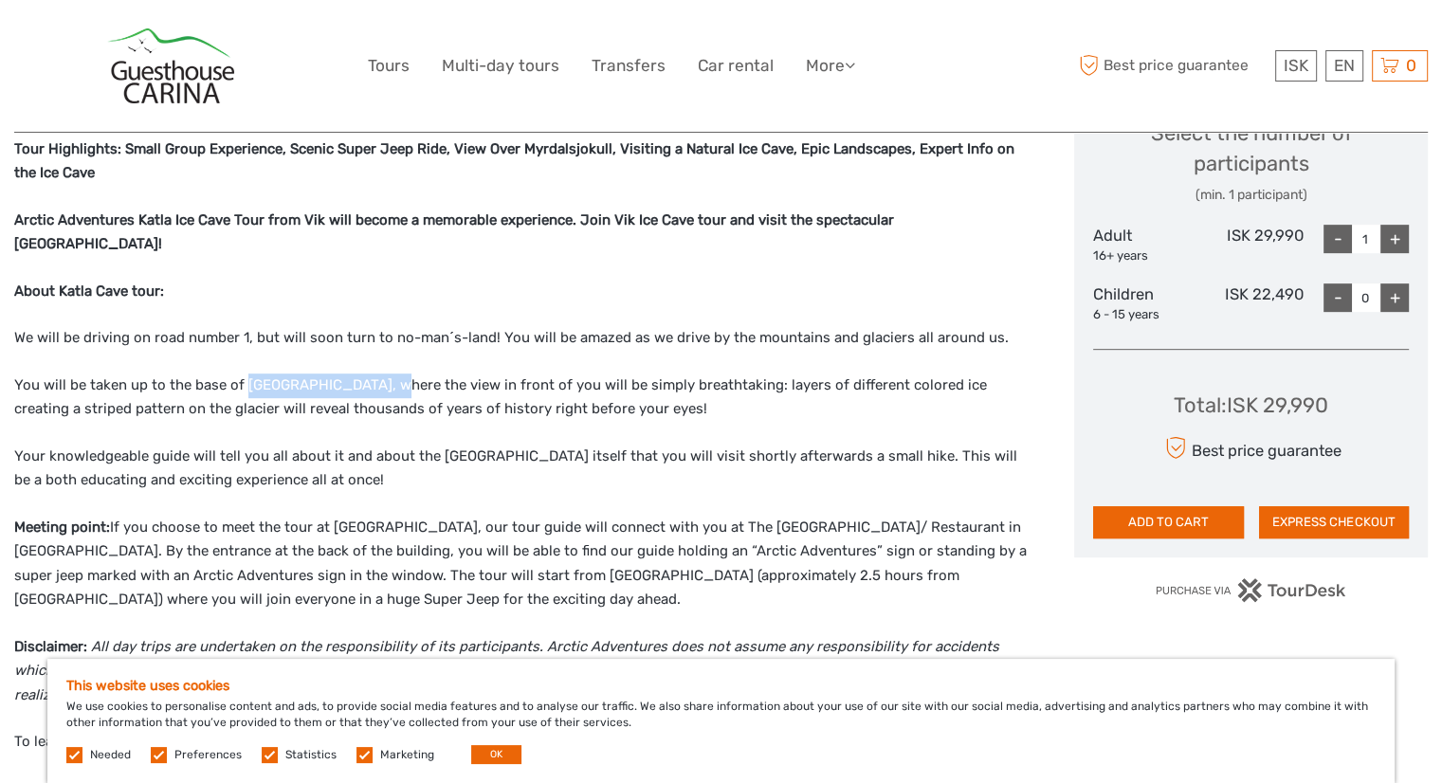
copy p "Kötlujökull glacier,"
click at [279, 374] on p "You will be taken up to the base of [GEOGRAPHIC_DATA], where the view in front …" at bounding box center [524, 398] width 1020 height 48
drag, startPoint x: 243, startPoint y: 361, endPoint x: 356, endPoint y: 363, distance: 113.8
click at [356, 374] on p "You will be taken up to the base of [GEOGRAPHIC_DATA], where the view in front …" at bounding box center [524, 398] width 1020 height 48
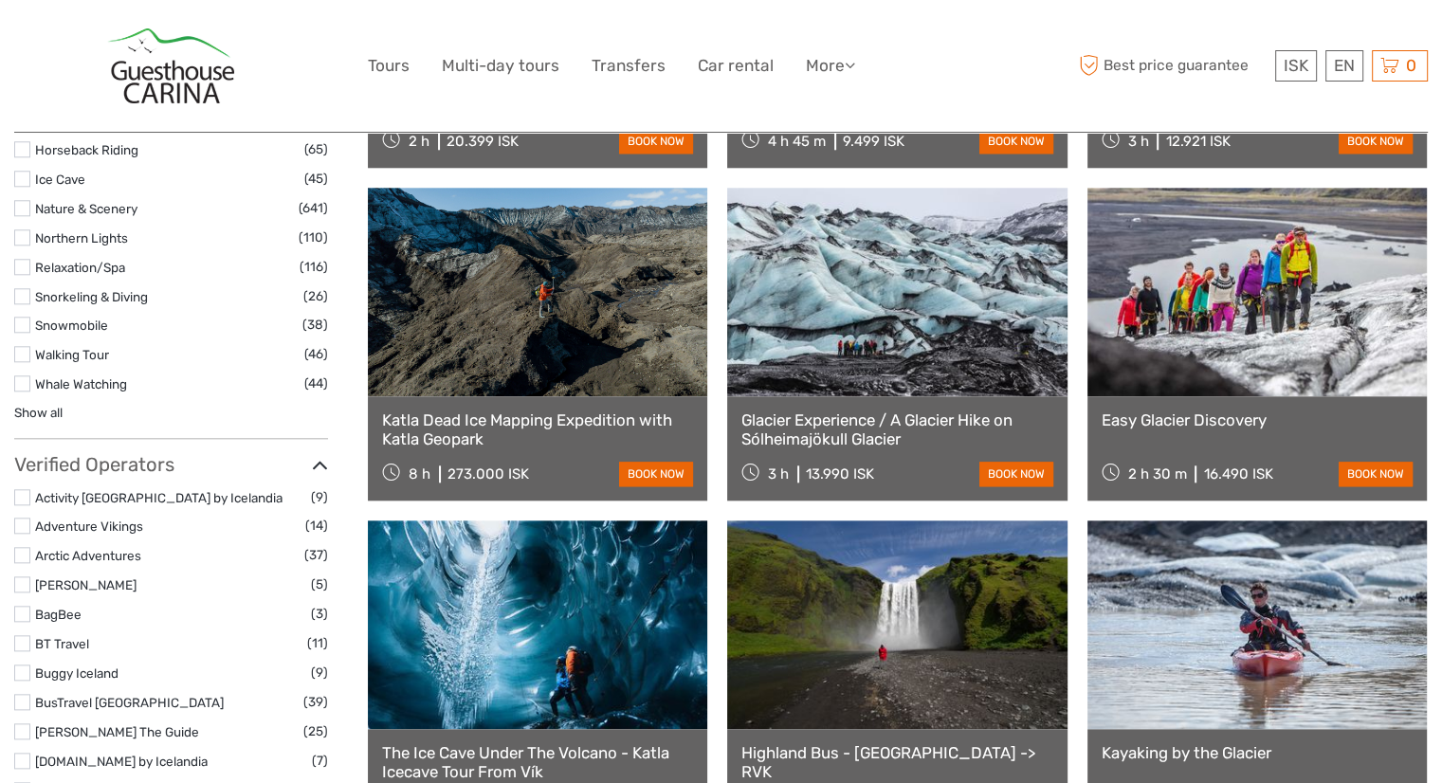
scroll to position [1955, 0]
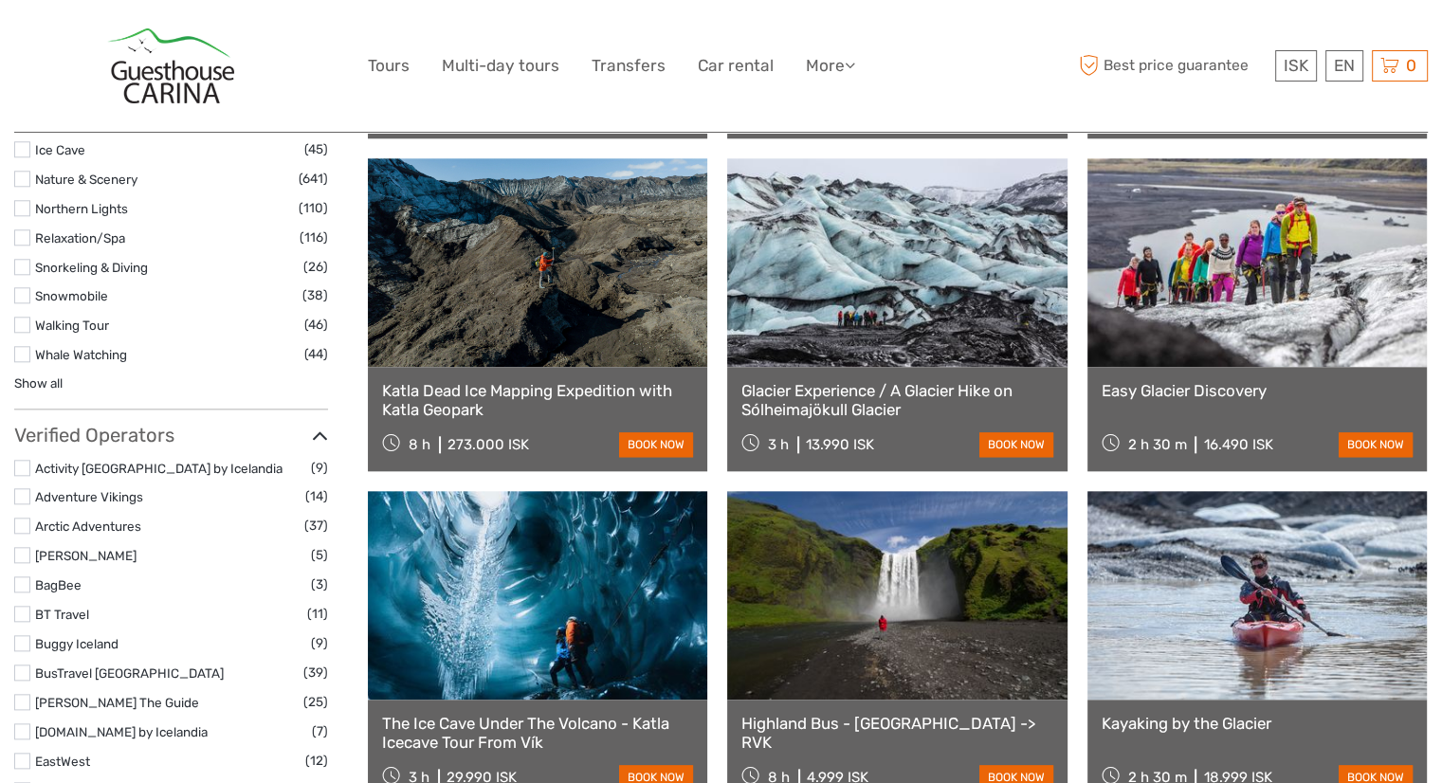
select select
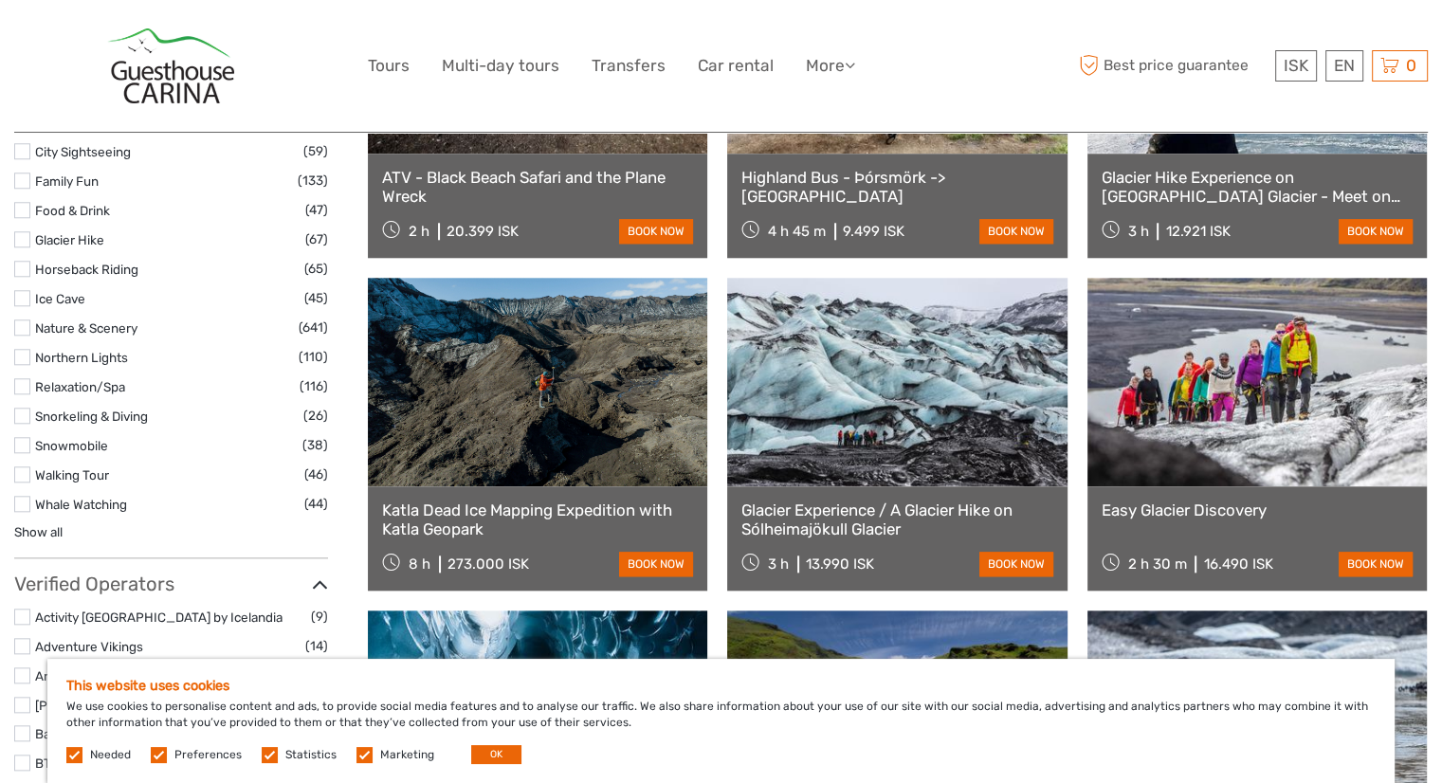
scroll to position [1576, 0]
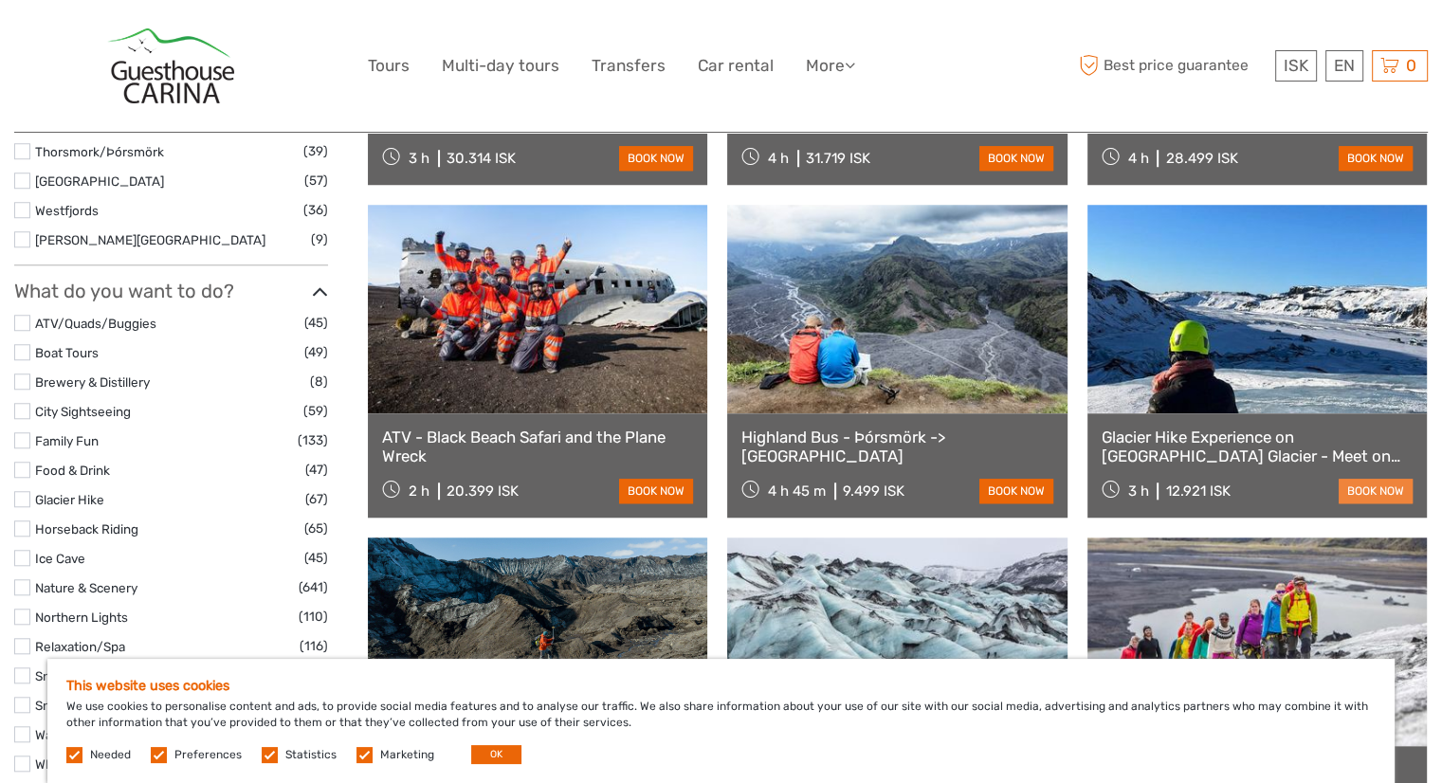
click at [1346, 488] on link "book now" at bounding box center [1376, 491] width 74 height 25
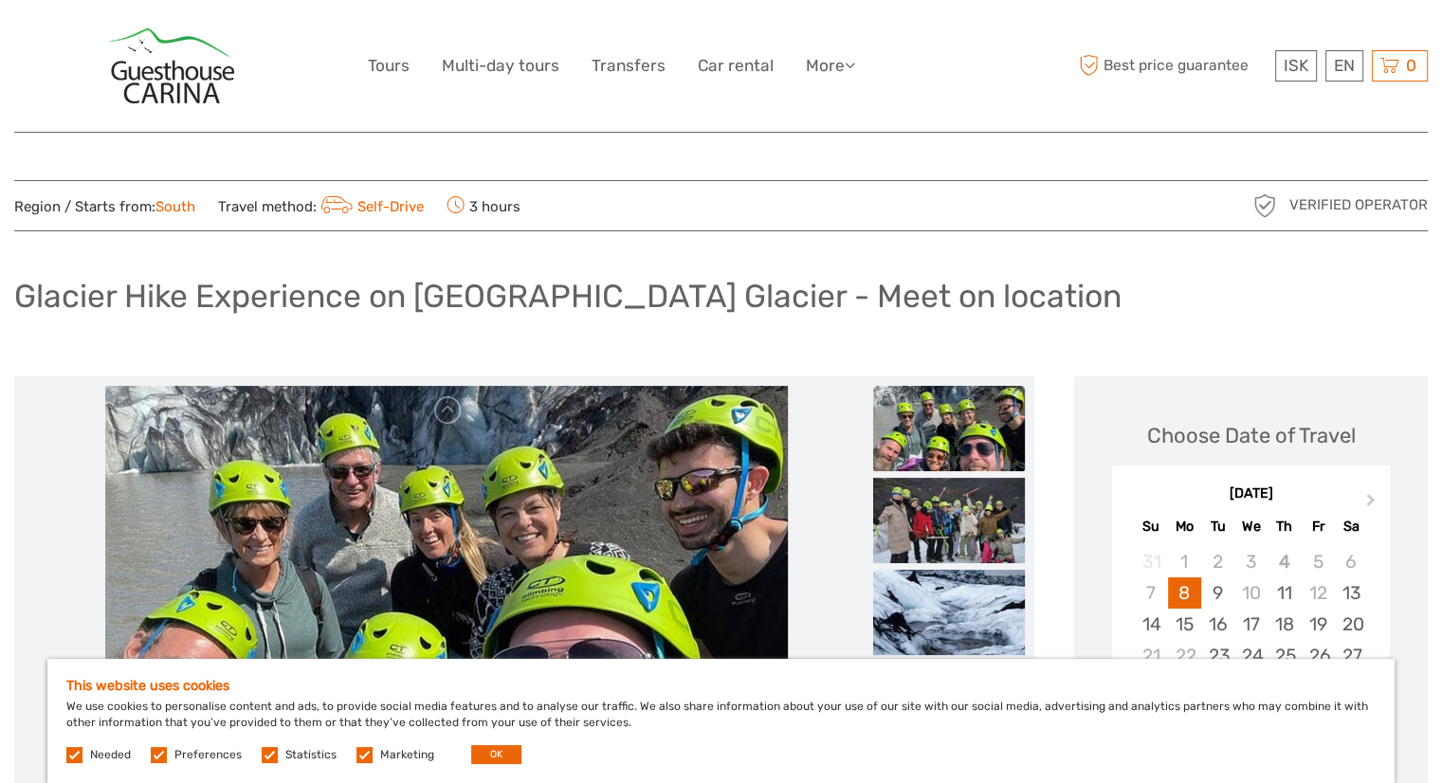
click at [661, 331] on div "Glacier Hike Experience on [GEOGRAPHIC_DATA] Glacier - Meet on location" at bounding box center [721, 303] width 1414 height 69
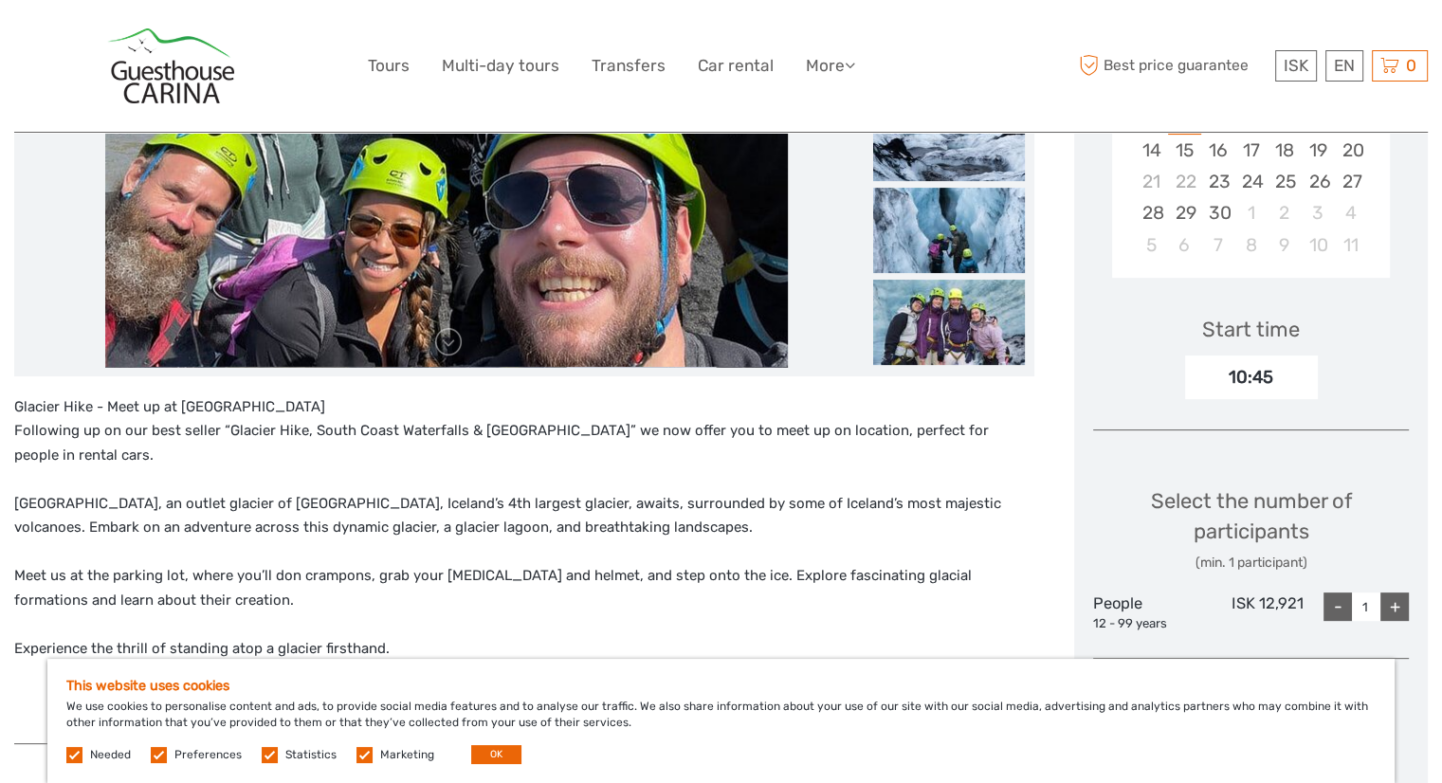
scroll to position [190, 0]
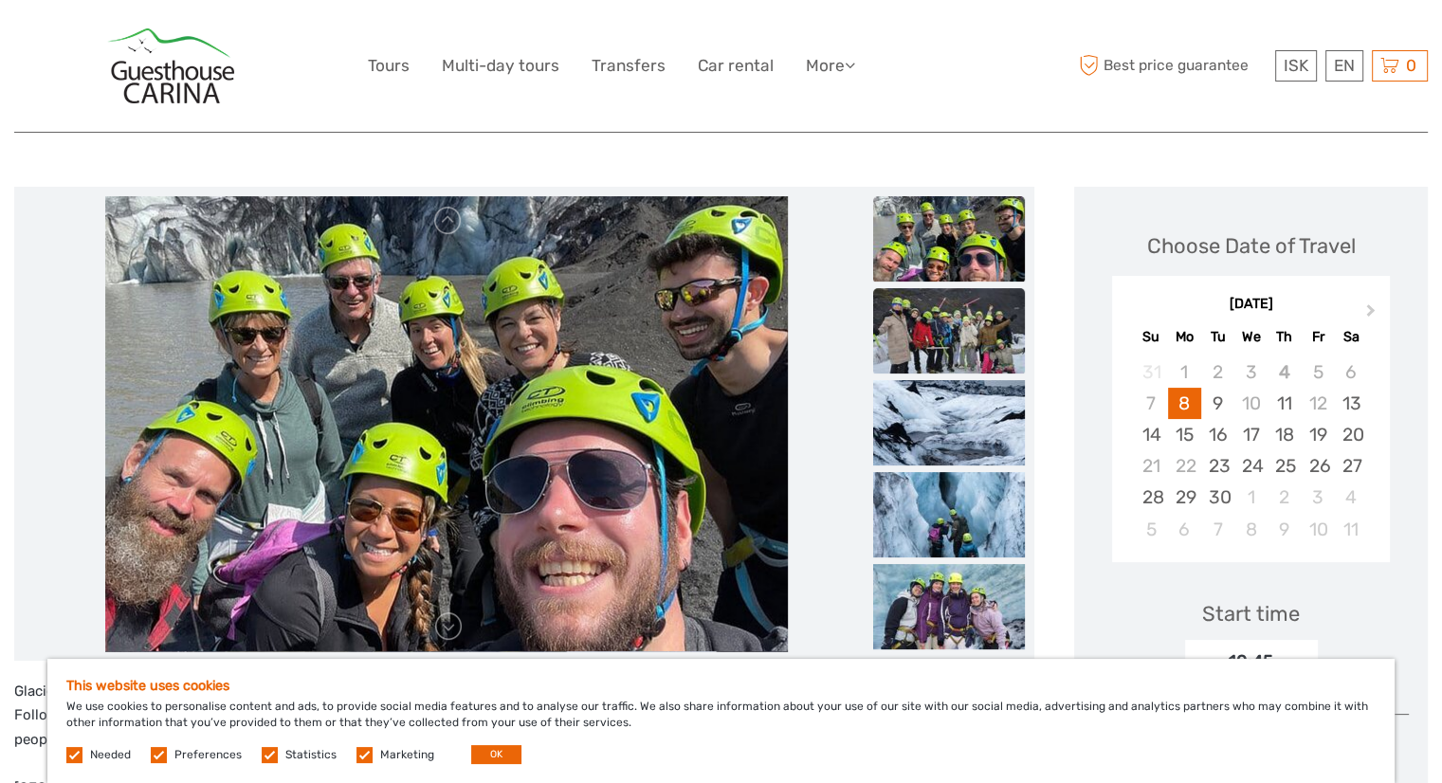
click at [963, 340] on img at bounding box center [949, 330] width 152 height 85
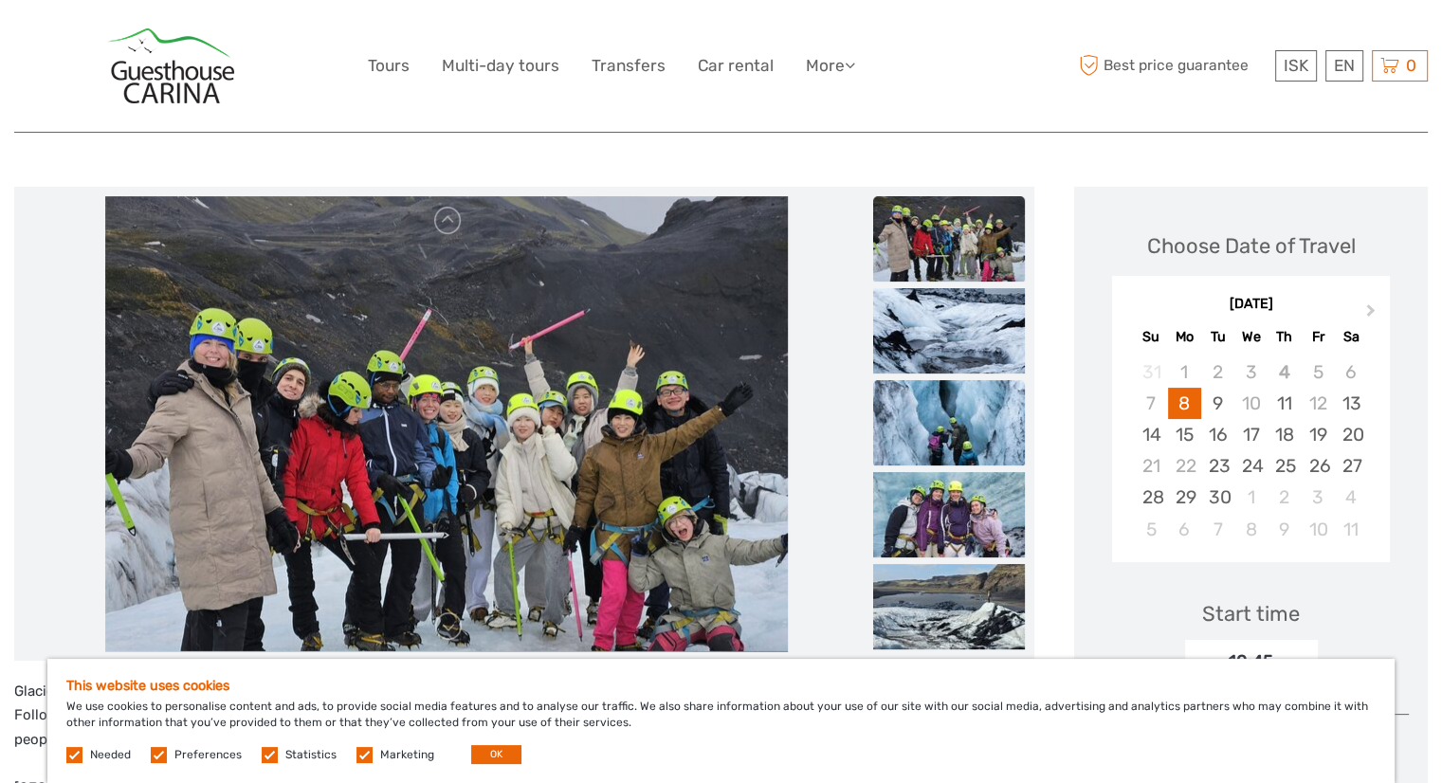
click at [951, 395] on img at bounding box center [949, 422] width 152 height 85
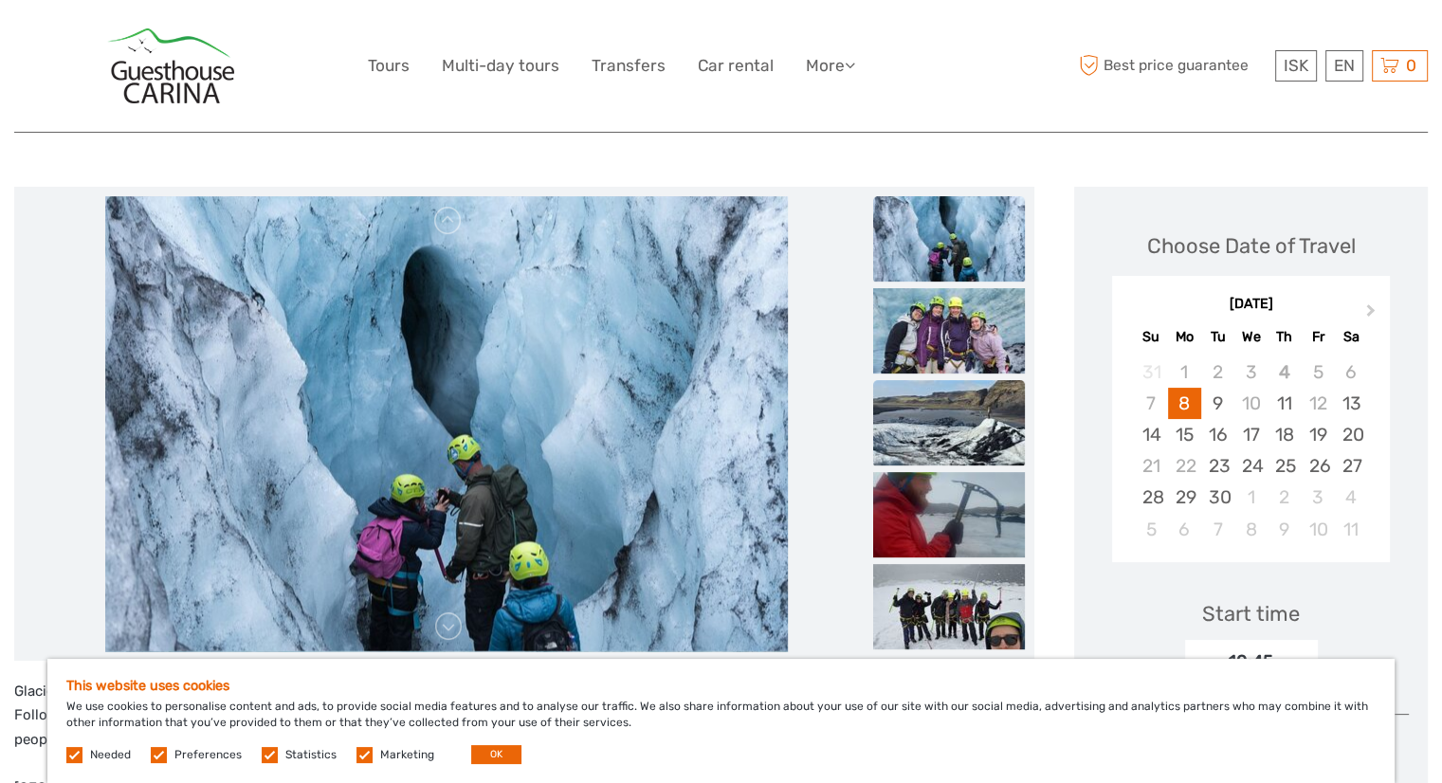
click at [951, 415] on img at bounding box center [949, 422] width 152 height 85
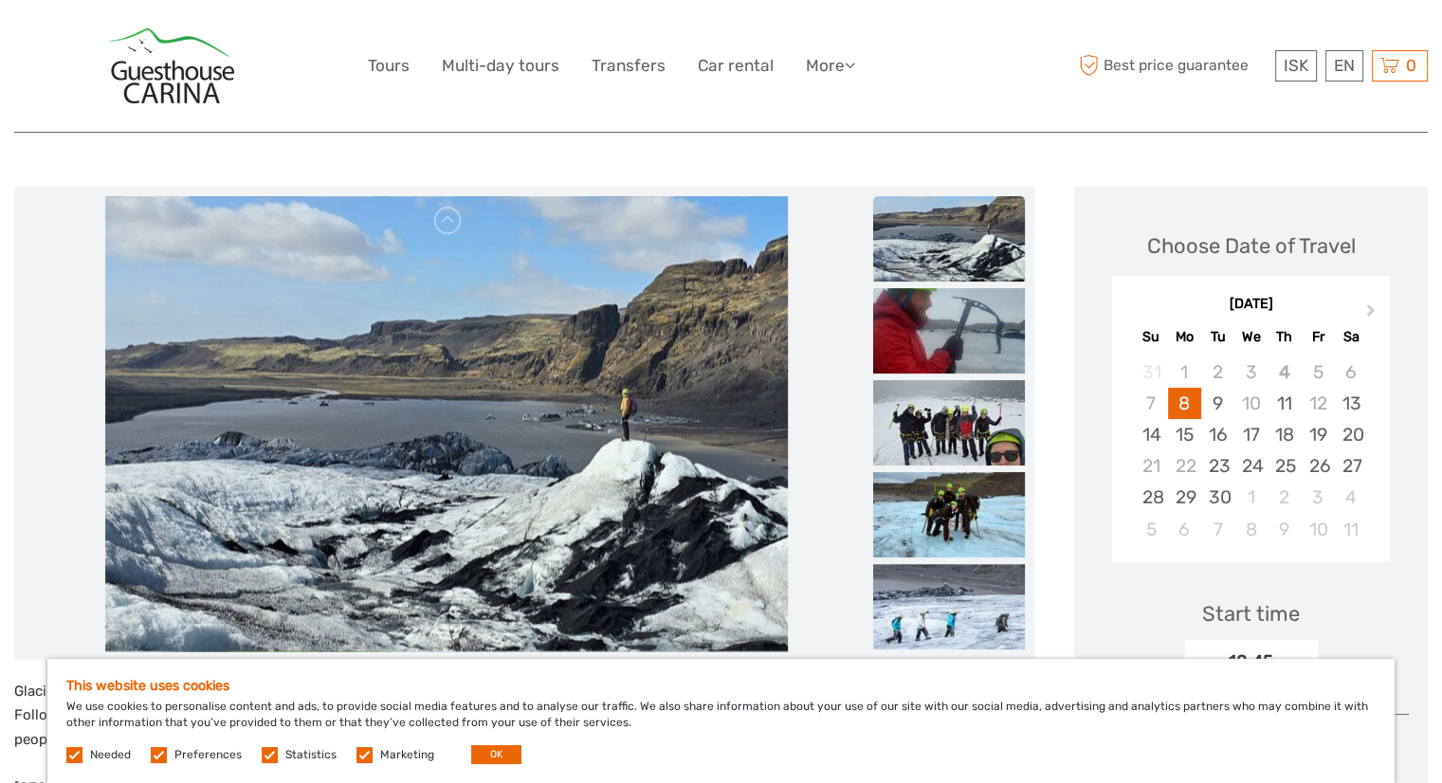
click at [951, 415] on img at bounding box center [949, 422] width 152 height 85
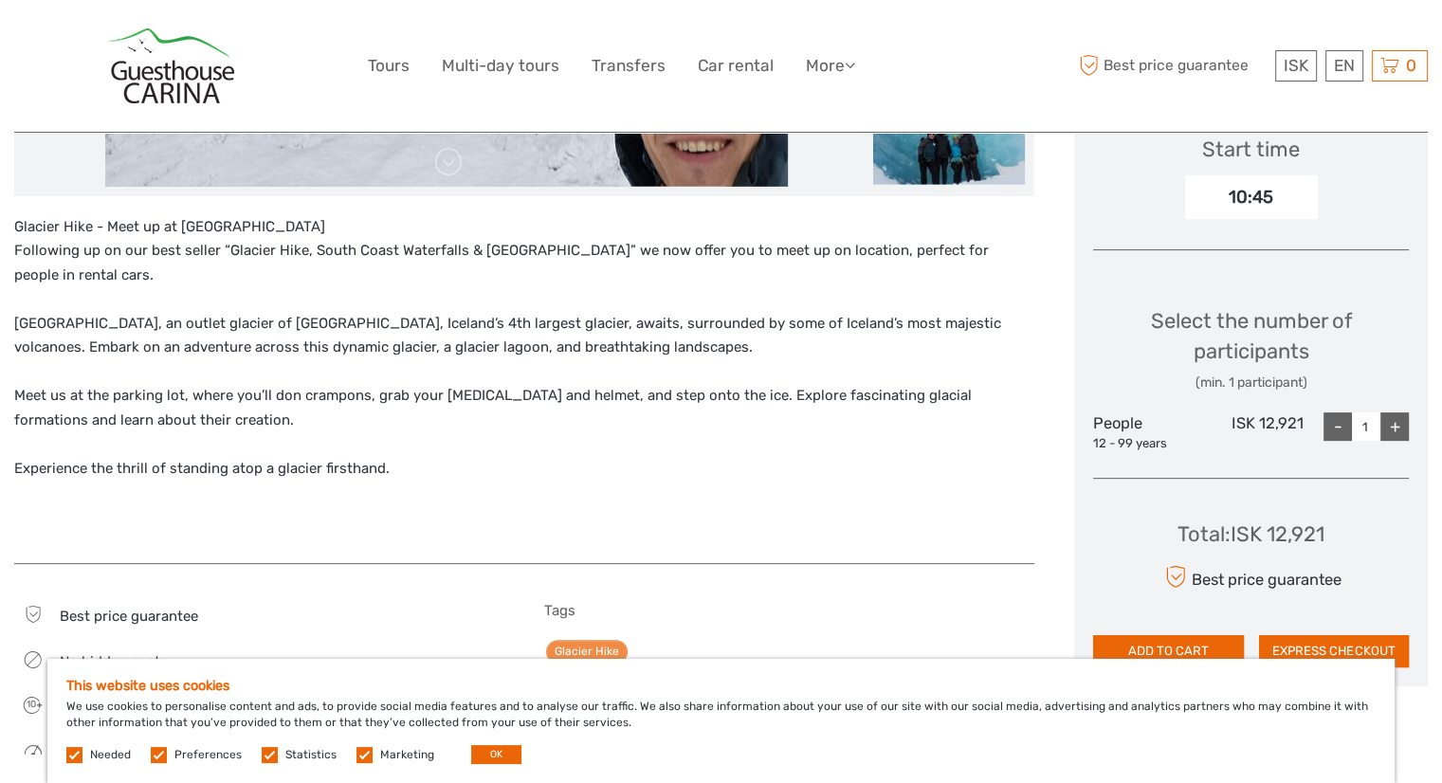
scroll to position [664, 0]
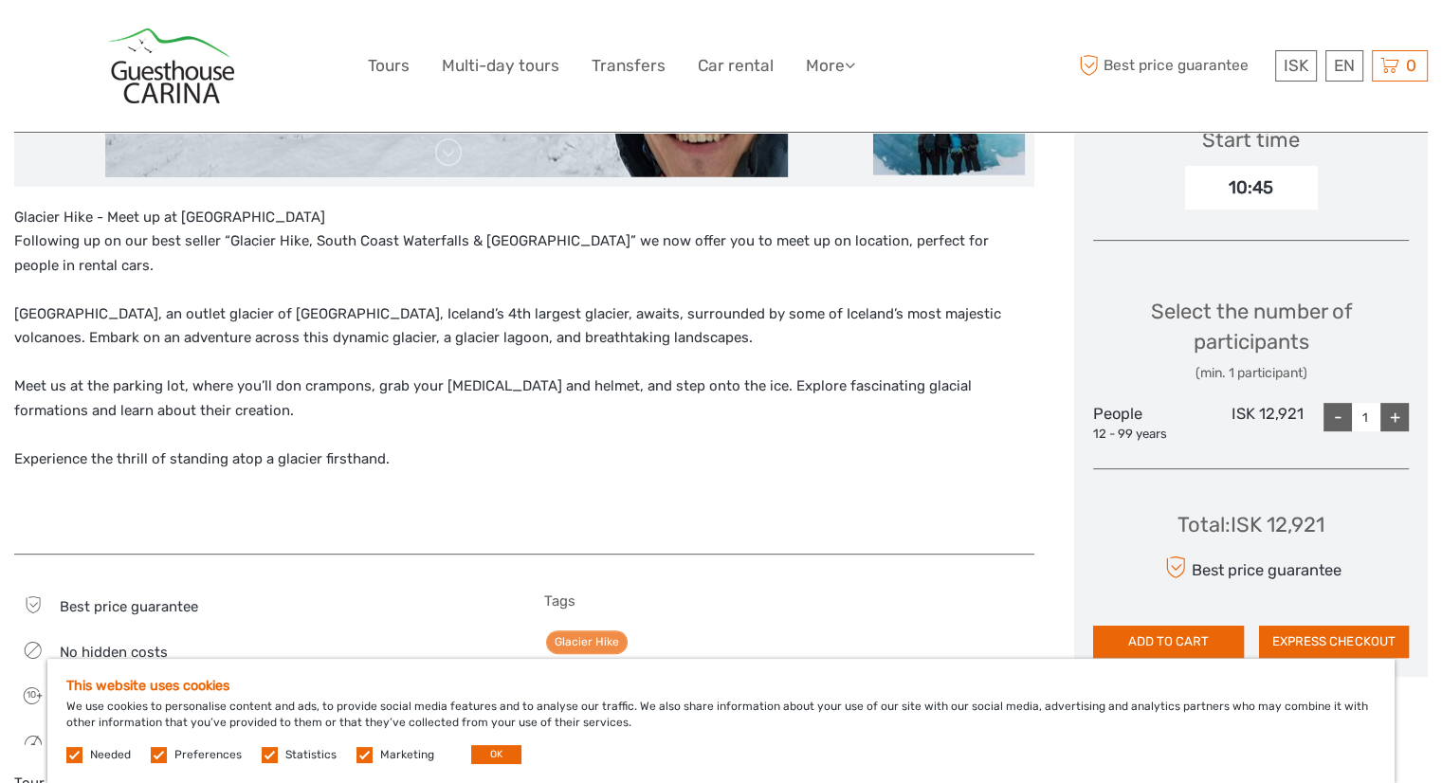
click at [421, 310] on p "Glacier Hike - Meet up at [GEOGRAPHIC_DATA] Following up on our best seller “[G…" at bounding box center [524, 339] width 1020 height 266
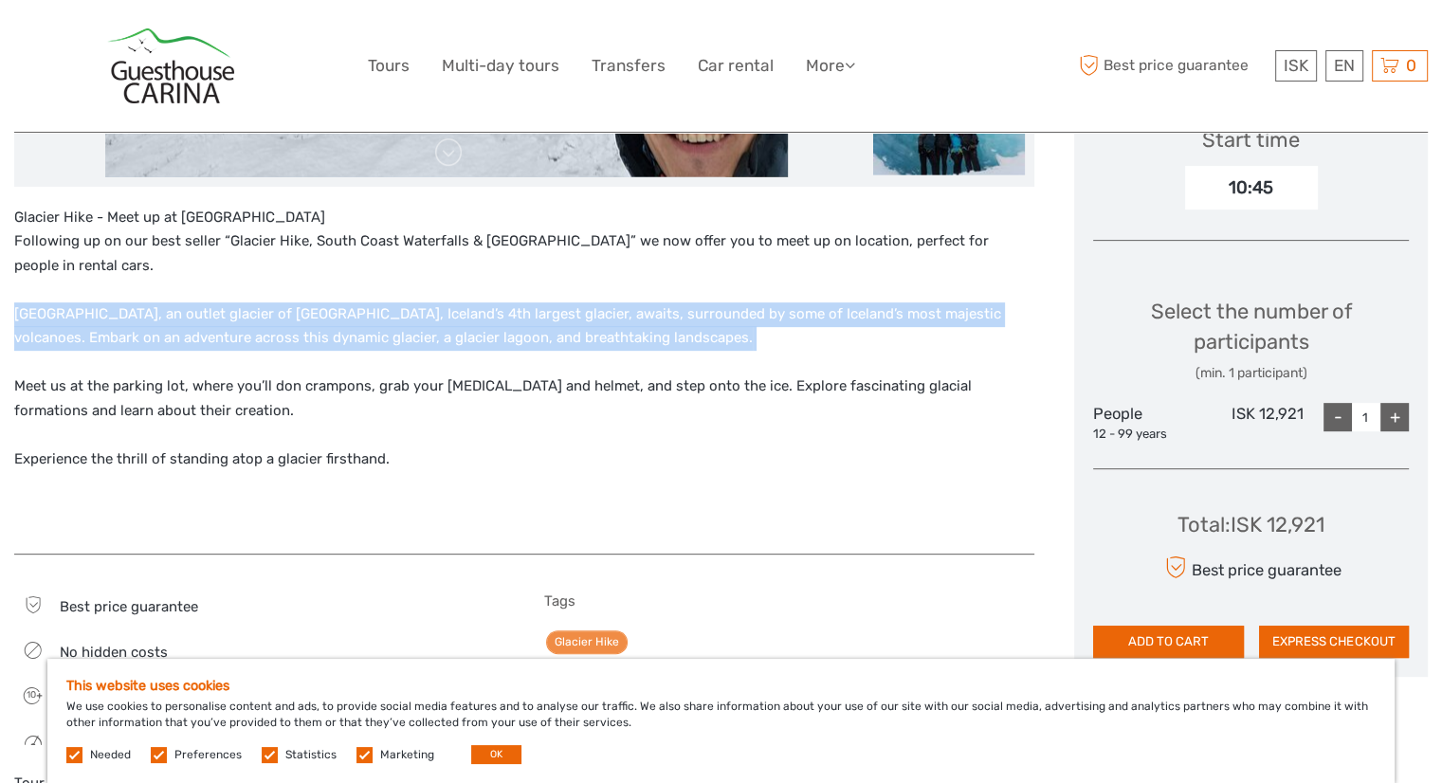
click at [421, 310] on p "Glacier Hike - Meet up at [GEOGRAPHIC_DATA] Following up on our best seller “[G…" at bounding box center [524, 339] width 1020 height 266
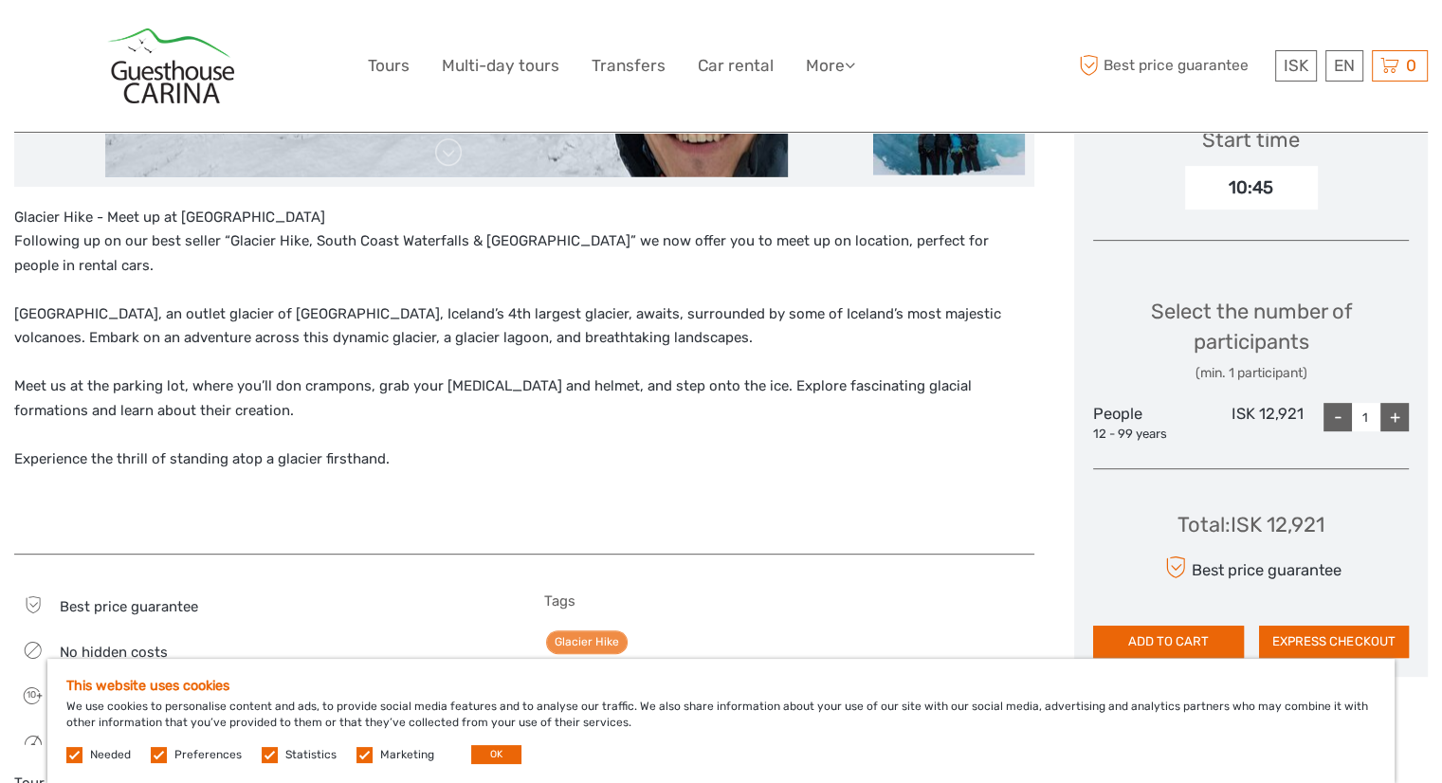
click at [393, 383] on p "Glacier Hike - Meet up at [GEOGRAPHIC_DATA] Following up on our best seller “[G…" at bounding box center [524, 339] width 1020 height 266
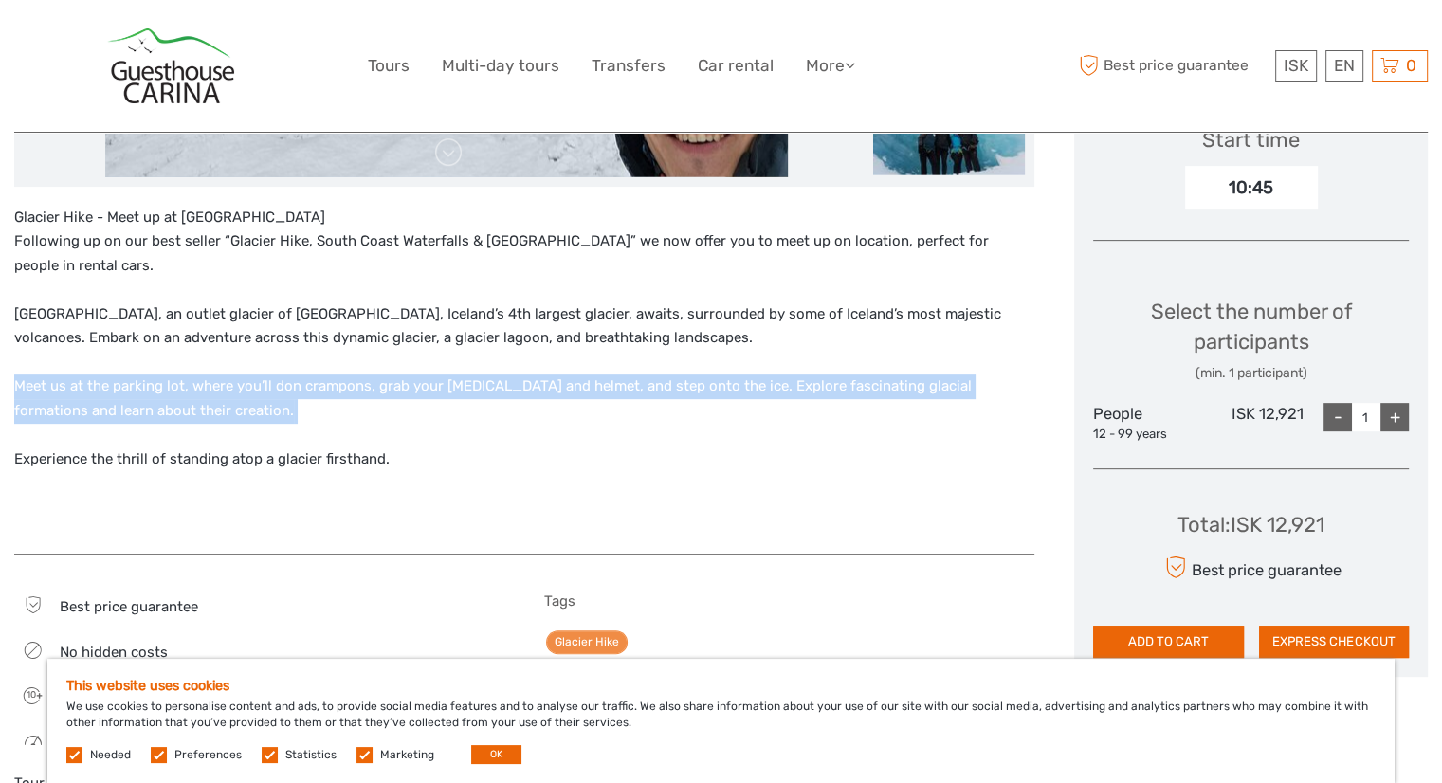
click at [393, 383] on p "Glacier Hike - Meet up at [GEOGRAPHIC_DATA] Following up on our best seller “[G…" at bounding box center [524, 339] width 1020 height 266
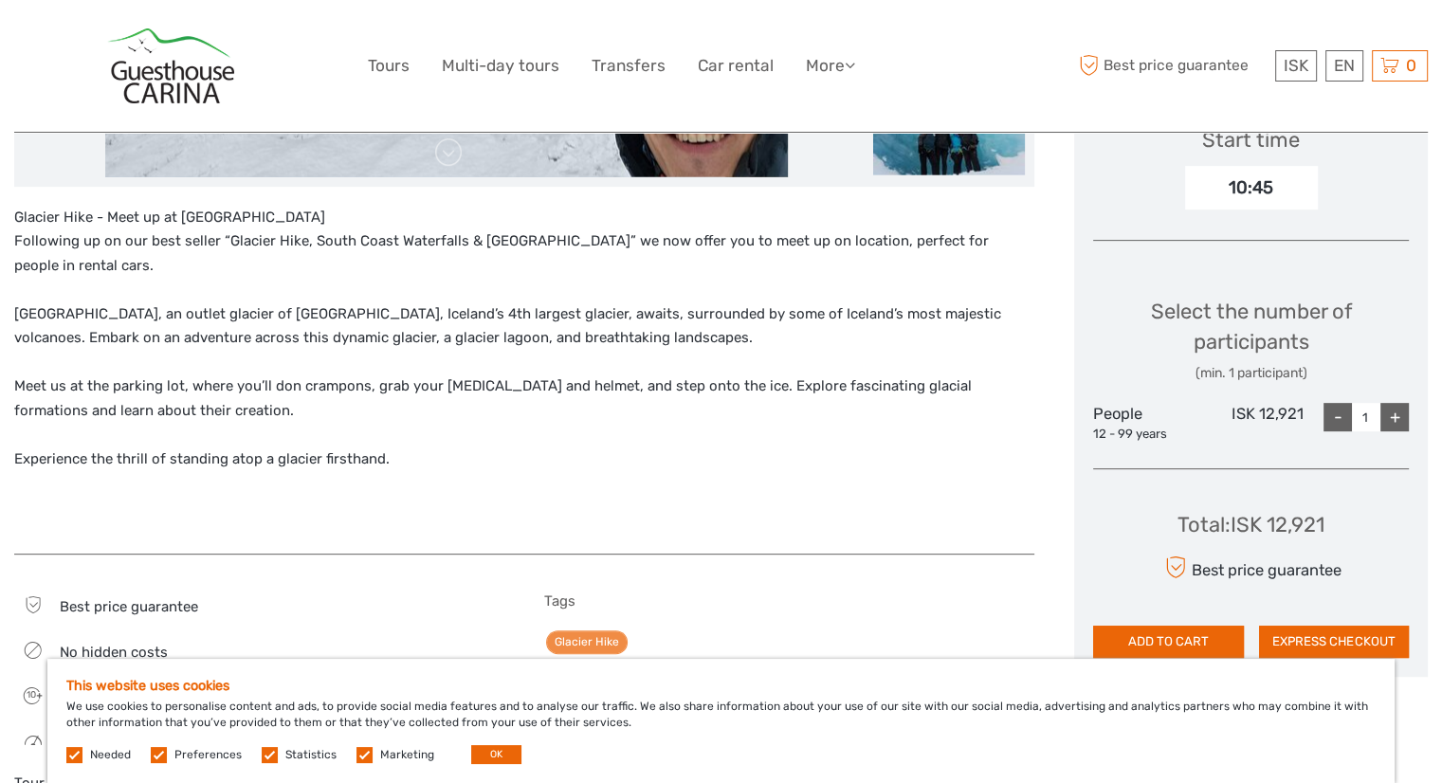
click at [354, 452] on p "Glacier Hike - Meet up at [GEOGRAPHIC_DATA] Following up on our best seller “[G…" at bounding box center [524, 339] width 1020 height 266
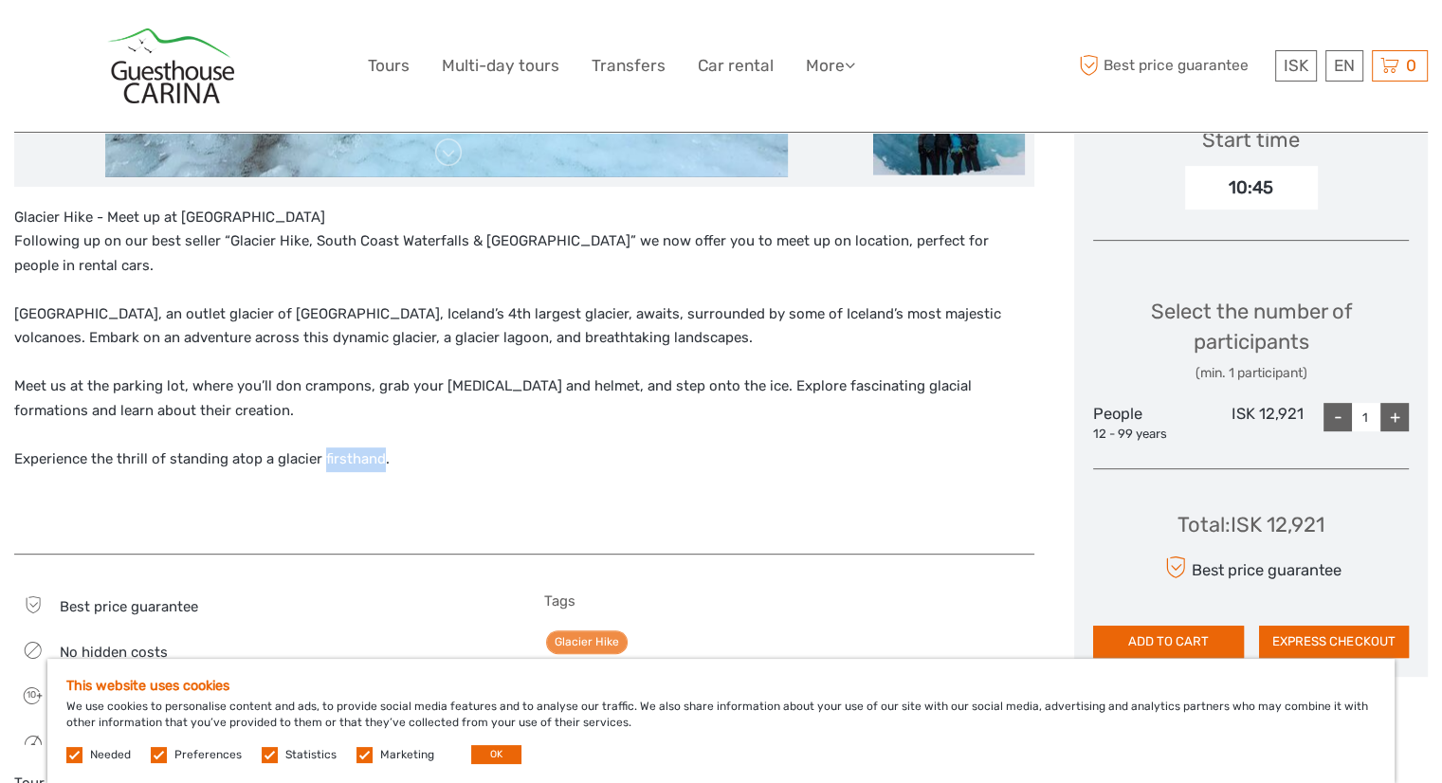
click at [354, 452] on p "Glacier Hike - Meet up at [GEOGRAPHIC_DATA] Following up on our best seller “[G…" at bounding box center [524, 339] width 1020 height 266
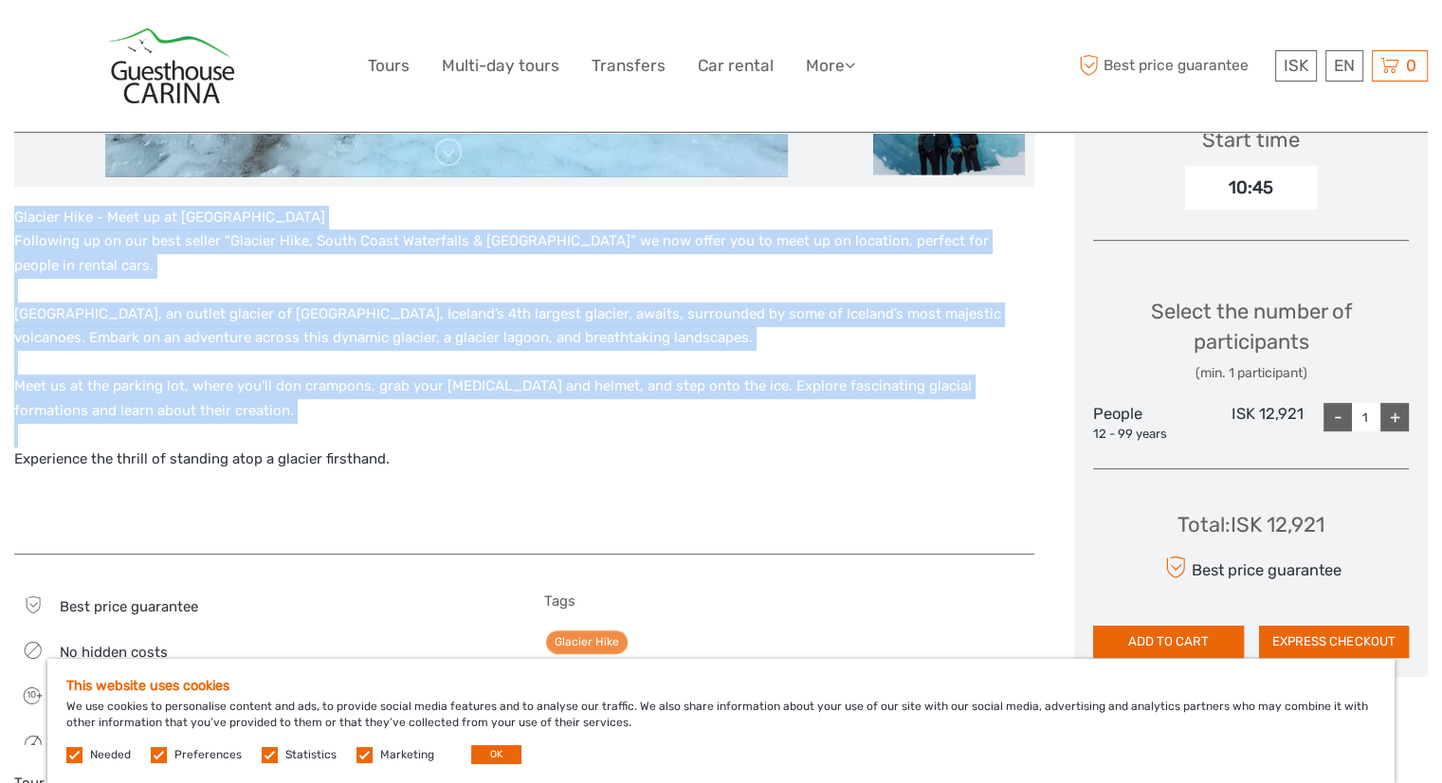
click at [354, 452] on p "Glacier Hike - Meet up at [GEOGRAPHIC_DATA] Following up on our best seller “[G…" at bounding box center [524, 339] width 1020 height 266
